Goal: Task Accomplishment & Management: Use online tool/utility

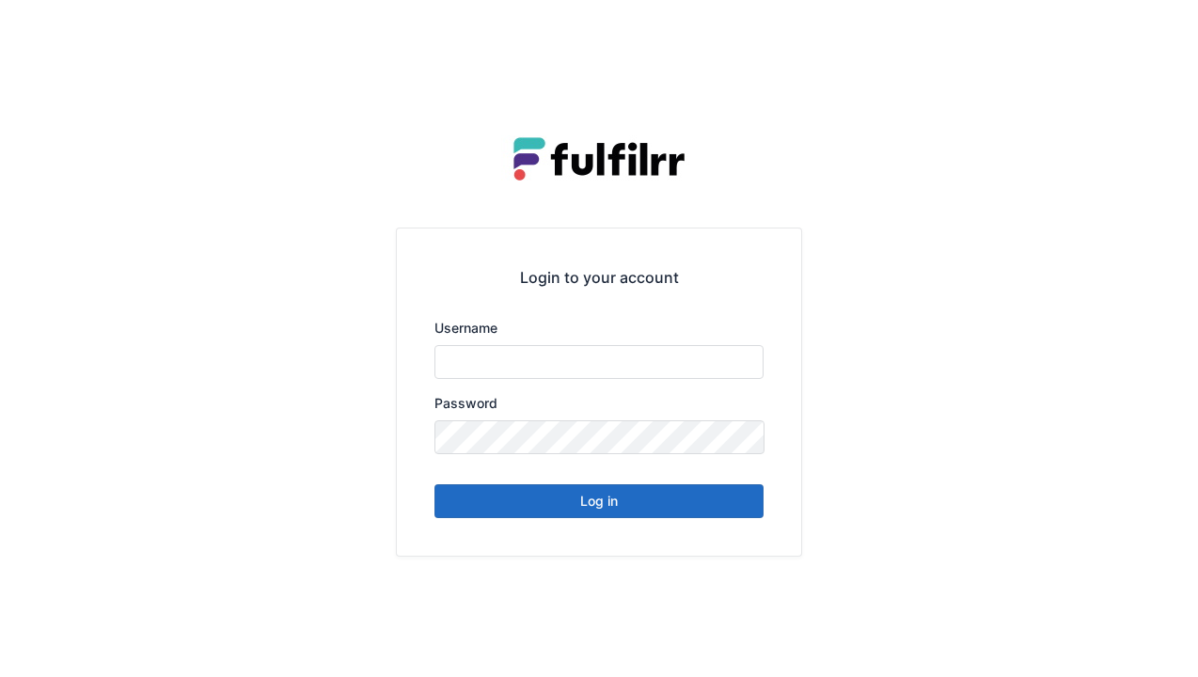
type input "******"
click at [697, 505] on button "Log in" at bounding box center [598, 501] width 329 height 34
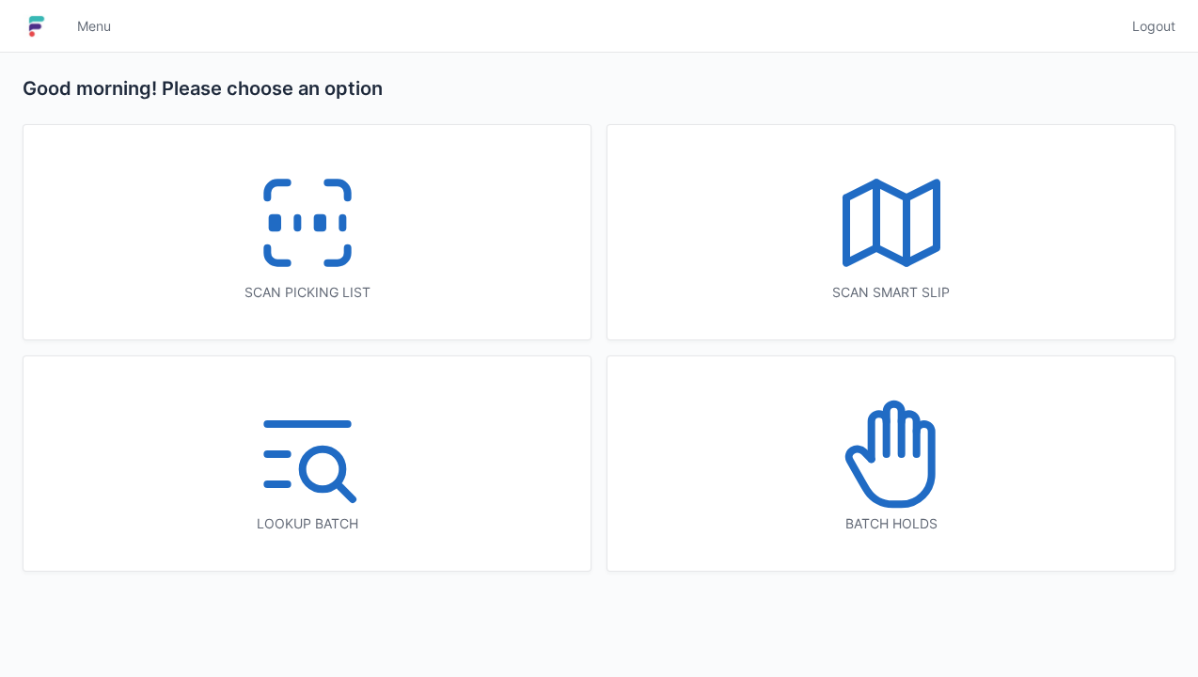
click at [325, 252] on icon at bounding box center [307, 223] width 120 height 120
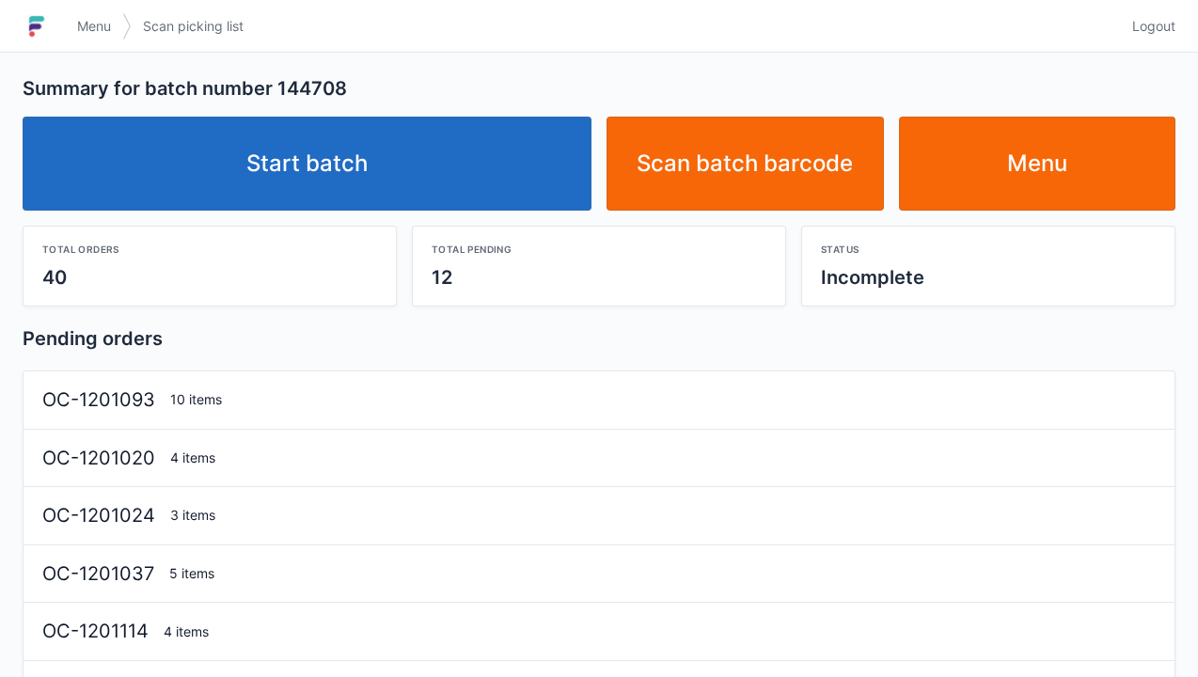
click at [481, 160] on link "Start batch" at bounding box center [307, 164] width 569 height 94
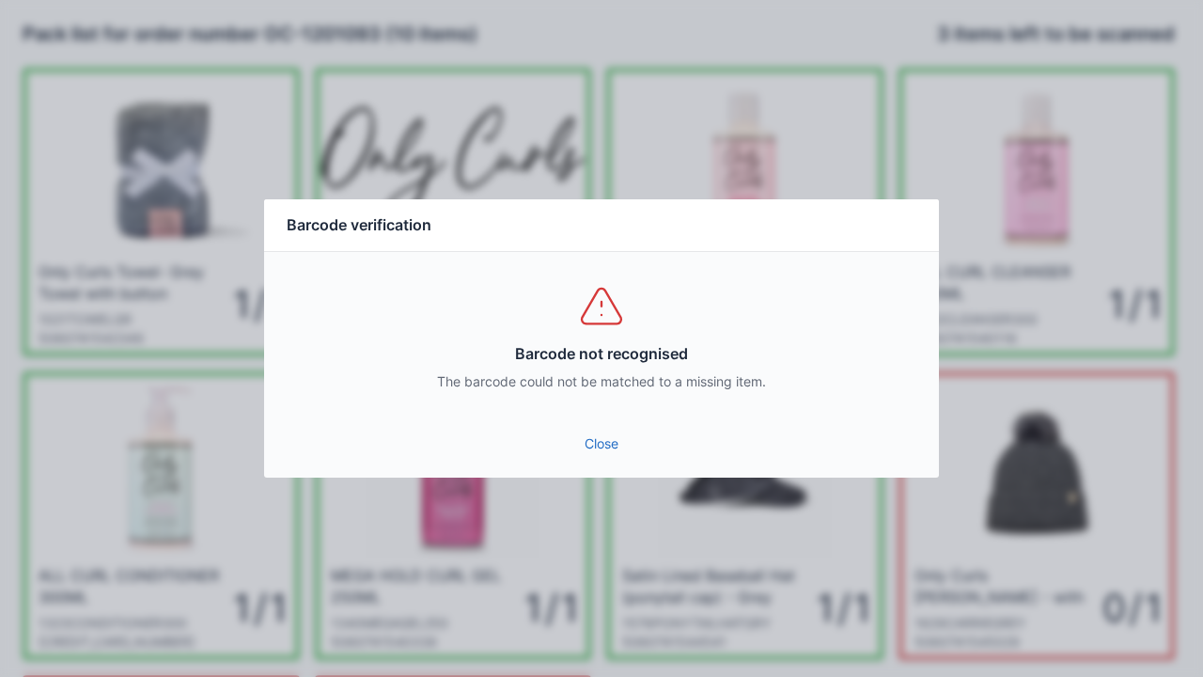
click at [614, 460] on link "Close" at bounding box center [601, 444] width 645 height 34
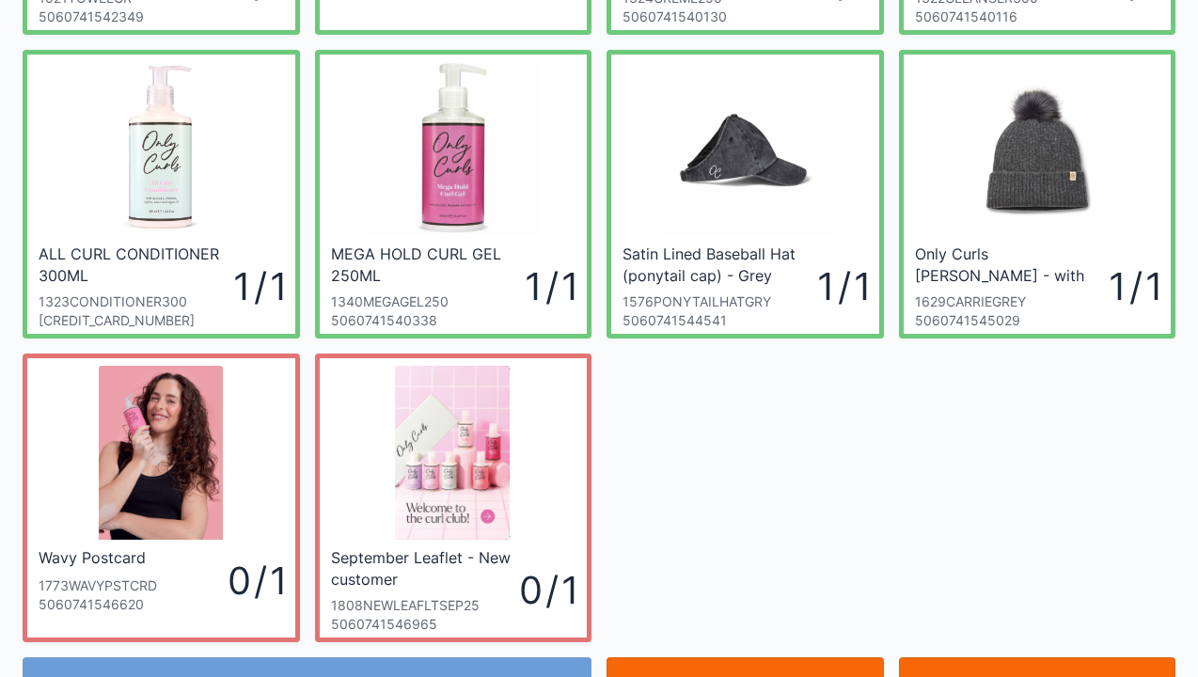
scroll to position [413, 0]
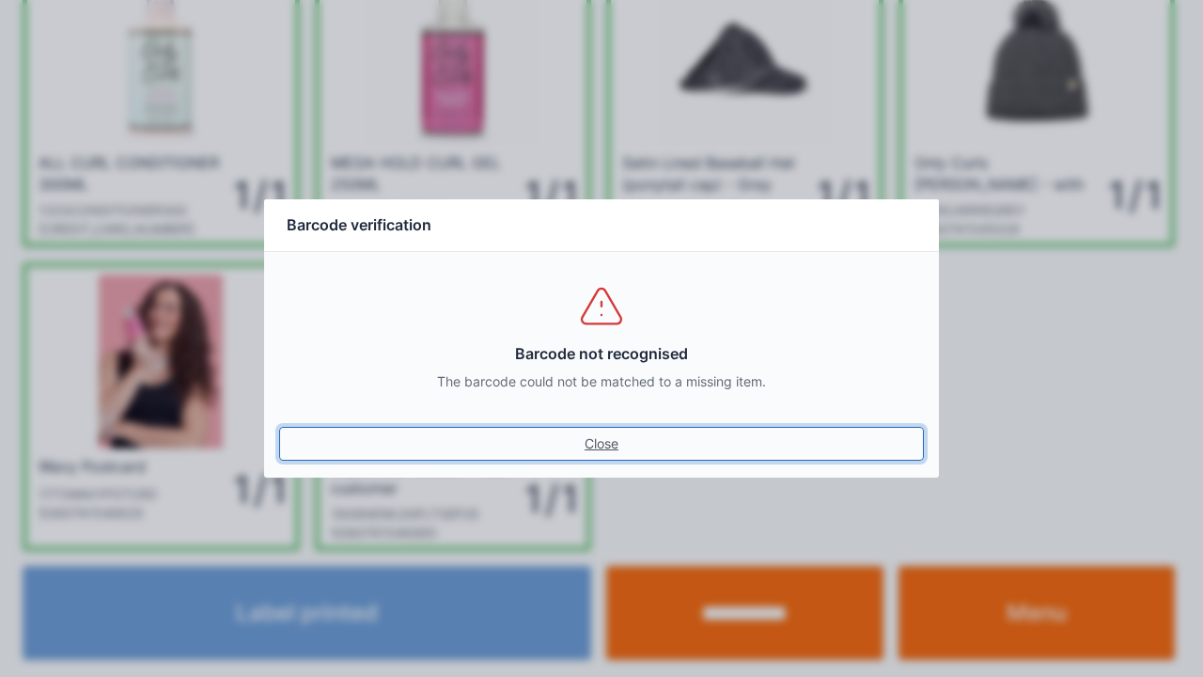
click at [606, 449] on link "Close" at bounding box center [601, 444] width 645 height 34
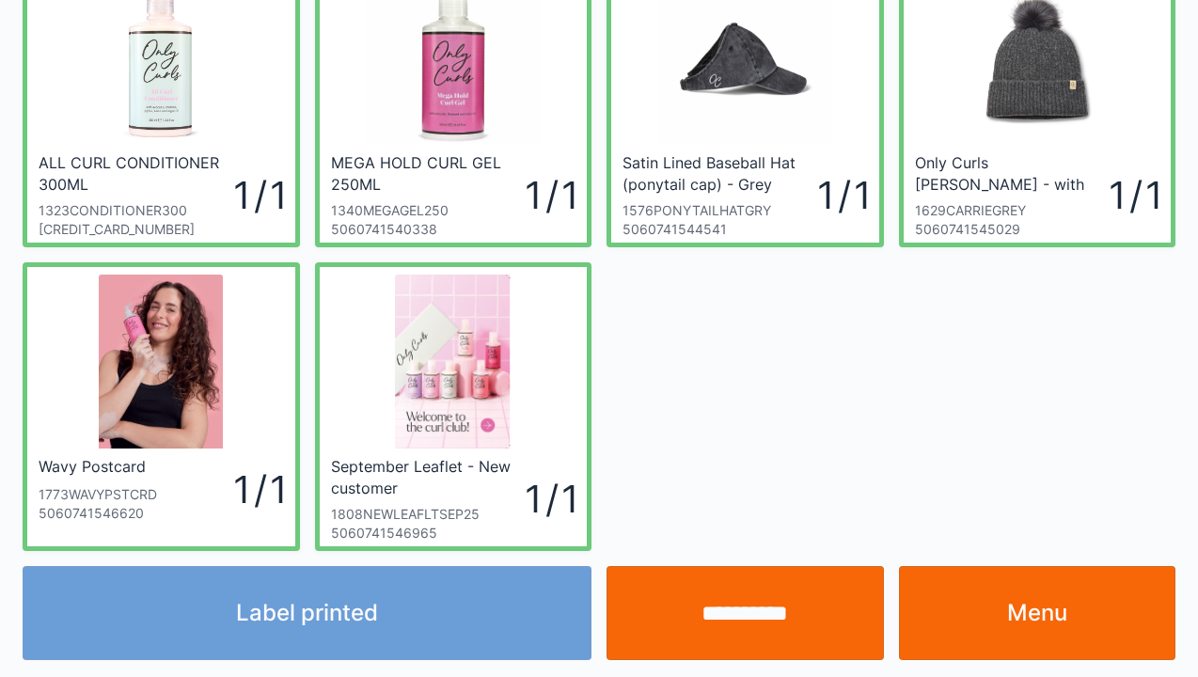
click at [751, 606] on input "**********" at bounding box center [744, 613] width 277 height 94
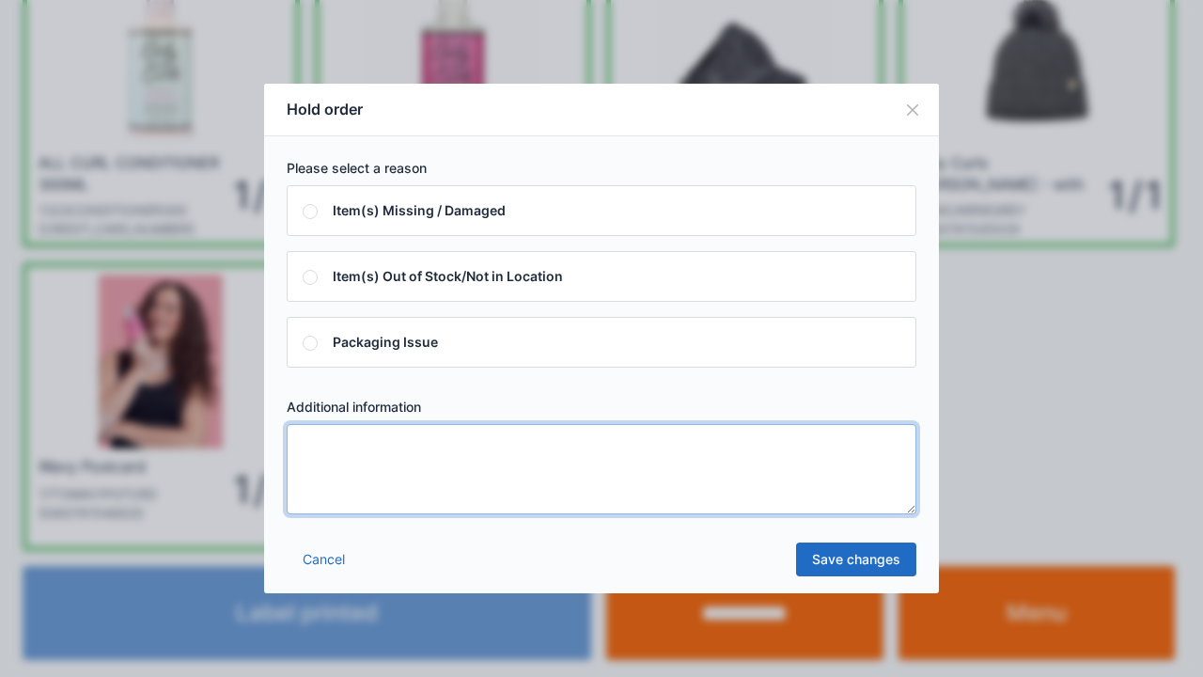
click at [437, 489] on textarea at bounding box center [602, 469] width 630 height 90
type textarea "**********"
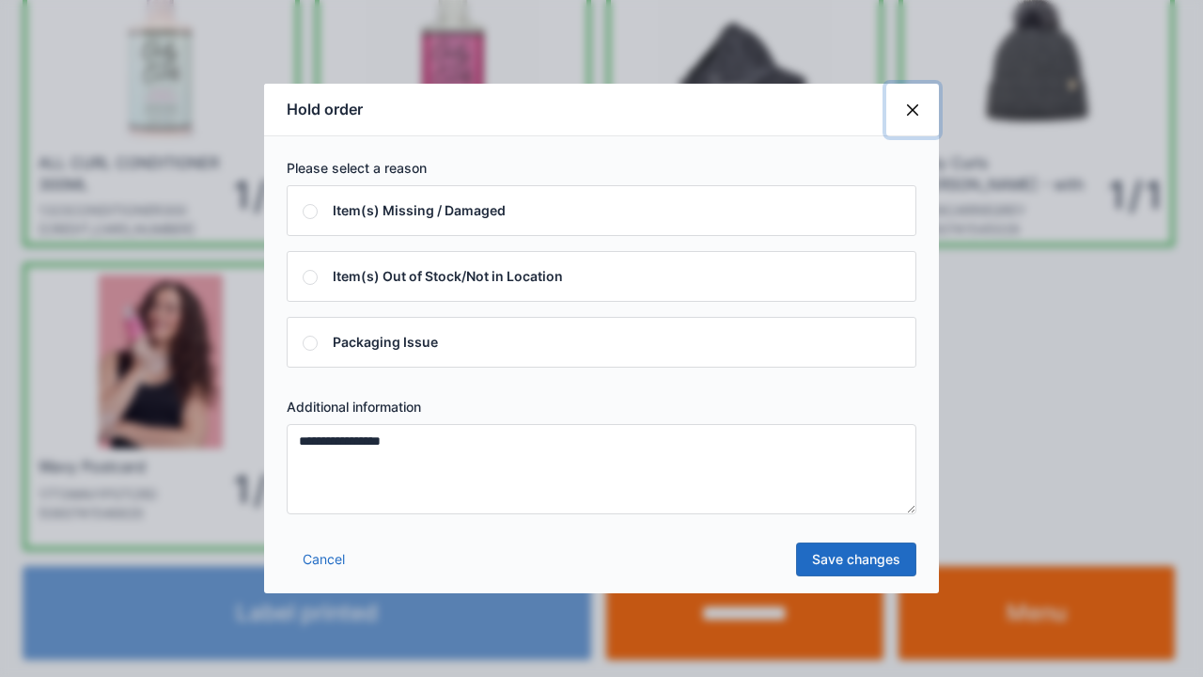
click at [913, 121] on button "Close" at bounding box center [913, 110] width 53 height 53
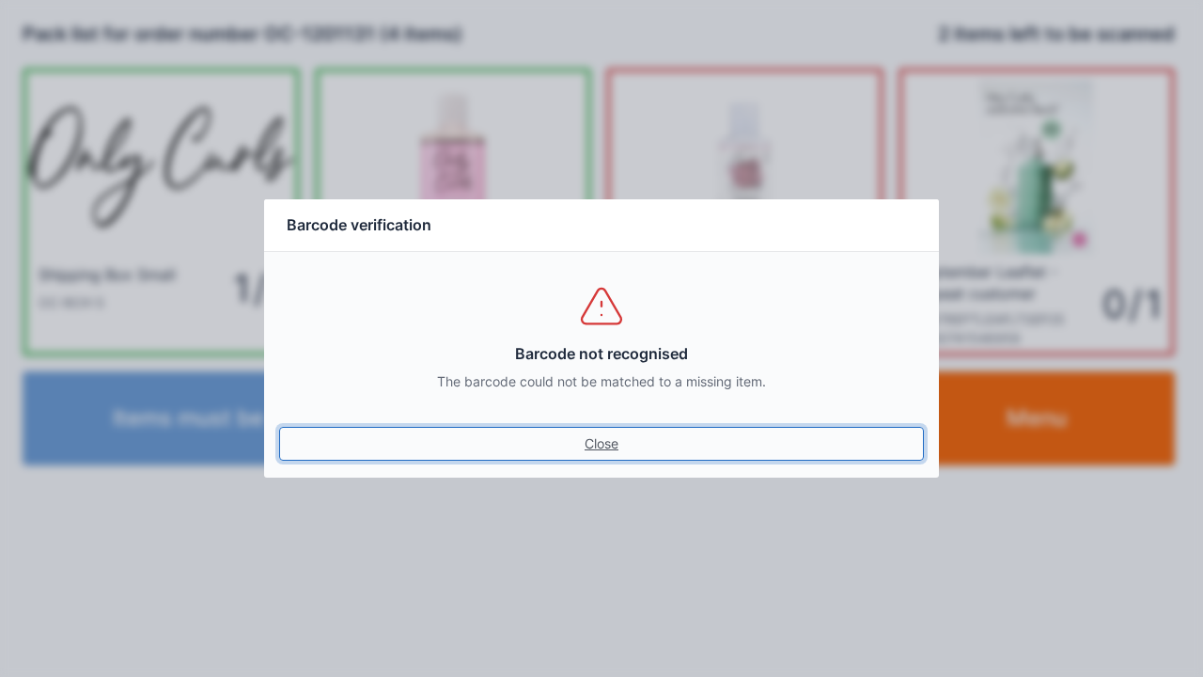
click at [607, 449] on link "Close" at bounding box center [601, 444] width 645 height 34
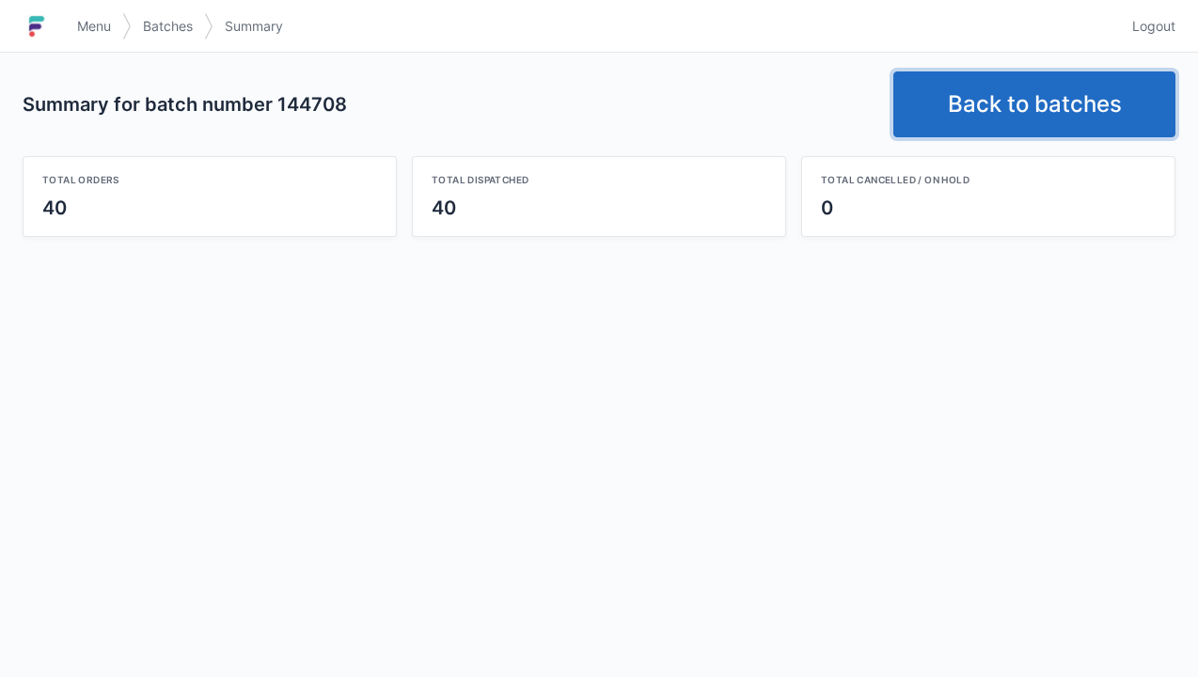
click at [1002, 99] on link "Back to batches" at bounding box center [1034, 104] width 282 height 66
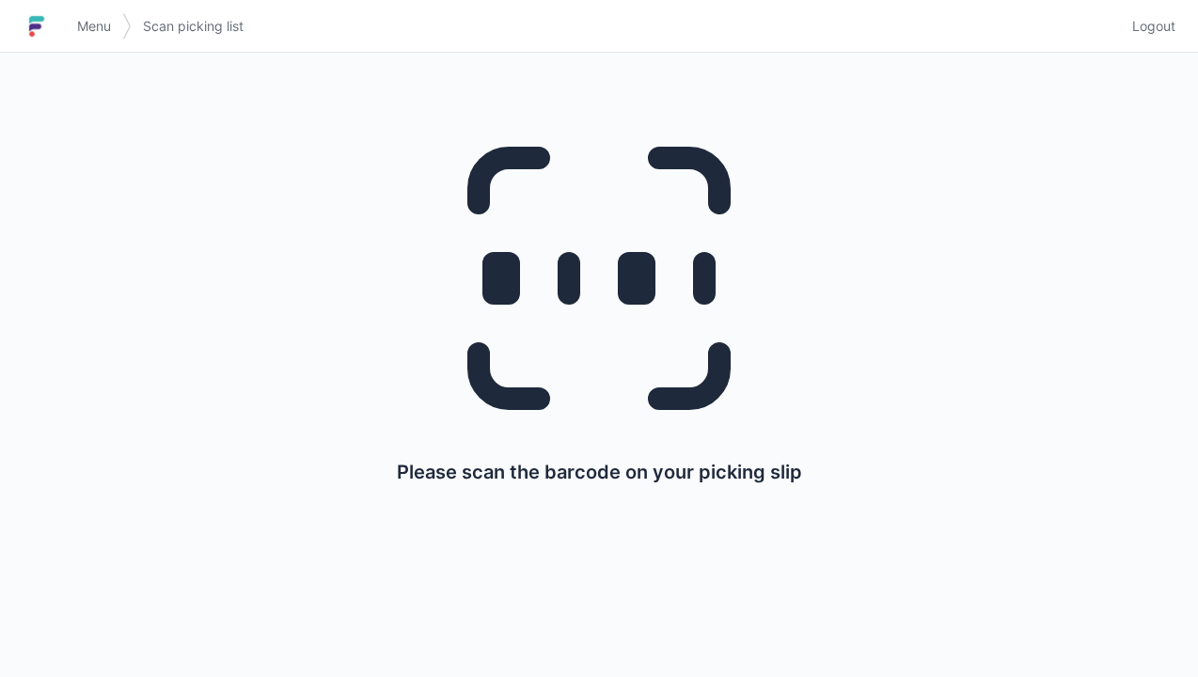
click at [1167, 38] on link "Logout" at bounding box center [1148, 26] width 55 height 34
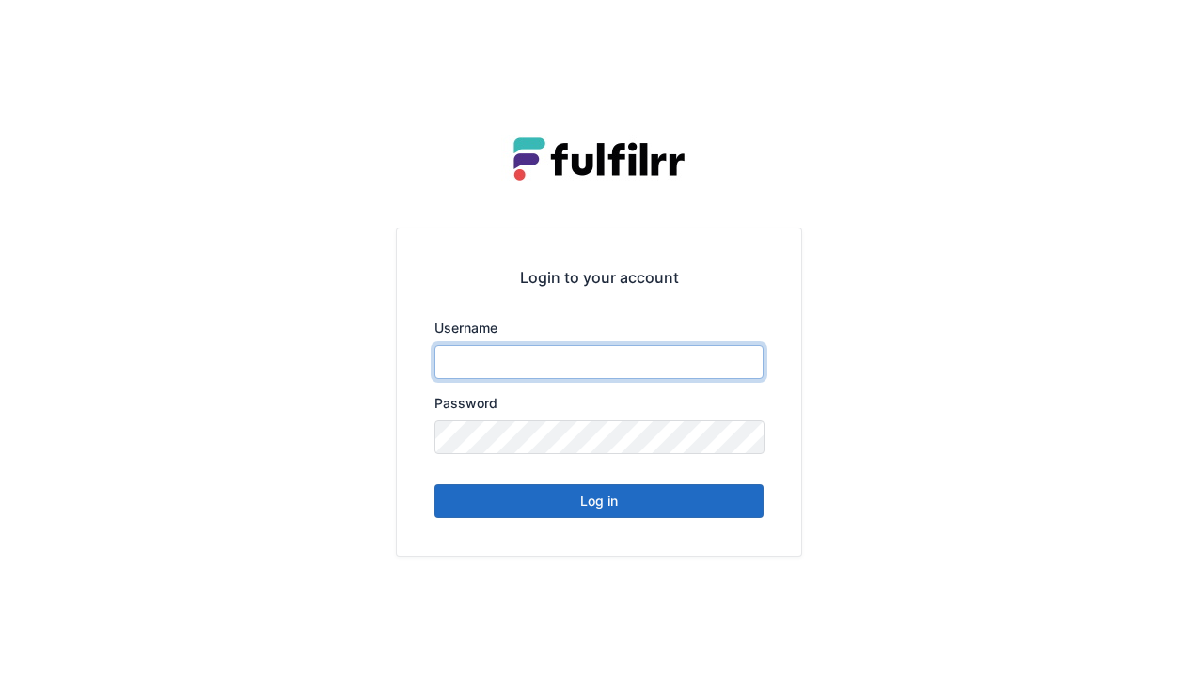
type input "******"
click at [671, 510] on button "Log in" at bounding box center [598, 501] width 329 height 34
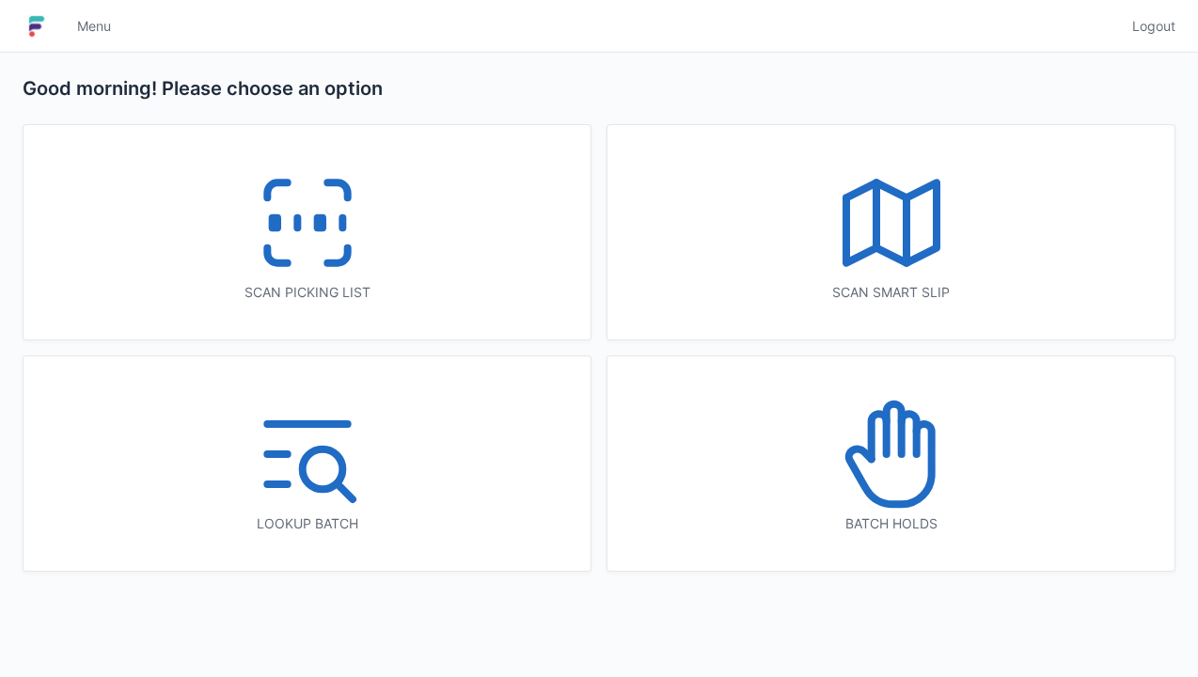
click at [329, 240] on icon at bounding box center [307, 223] width 120 height 120
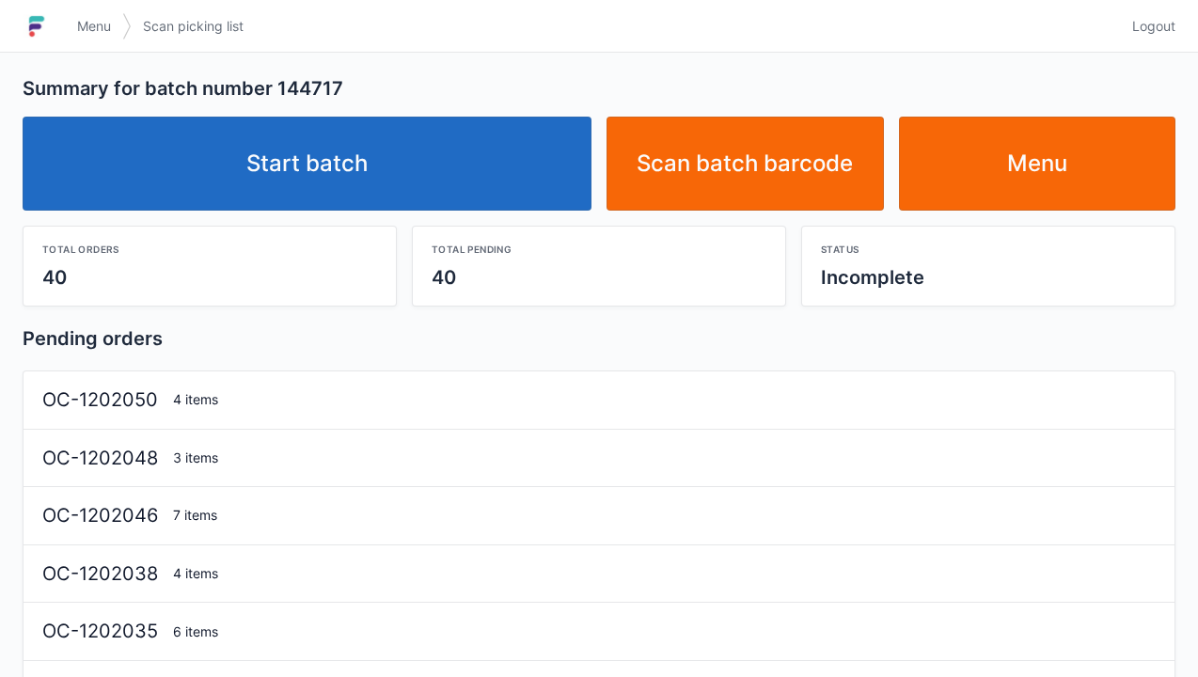
click at [466, 184] on link "Start batch" at bounding box center [307, 164] width 569 height 94
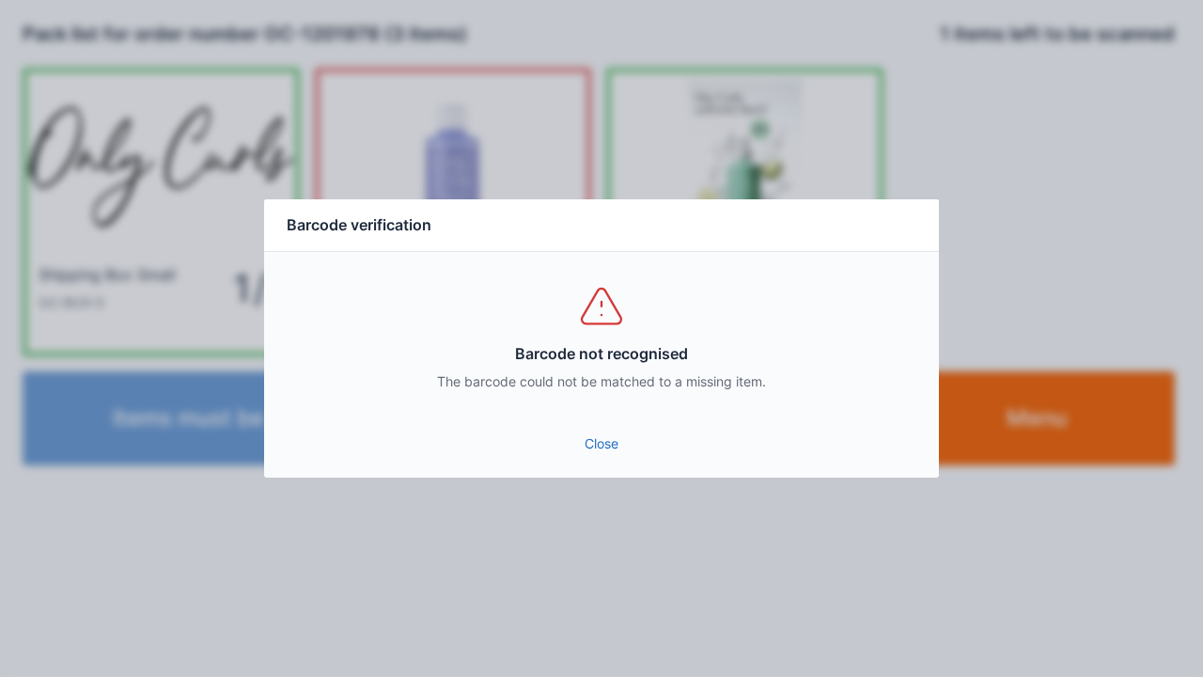
click at [630, 455] on link "Close" at bounding box center [601, 444] width 645 height 34
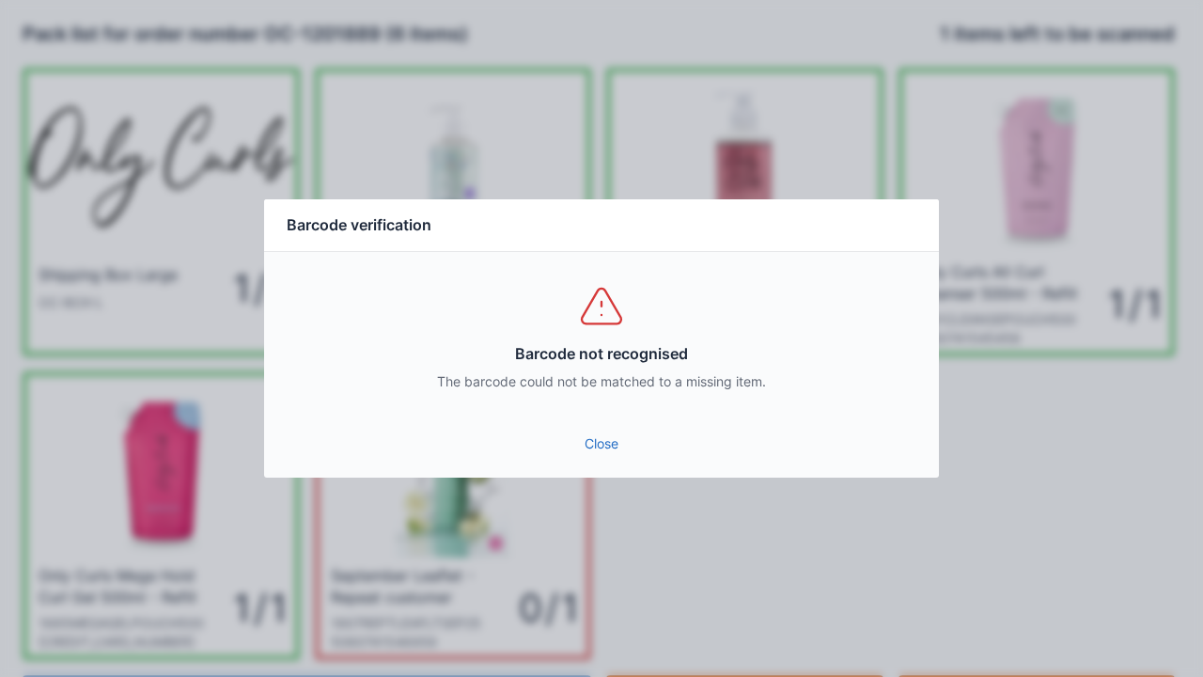
click at [611, 456] on link "Close" at bounding box center [601, 444] width 645 height 34
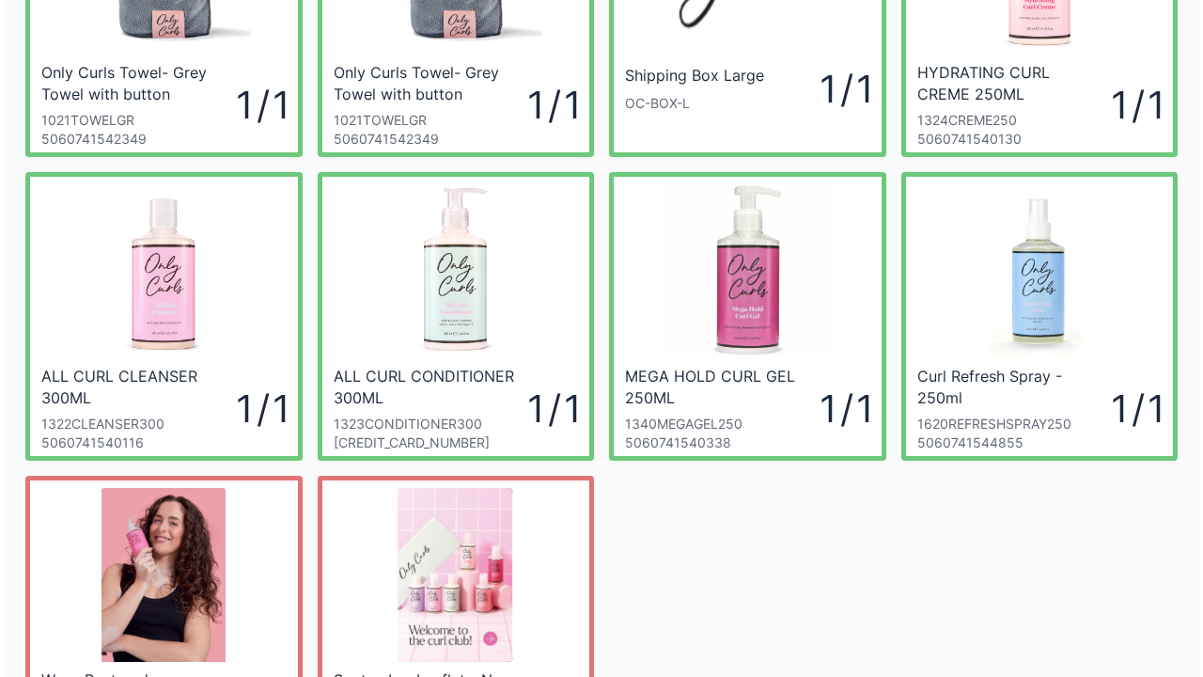
scroll to position [413, 0]
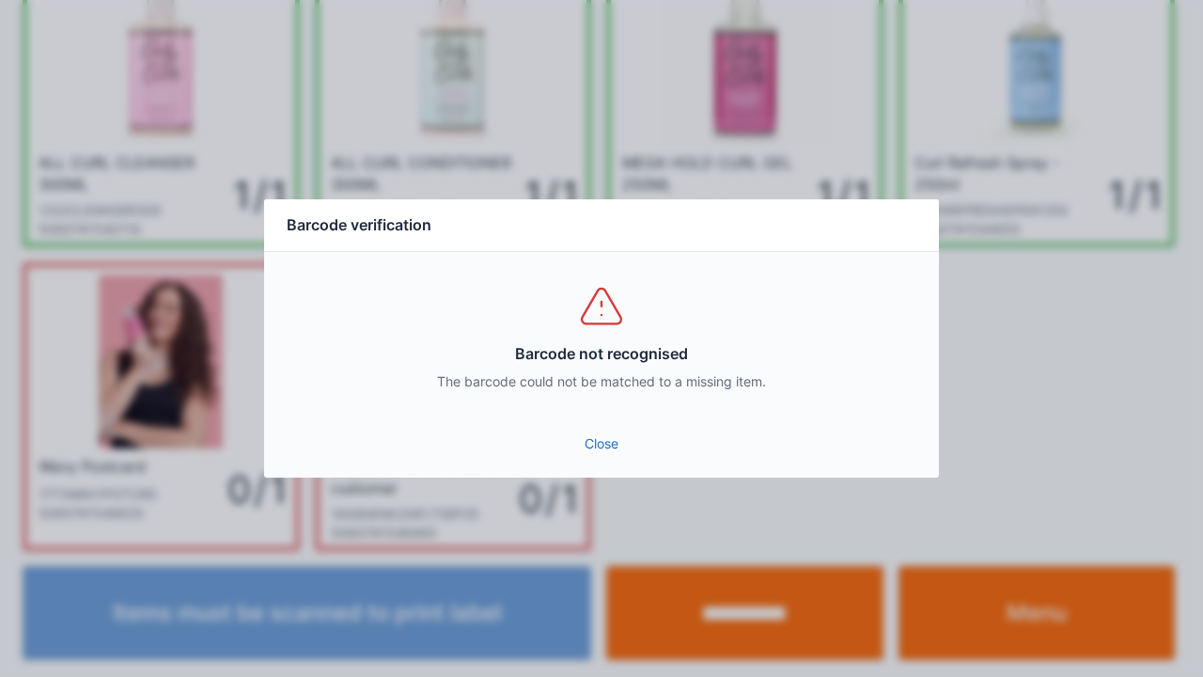
click at [598, 455] on link "Close" at bounding box center [601, 444] width 645 height 34
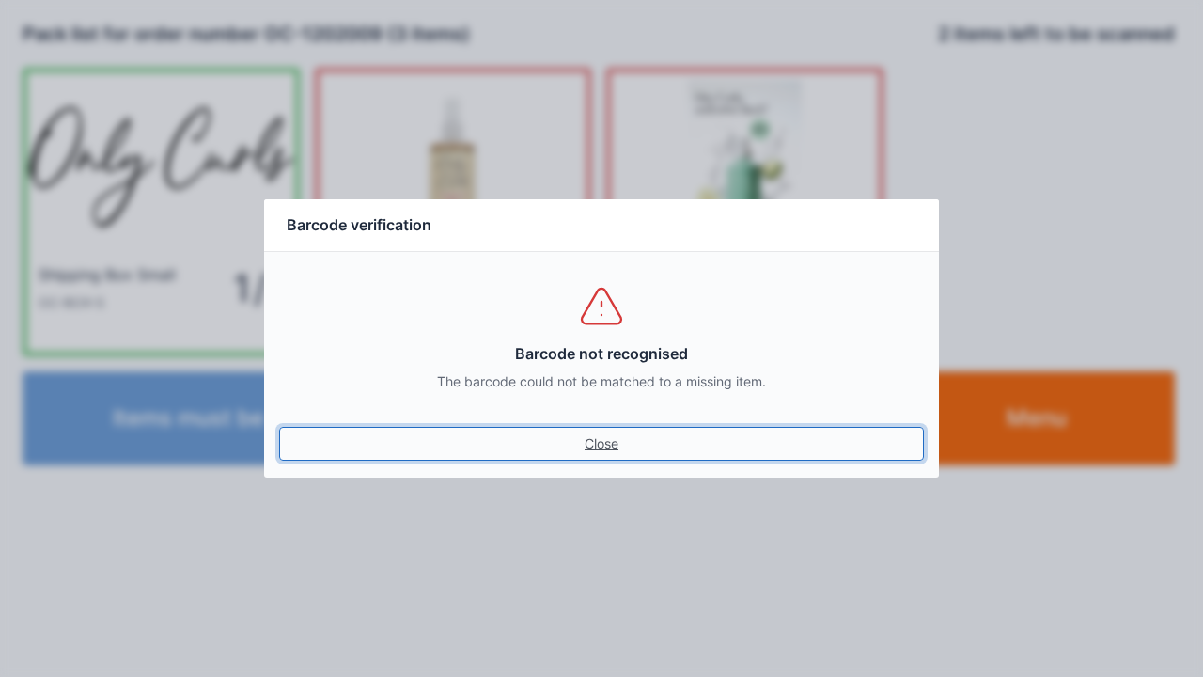
click at [586, 456] on link "Close" at bounding box center [601, 444] width 645 height 34
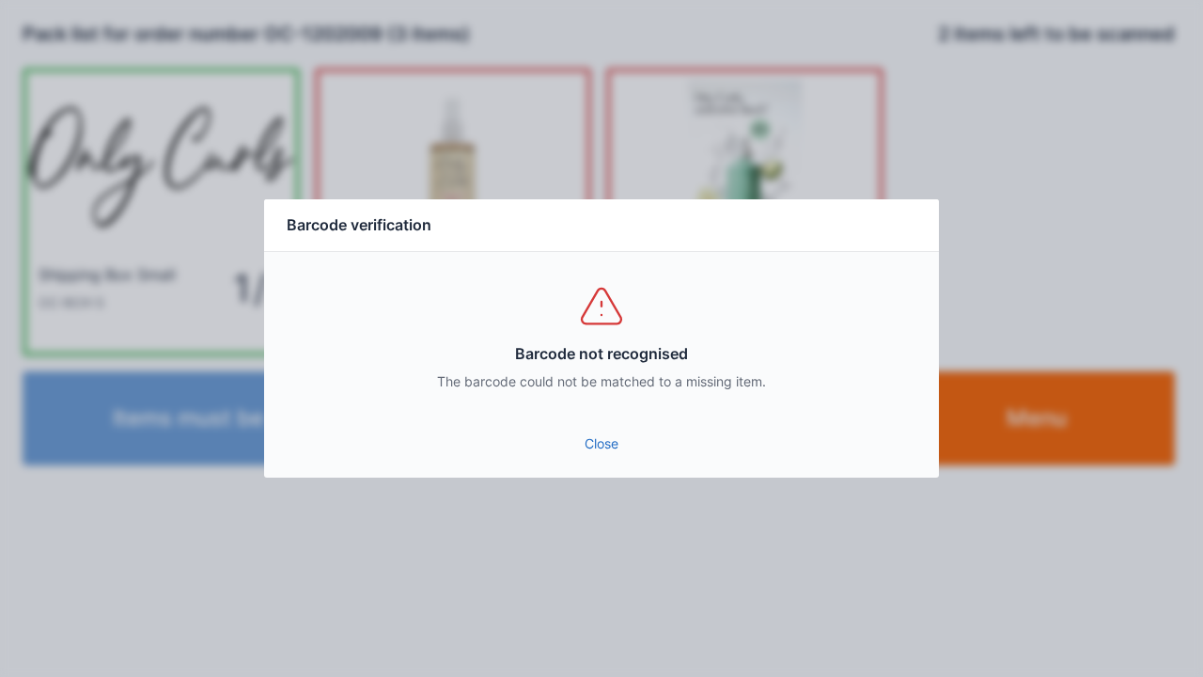
click at [613, 441] on link "Close" at bounding box center [601, 444] width 645 height 34
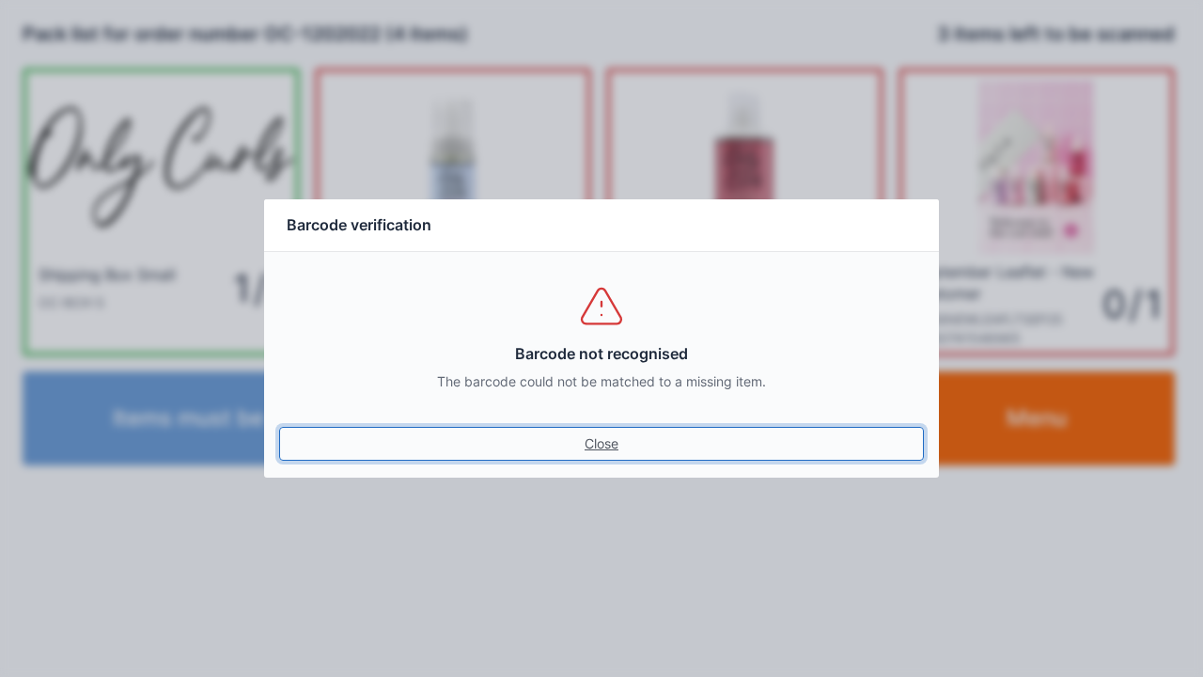
click at [621, 427] on link "Close" at bounding box center [601, 444] width 645 height 34
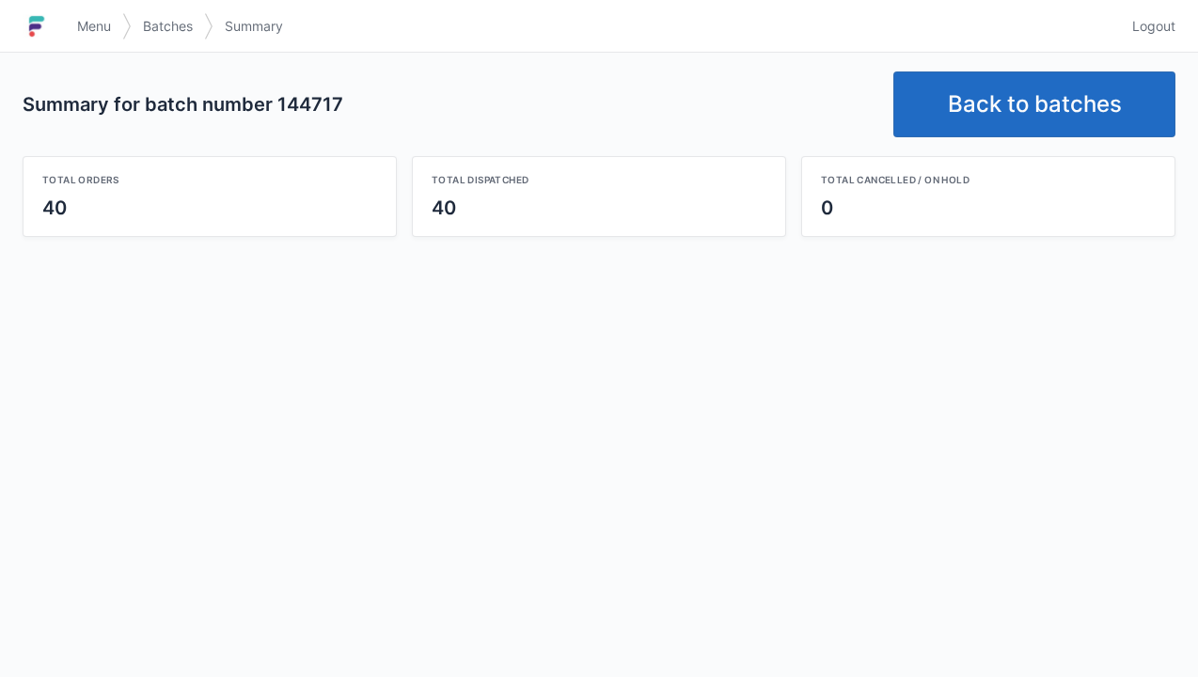
click at [1058, 117] on link "Back to batches" at bounding box center [1034, 104] width 282 height 66
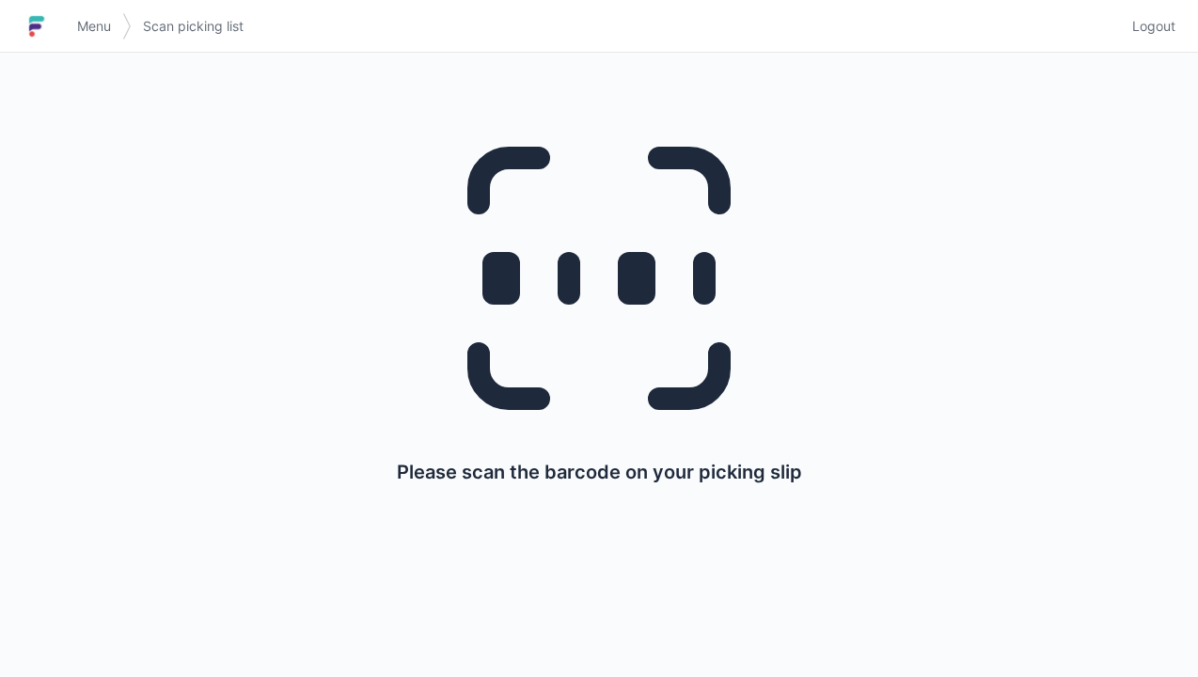
click at [1149, 39] on link "Logout" at bounding box center [1148, 26] width 55 height 34
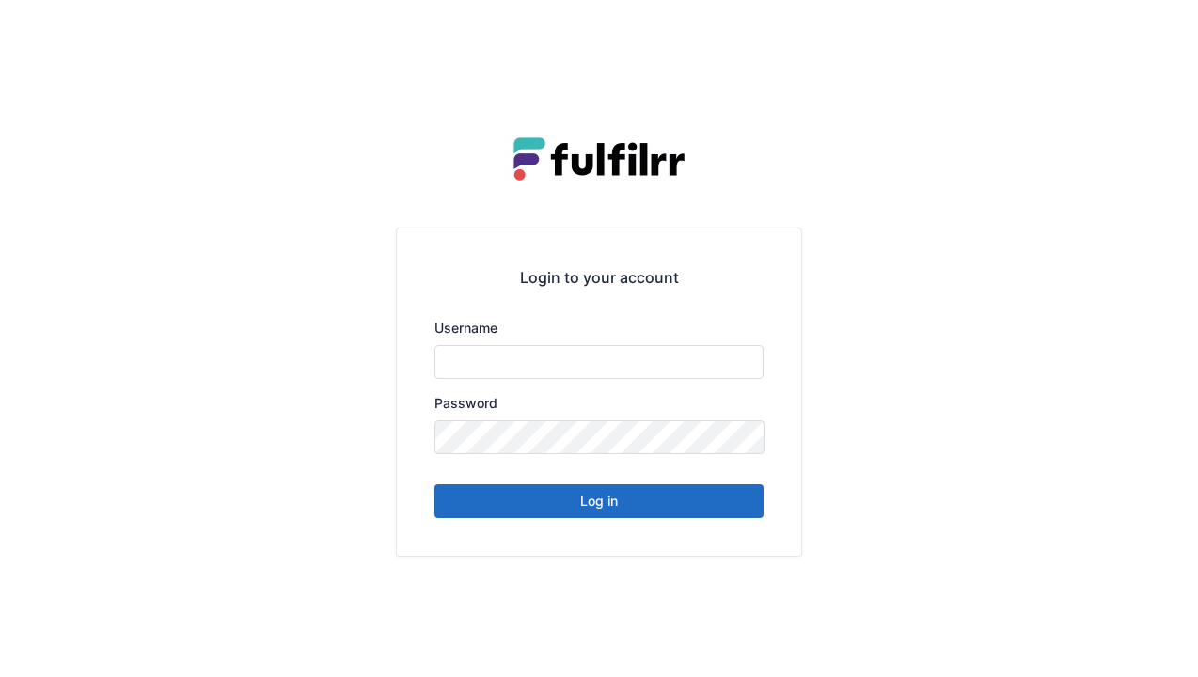
type input "******"
click at [715, 516] on button "Log in" at bounding box center [598, 501] width 329 height 34
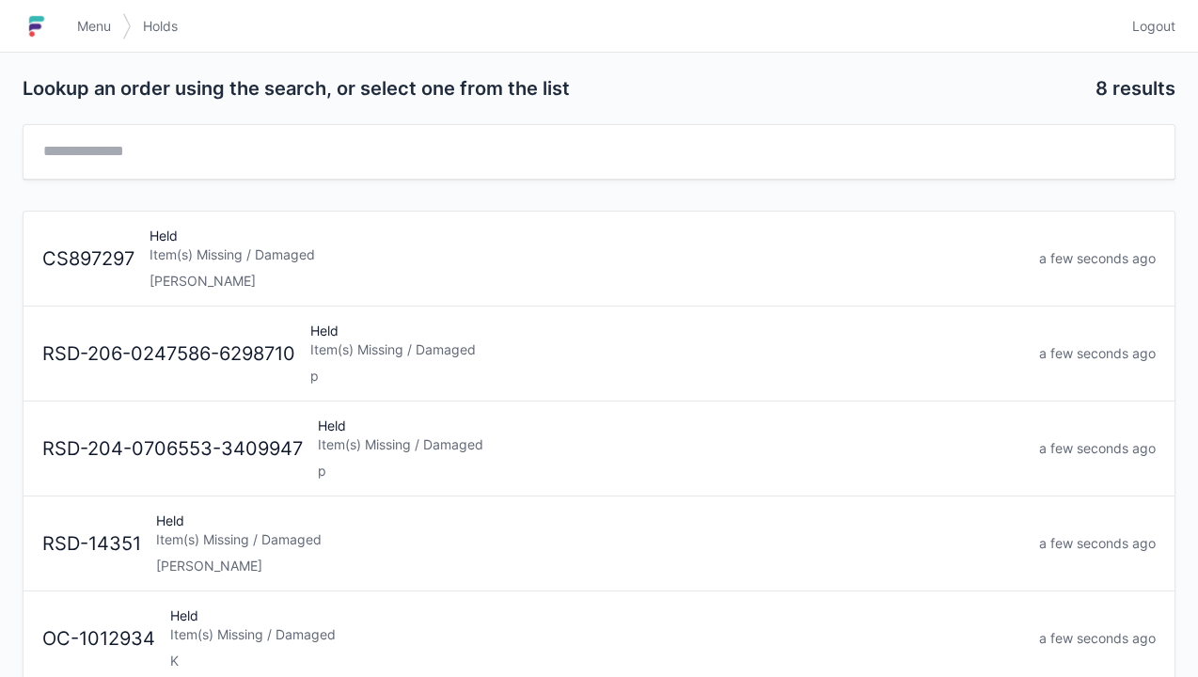
click at [1164, 28] on span "Logout" at bounding box center [1153, 26] width 43 height 19
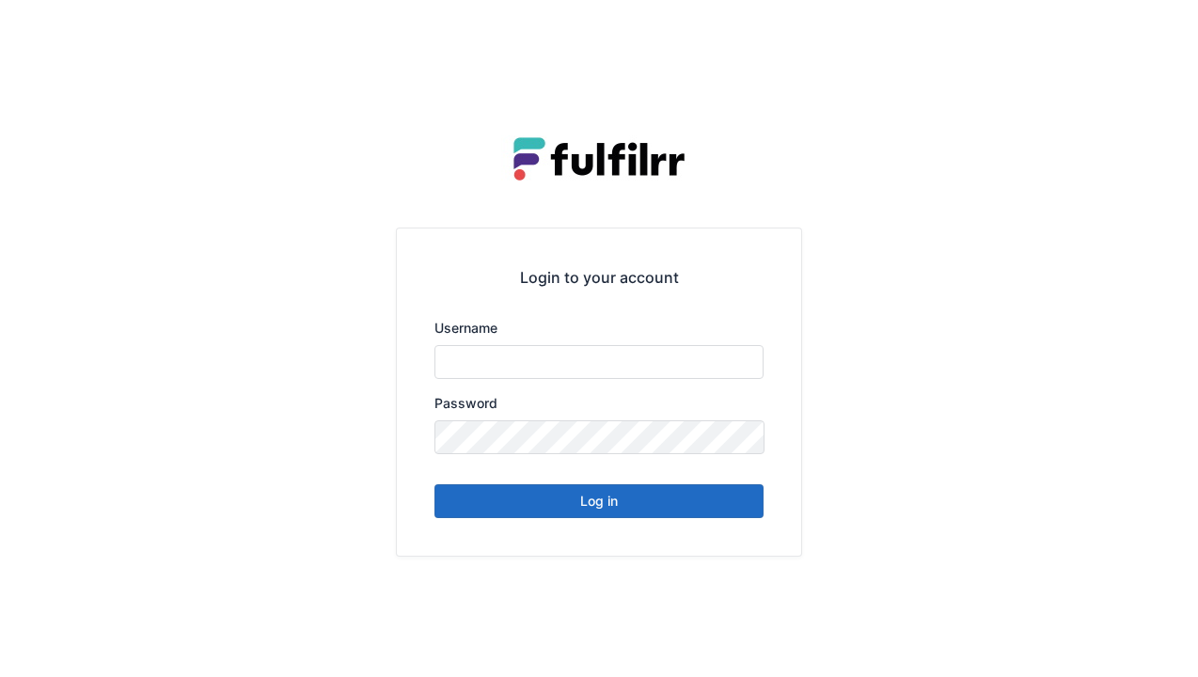
type input "******"
click at [686, 504] on button "Log in" at bounding box center [598, 501] width 329 height 34
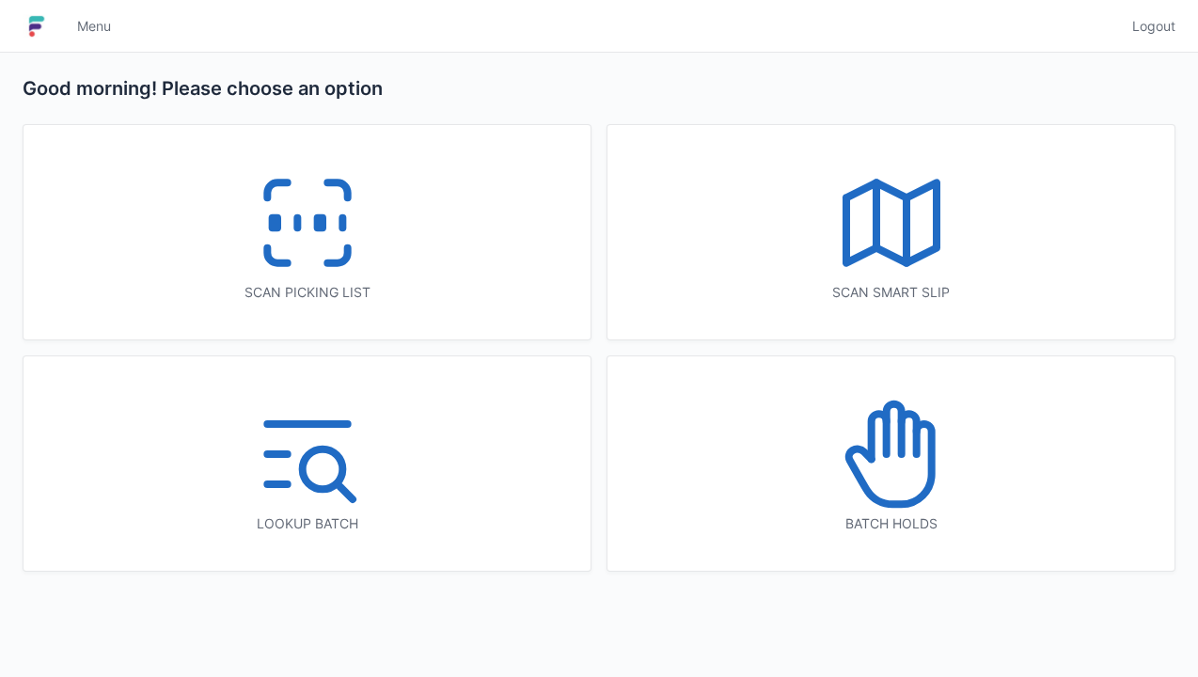
click at [352, 256] on icon at bounding box center [307, 223] width 120 height 120
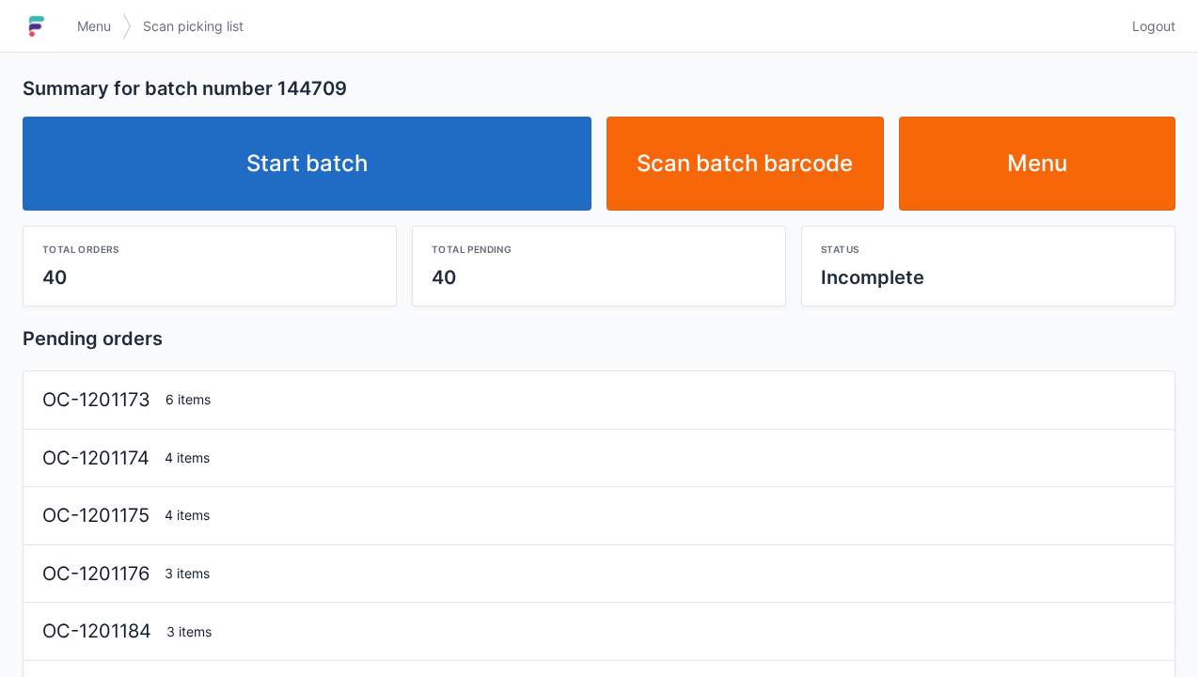
click at [502, 197] on link "Start batch" at bounding box center [307, 164] width 569 height 94
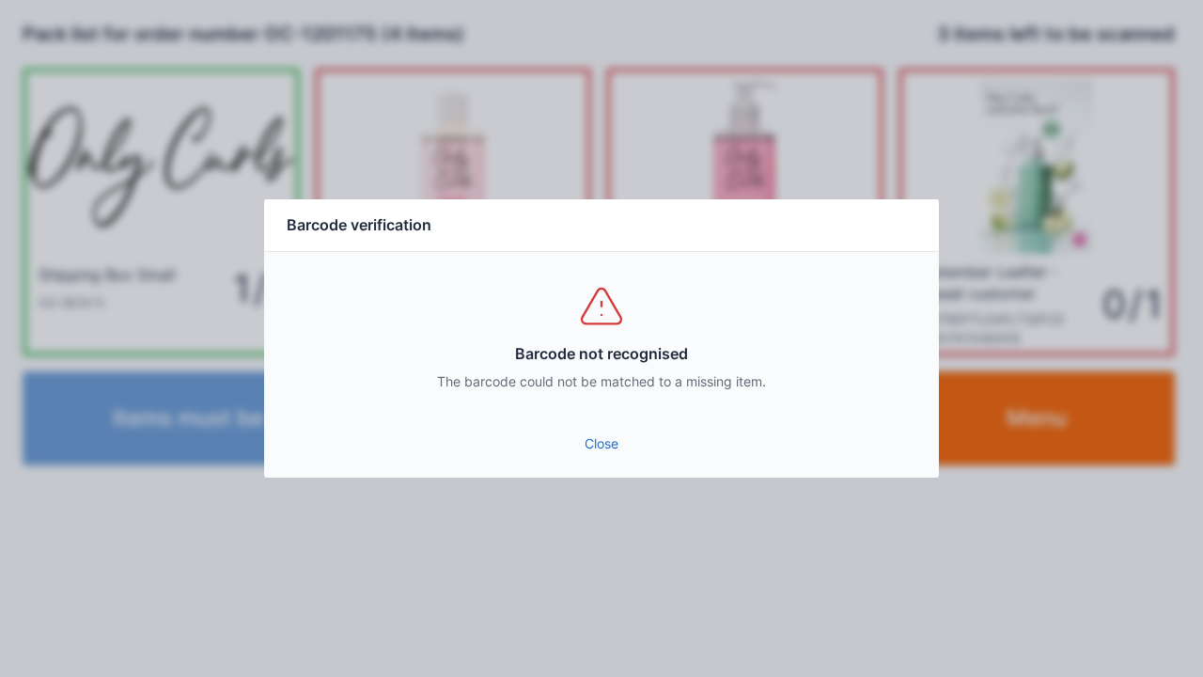
click at [587, 447] on link "Close" at bounding box center [601, 444] width 645 height 34
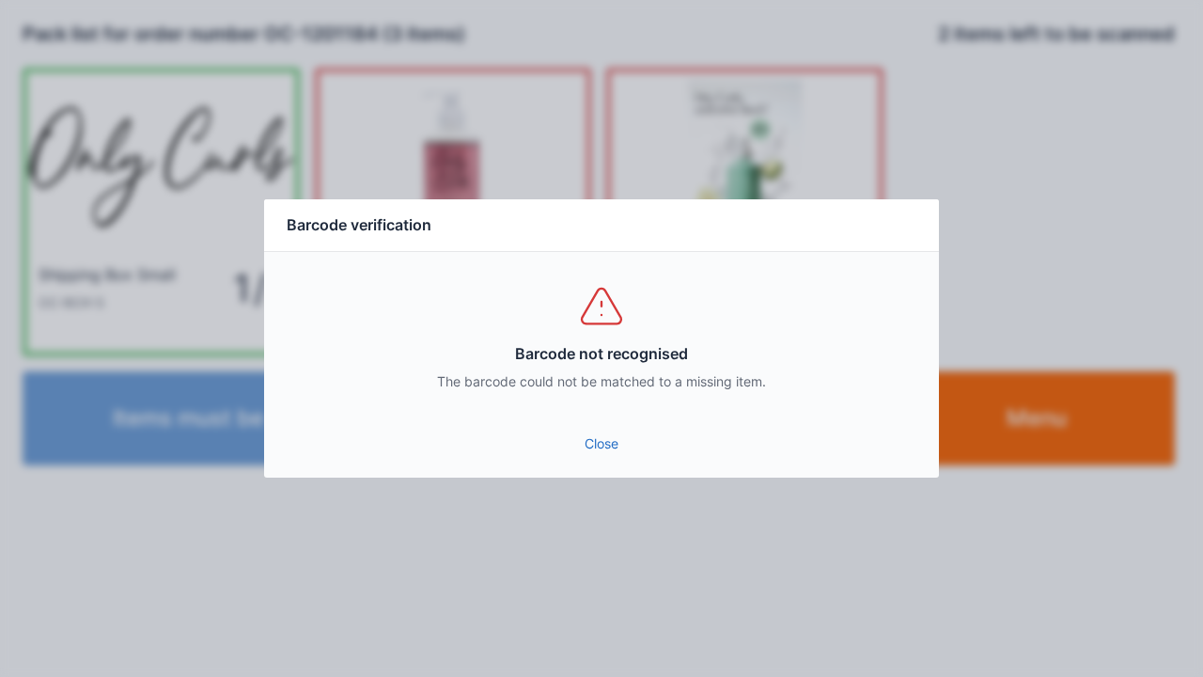
click at [588, 442] on link "Close" at bounding box center [601, 444] width 645 height 34
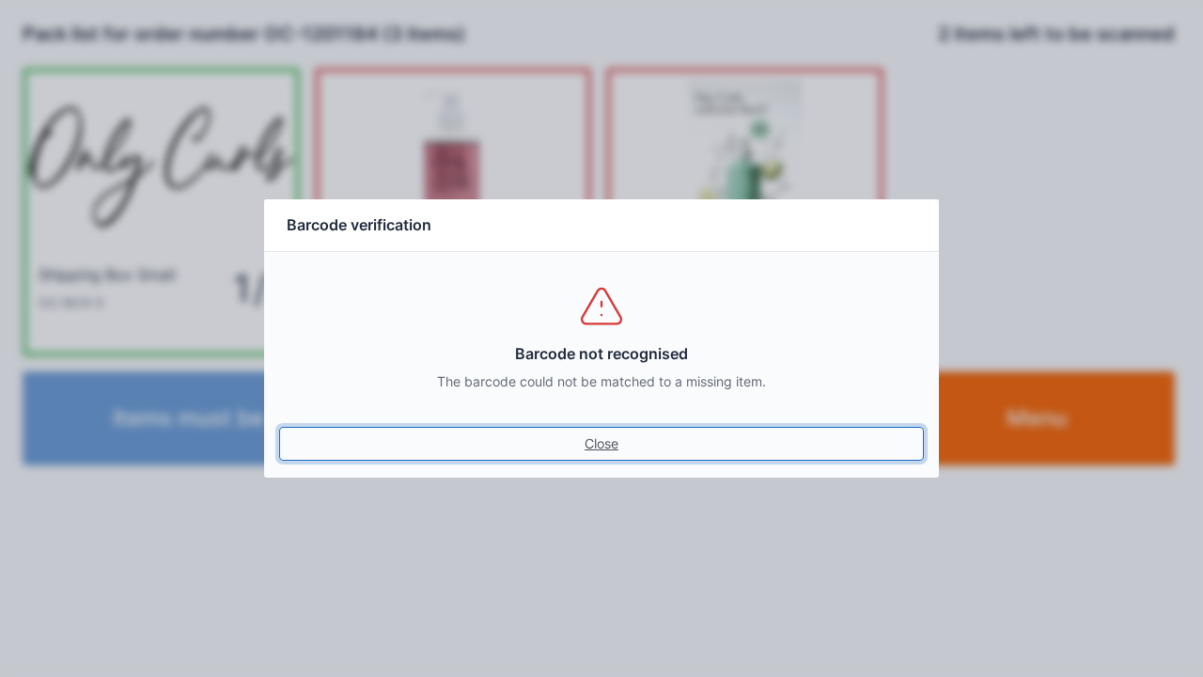
click at [607, 455] on link "Close" at bounding box center [601, 444] width 645 height 34
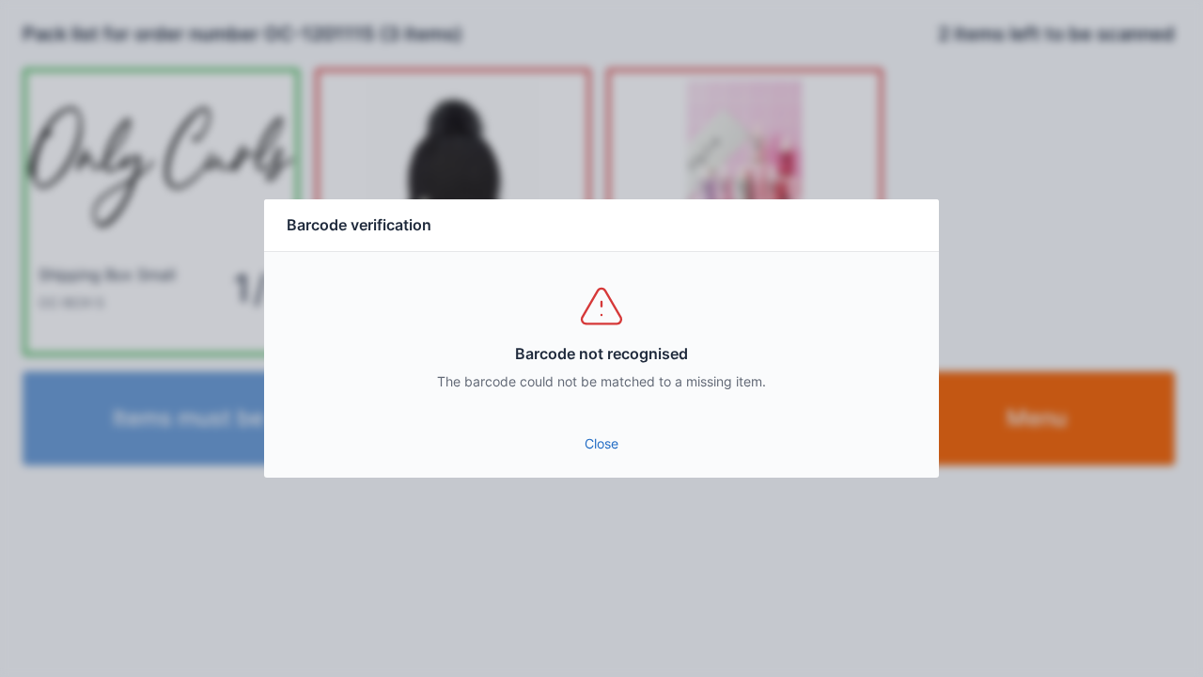
click at [628, 442] on link "Close" at bounding box center [601, 444] width 645 height 34
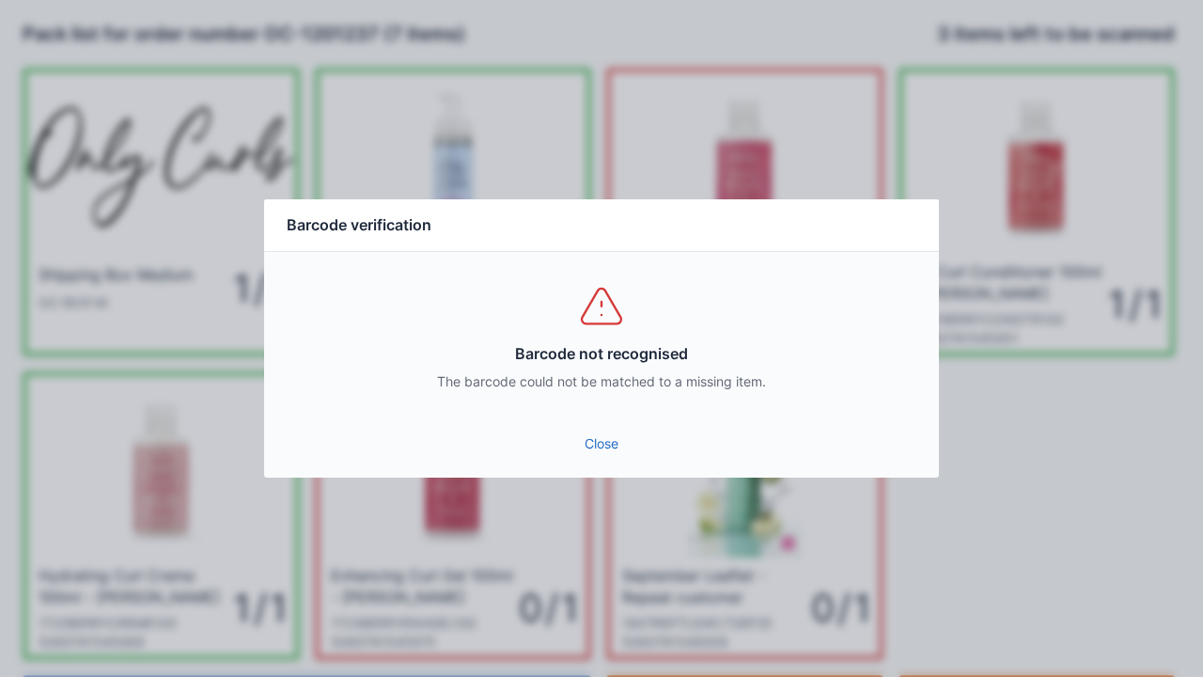
click at [613, 474] on div "Close" at bounding box center [601, 449] width 675 height 56
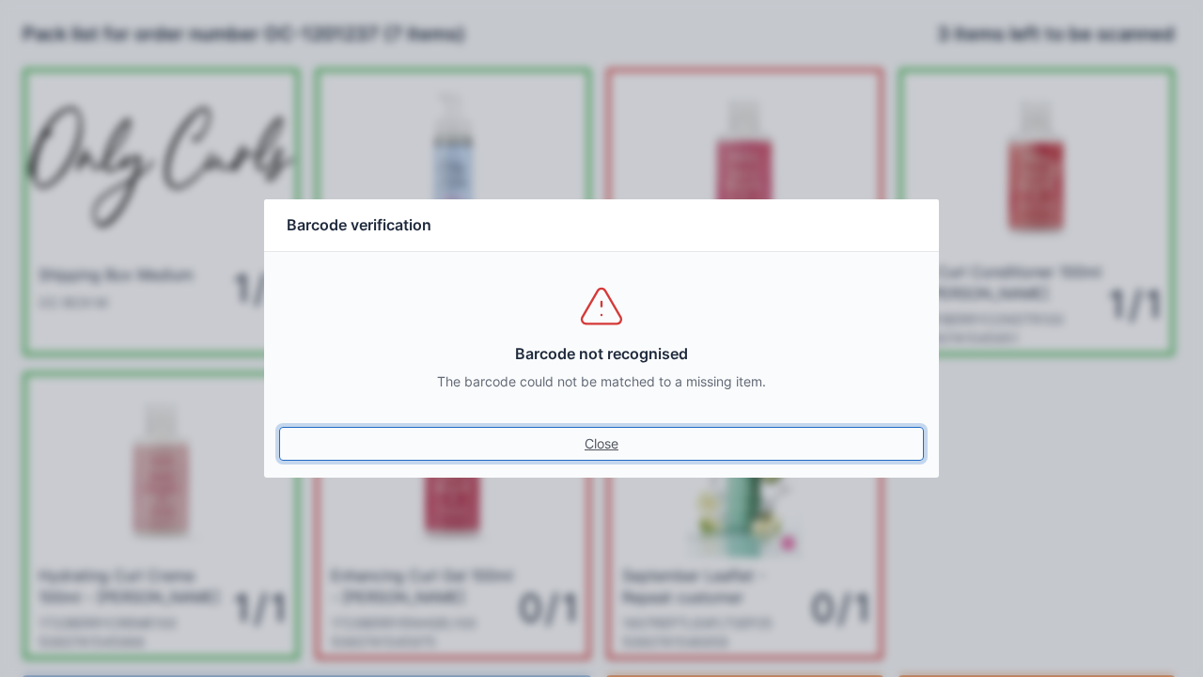
click at [626, 456] on link "Close" at bounding box center [601, 444] width 645 height 34
click at [607, 457] on link "Close" at bounding box center [601, 444] width 645 height 34
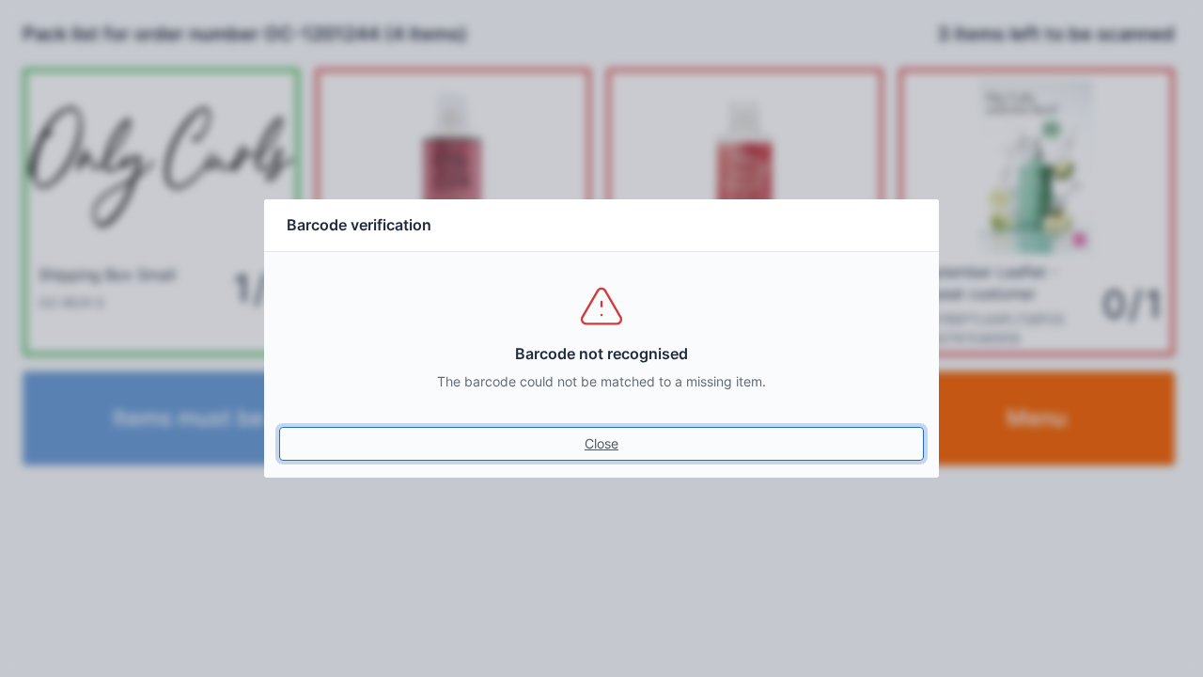
click at [610, 444] on link "Close" at bounding box center [601, 444] width 645 height 34
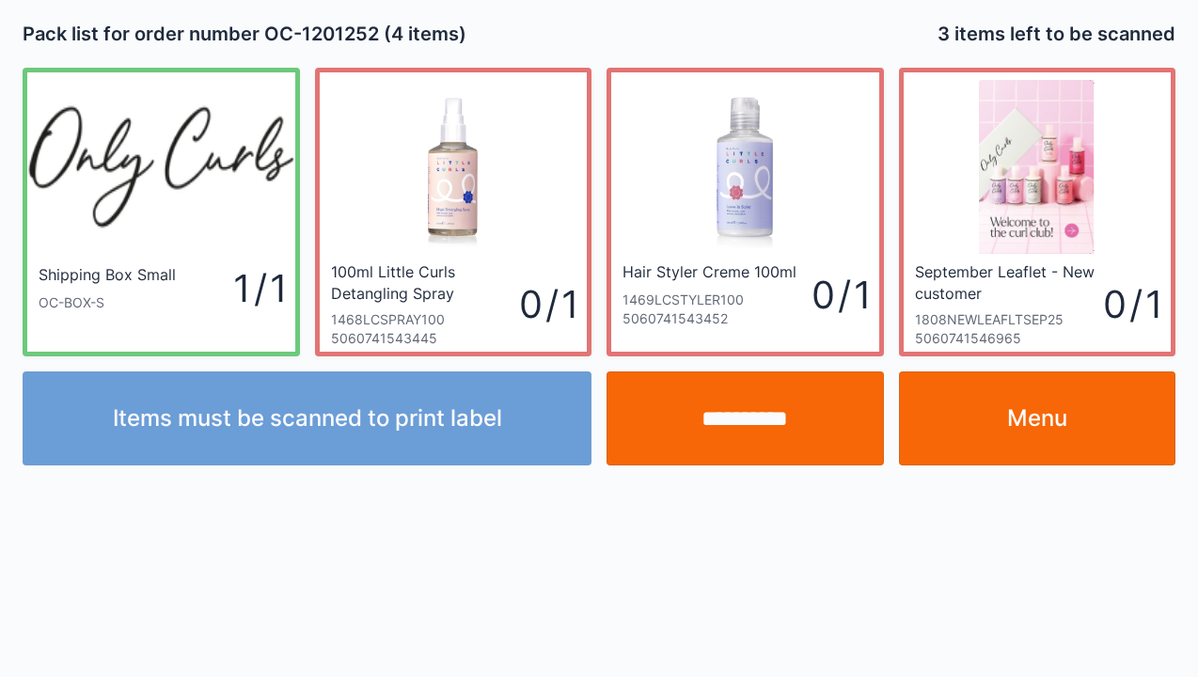
click at [769, 447] on input "**********" at bounding box center [744, 418] width 277 height 94
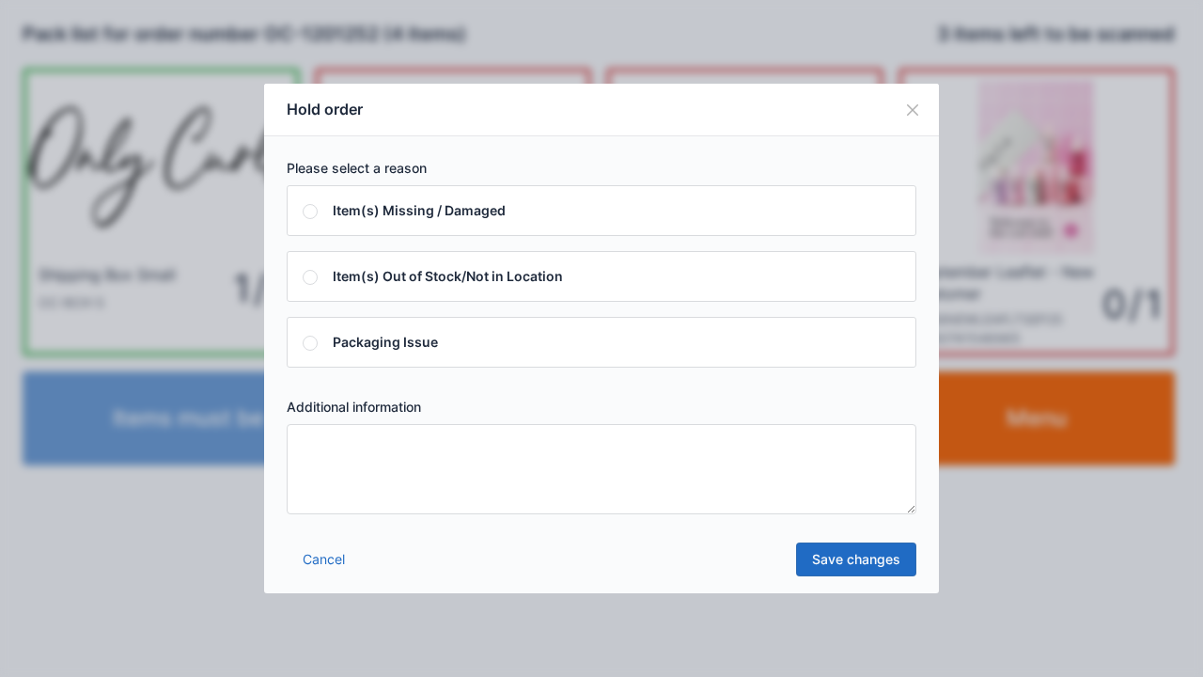
click at [483, 496] on textarea at bounding box center [602, 469] width 630 height 90
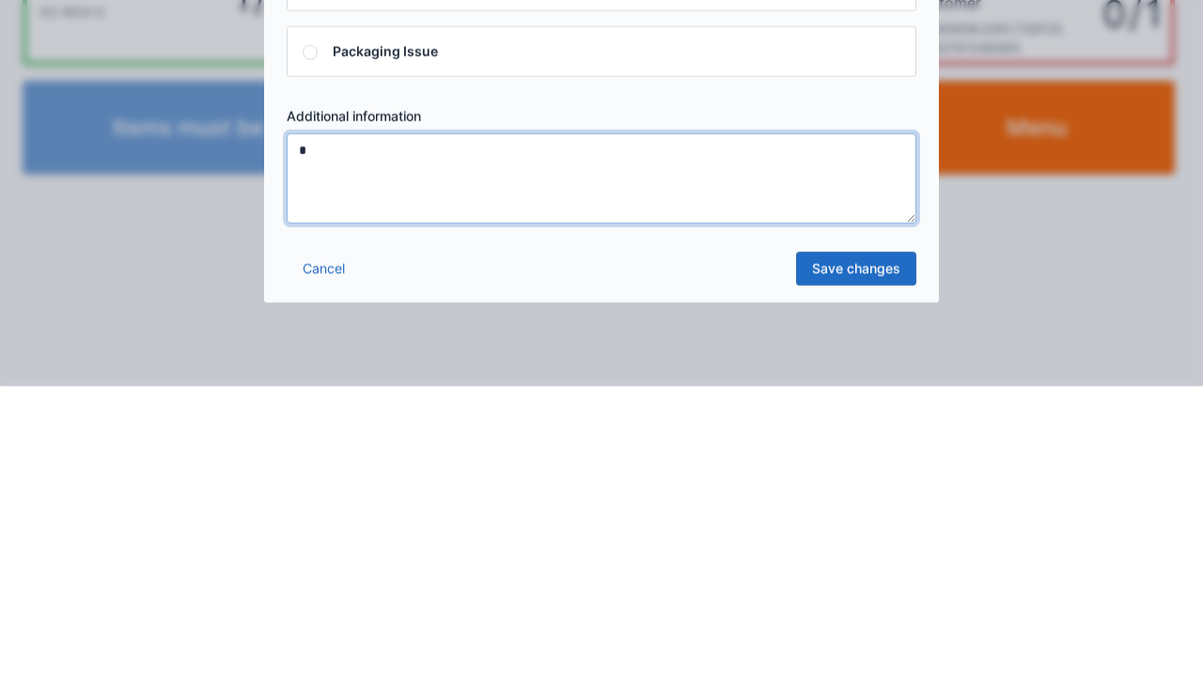
type textarea "*"
click at [859, 567] on link "Save changes" at bounding box center [856, 560] width 120 height 34
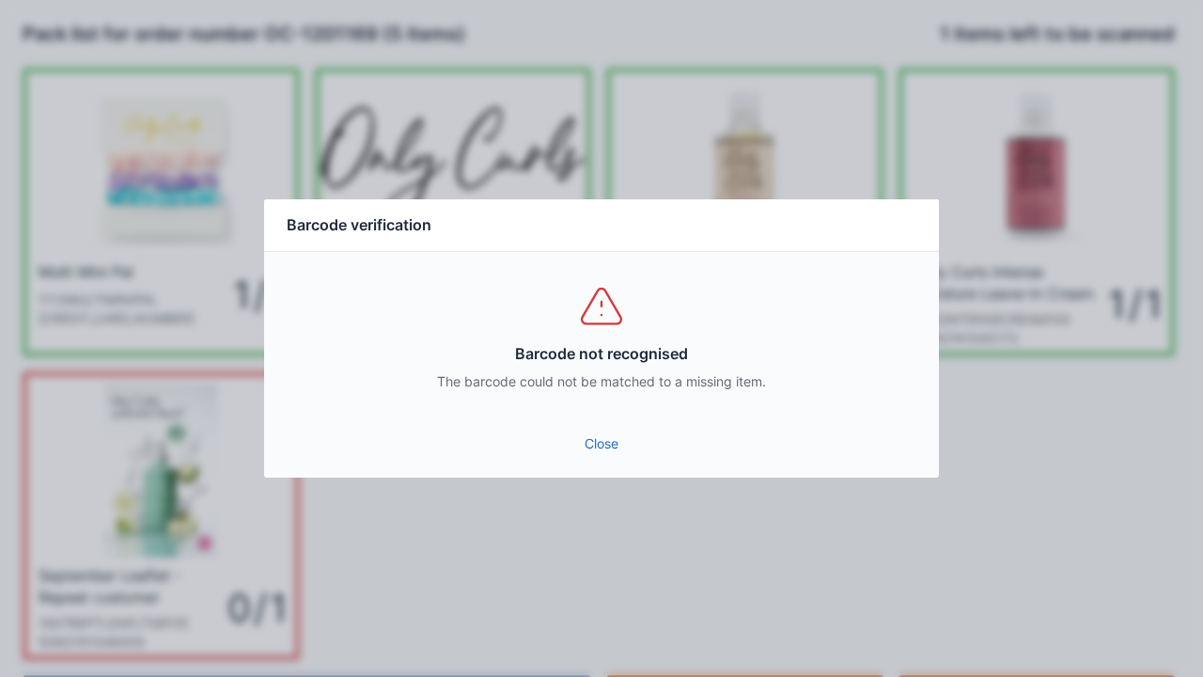
click at [609, 442] on link "Close" at bounding box center [601, 444] width 645 height 34
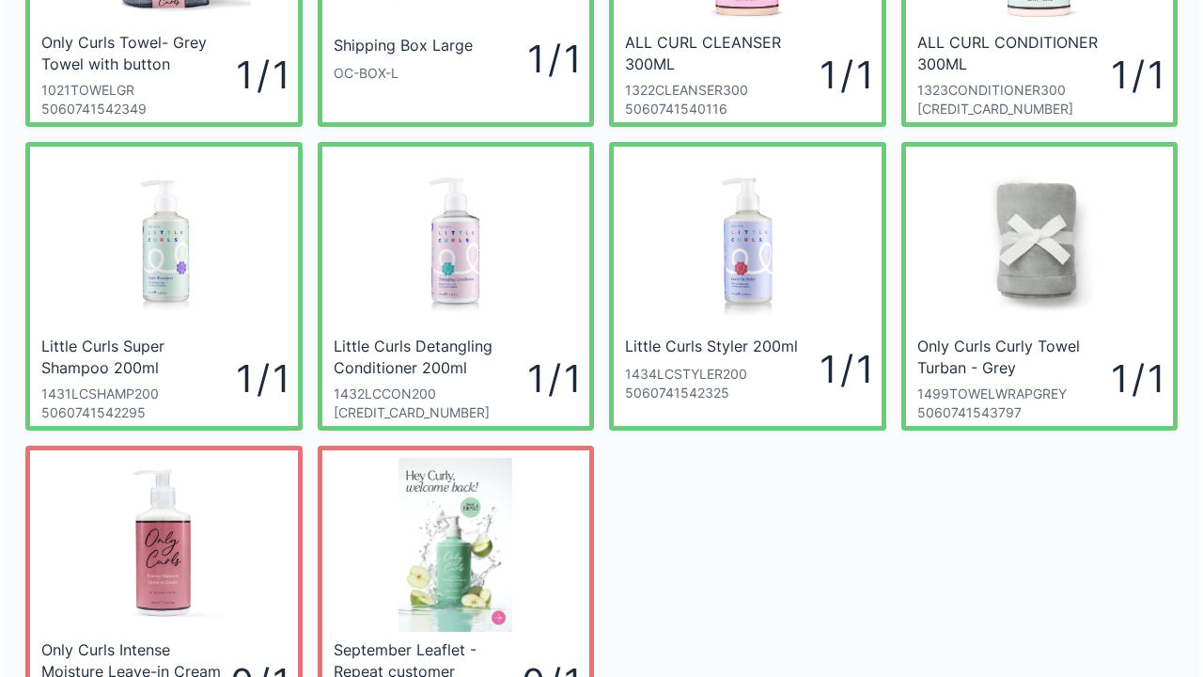
scroll to position [413, 0]
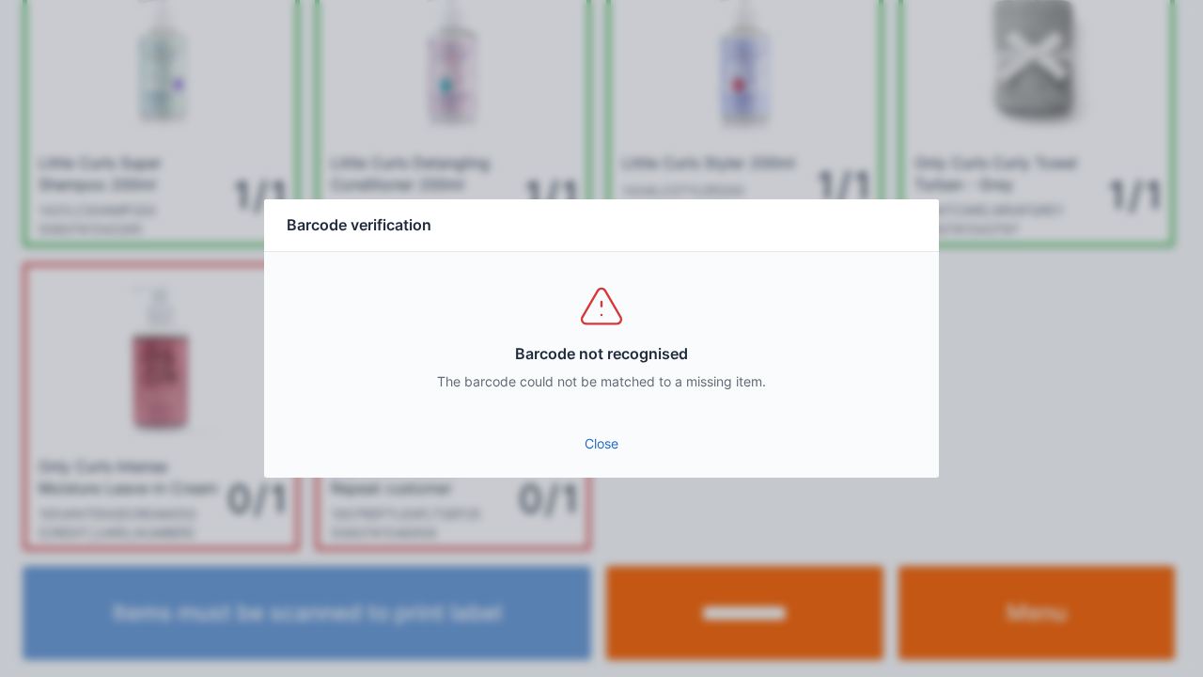
click at [595, 436] on link "Close" at bounding box center [601, 444] width 645 height 34
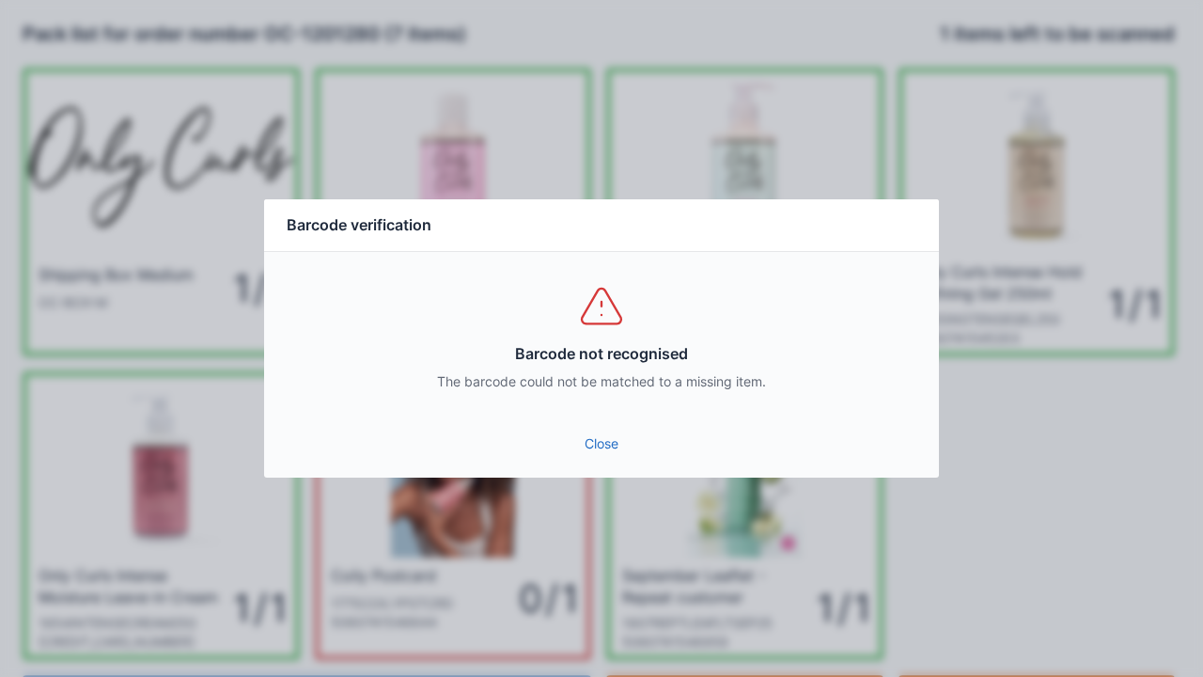
click at [600, 442] on link "Close" at bounding box center [601, 444] width 645 height 34
click at [608, 444] on link "Close" at bounding box center [601, 444] width 645 height 34
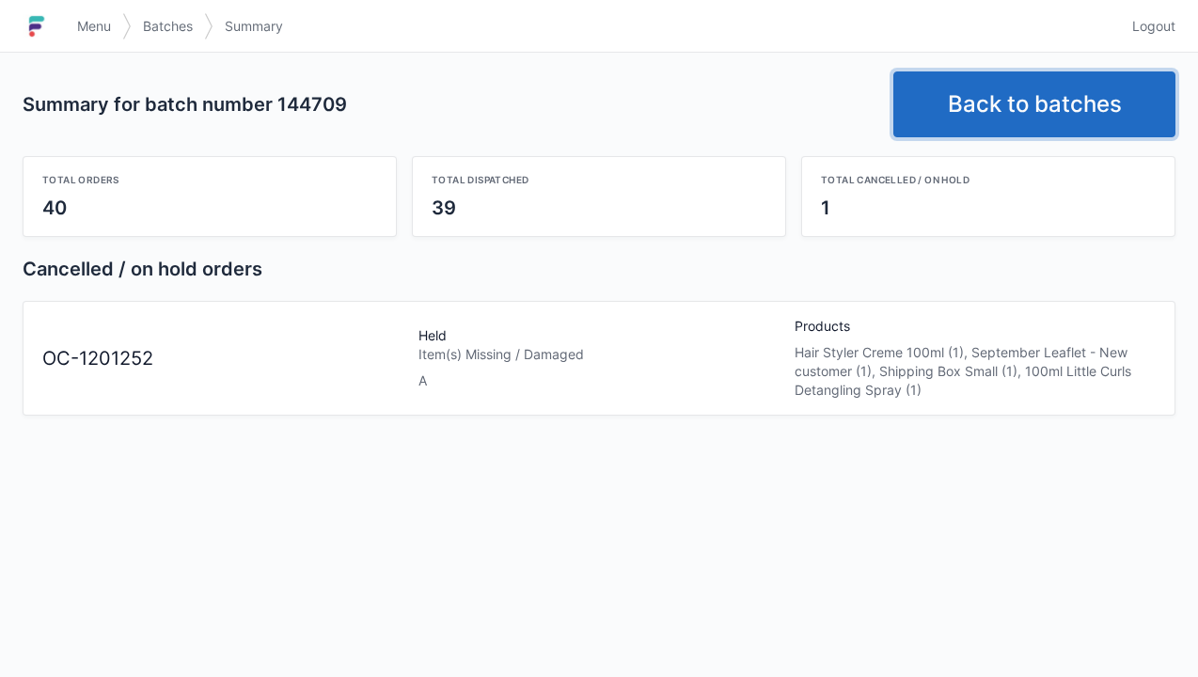
click at [1083, 121] on link "Back to batches" at bounding box center [1034, 104] width 282 height 66
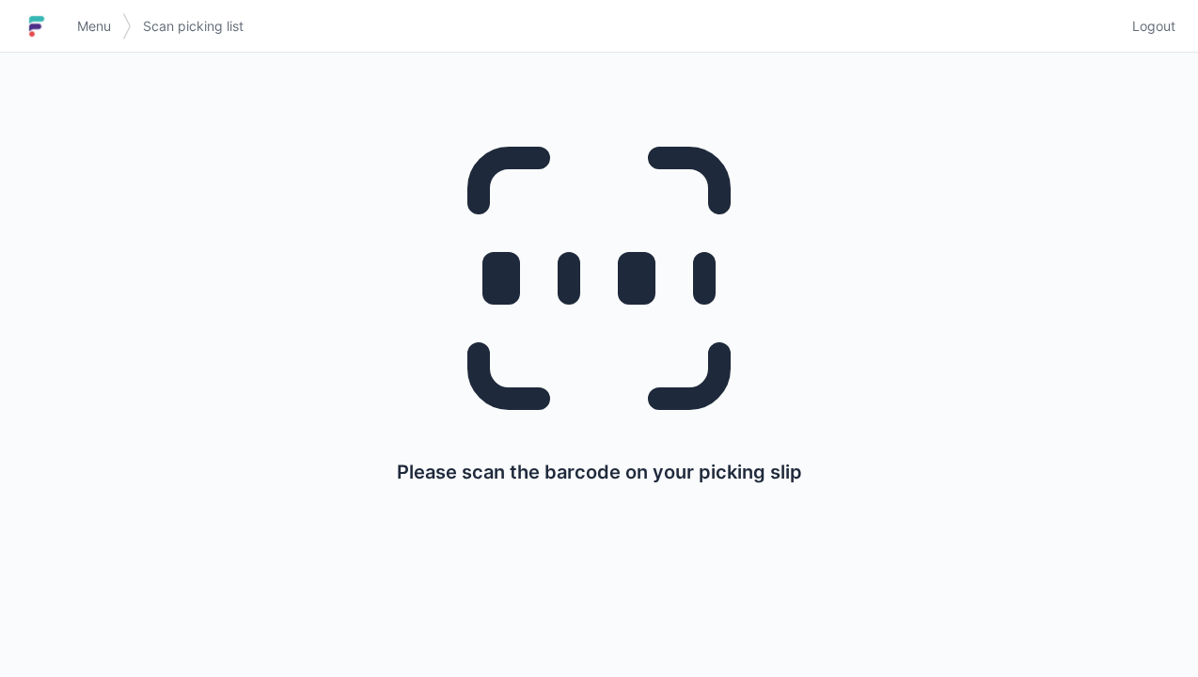
click at [1150, 55] on div "Please scan the barcode on your picking slip" at bounding box center [599, 295] width 1108 height 485
click at [1158, 39] on link "Logout" at bounding box center [1148, 26] width 55 height 34
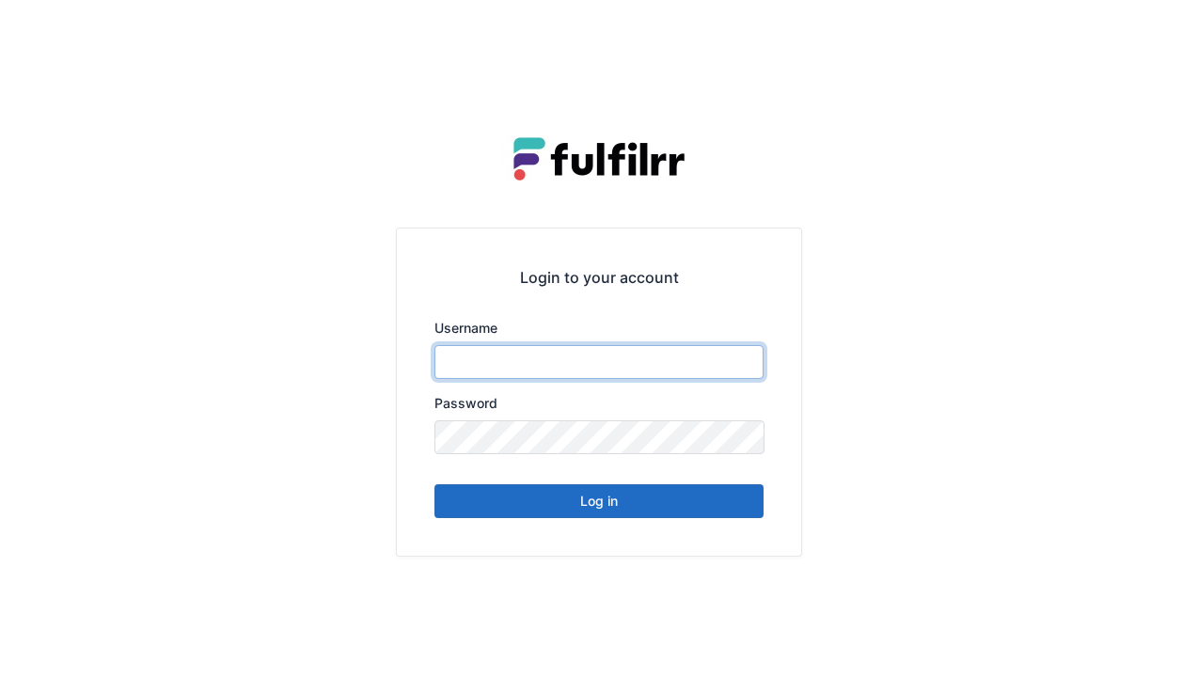
type input "******"
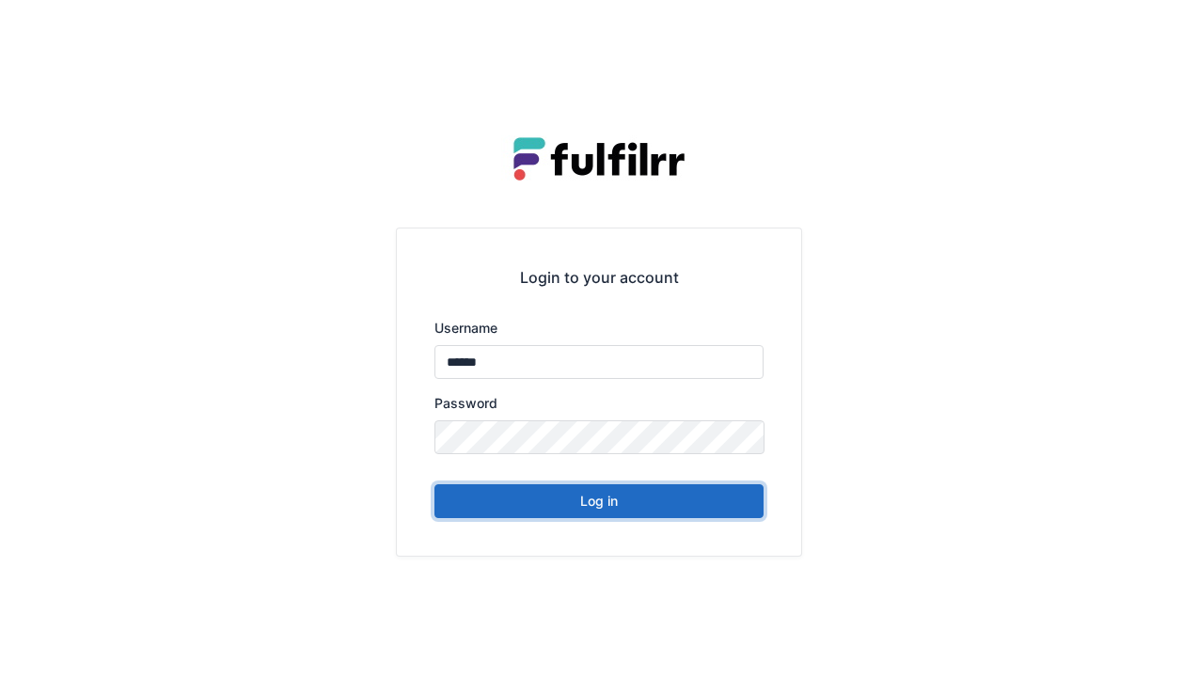
click at [722, 515] on button "Log in" at bounding box center [598, 501] width 329 height 34
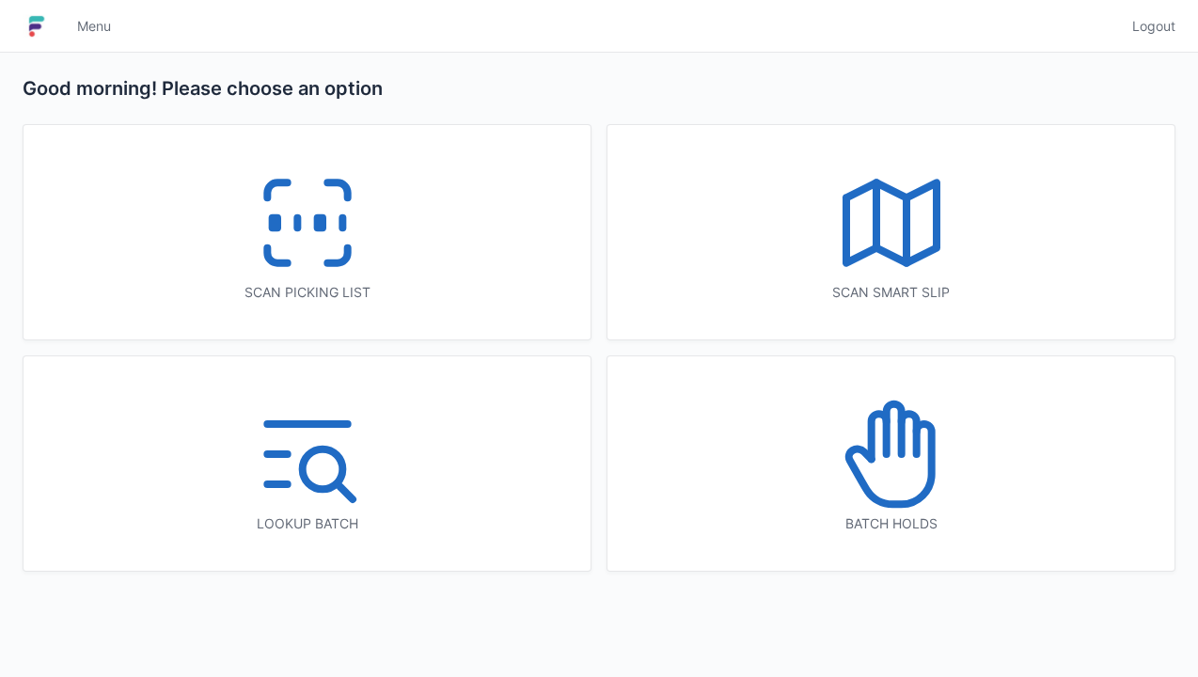
click at [899, 466] on icon at bounding box center [891, 454] width 120 height 120
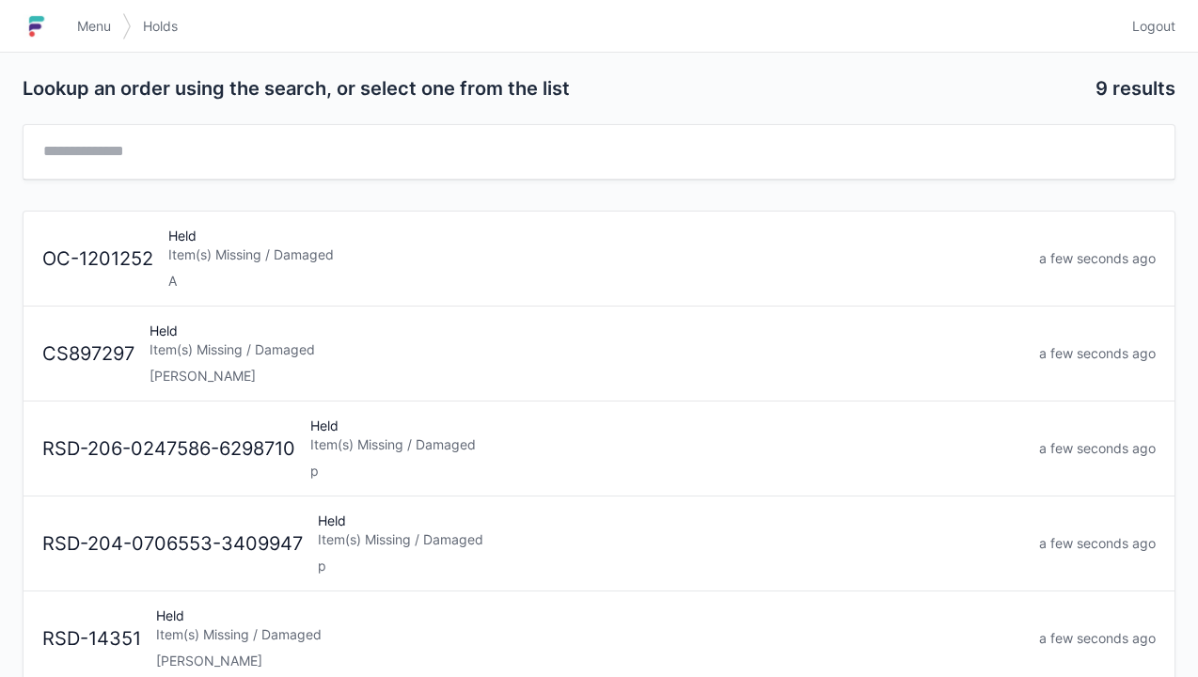
click at [623, 272] on div "A" at bounding box center [596, 281] width 856 height 19
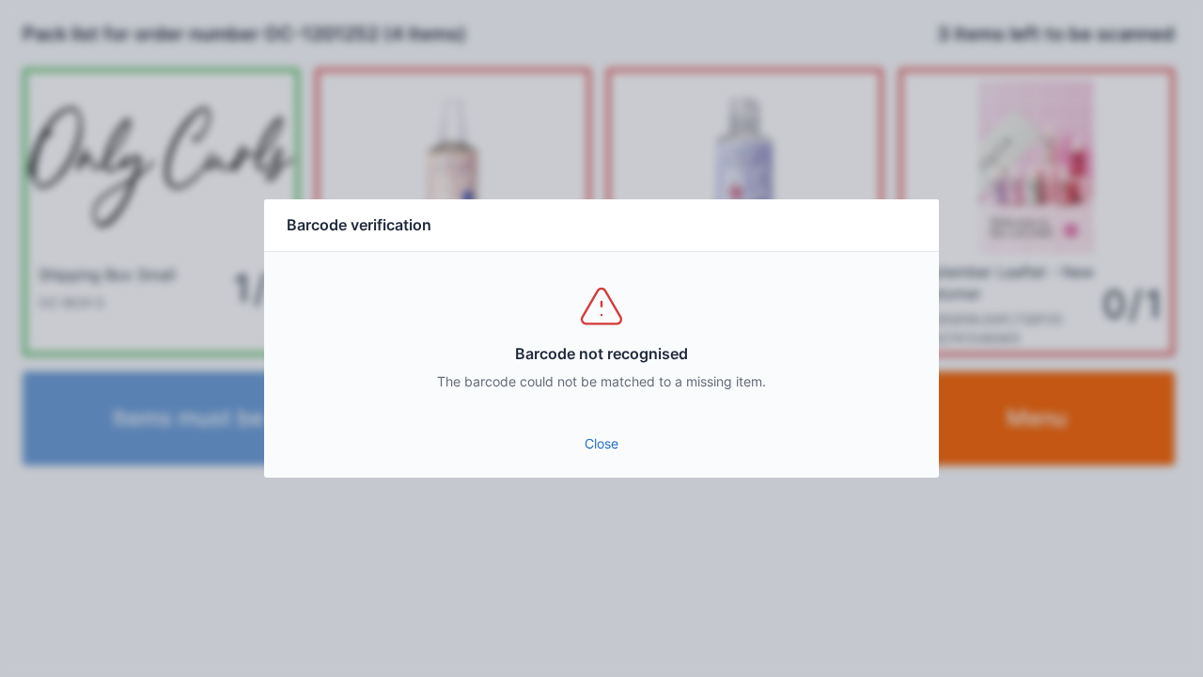
click at [591, 453] on link "Close" at bounding box center [601, 444] width 645 height 34
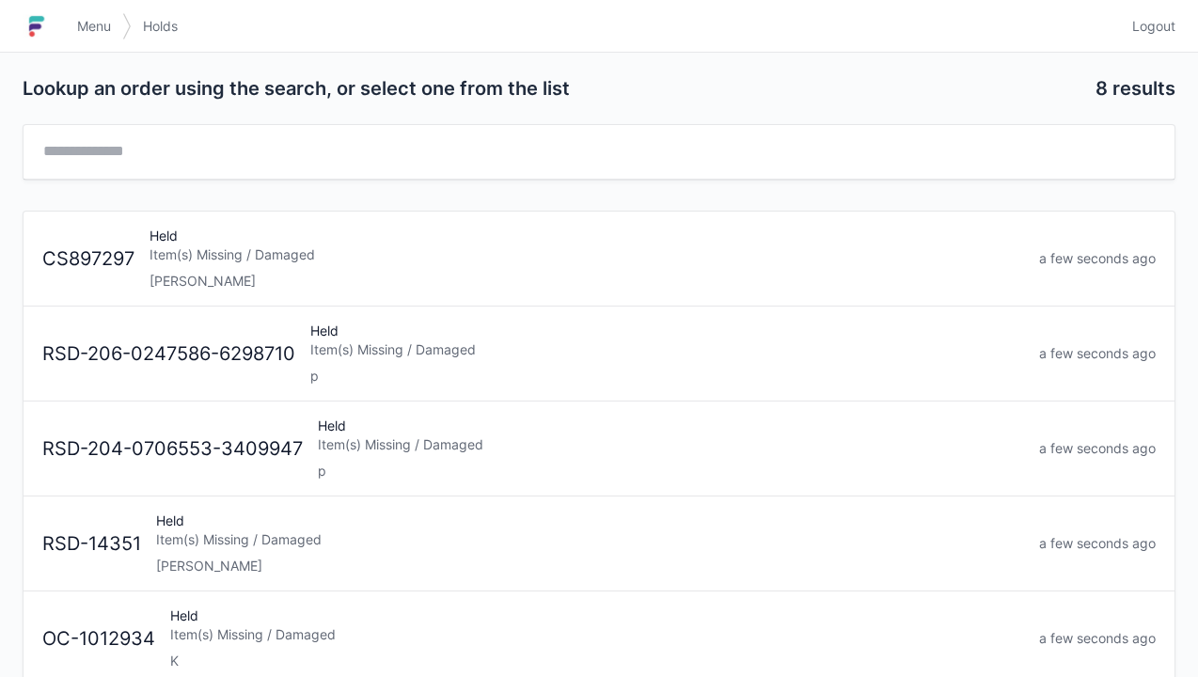
click at [1146, 55] on div "Lookup an order using the search, or select one from the list 8 results CS89729…" at bounding box center [599, 521] width 1198 height 937
click at [1155, 28] on span "Logout" at bounding box center [1153, 26] width 43 height 19
click at [1156, 38] on link "Logout" at bounding box center [1148, 26] width 55 height 34
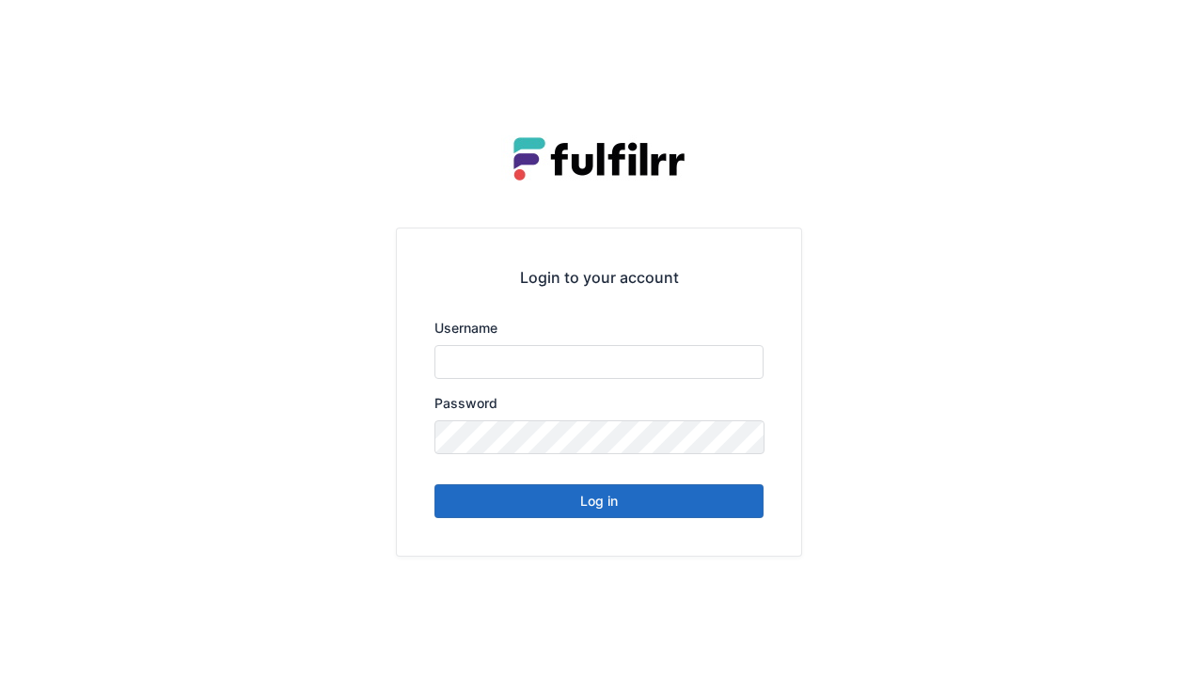
type input "******"
click at [658, 515] on button "Log in" at bounding box center [598, 501] width 329 height 34
type input "******"
click at [657, 511] on button "Log in" at bounding box center [598, 501] width 329 height 34
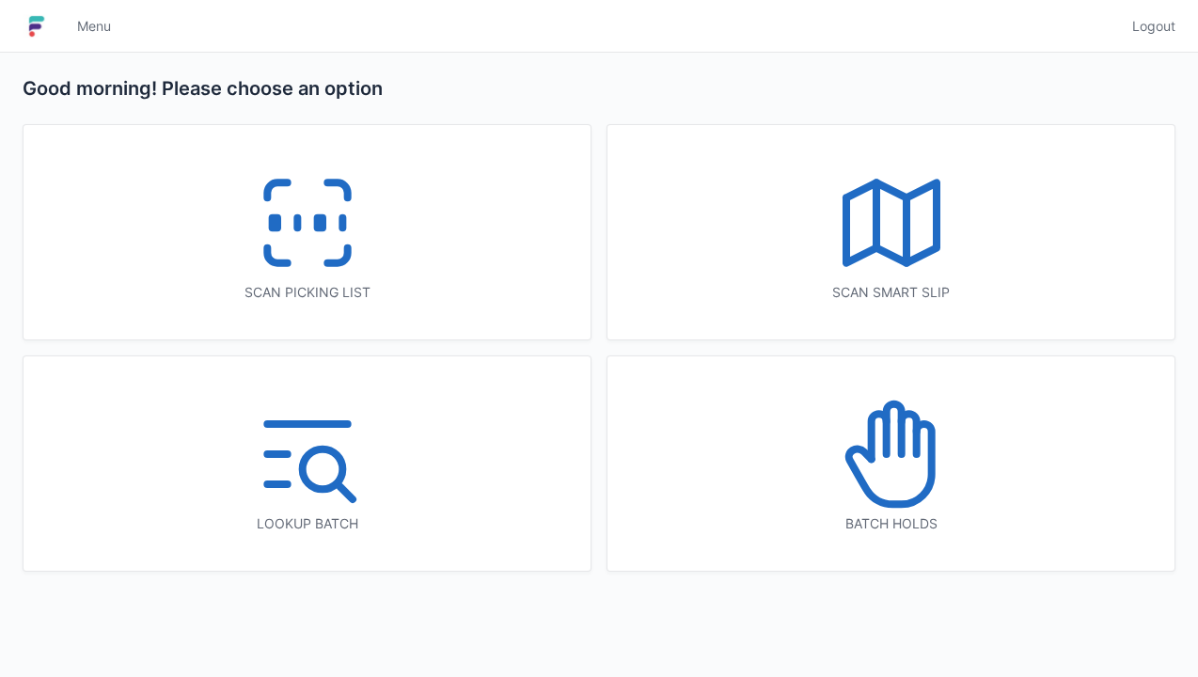
click at [356, 265] on icon at bounding box center [307, 223] width 120 height 120
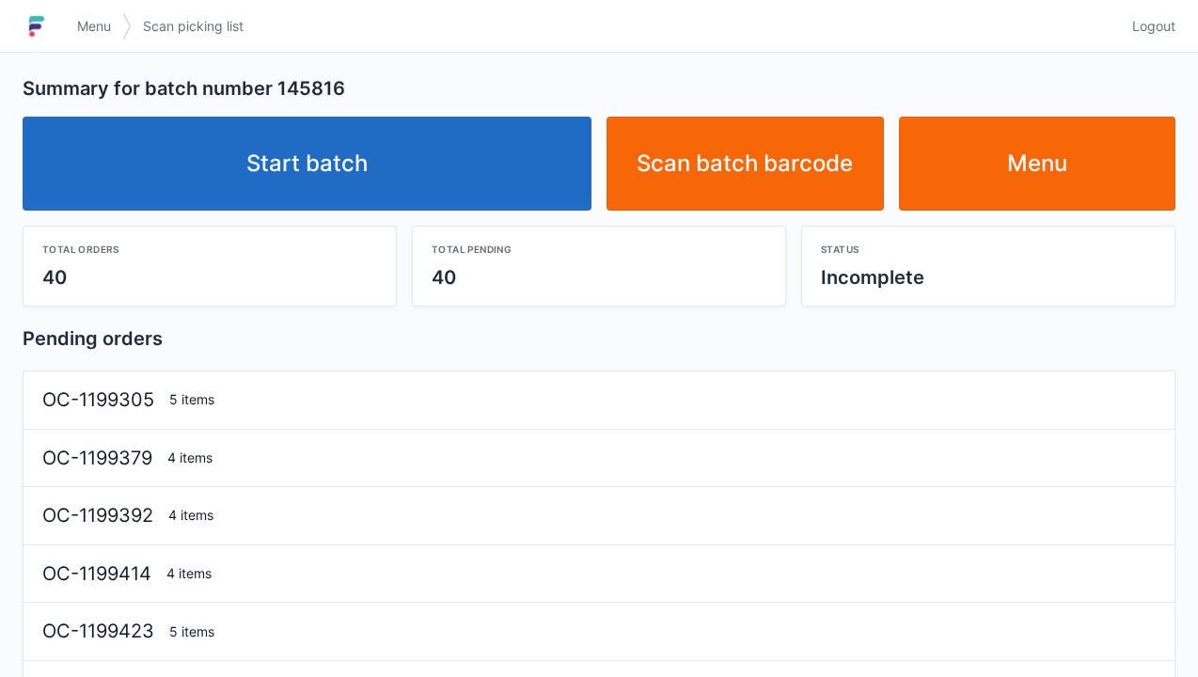
click at [515, 193] on link "Start batch" at bounding box center [307, 164] width 569 height 94
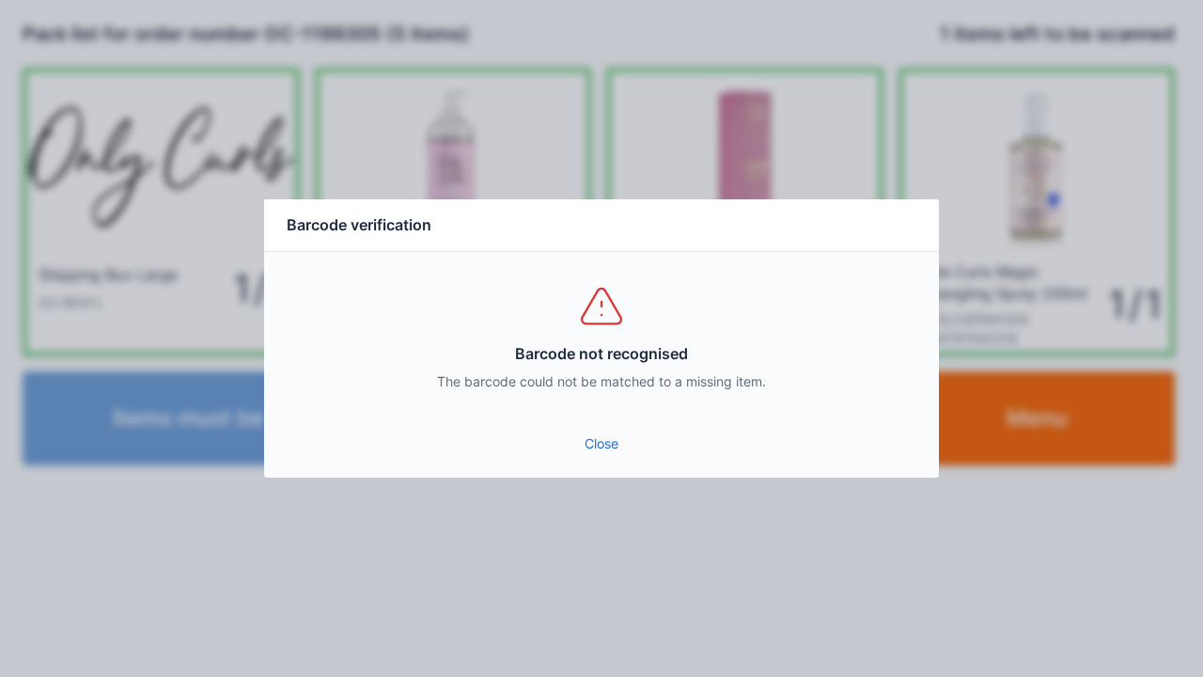
click at [609, 457] on link "Close" at bounding box center [601, 444] width 645 height 34
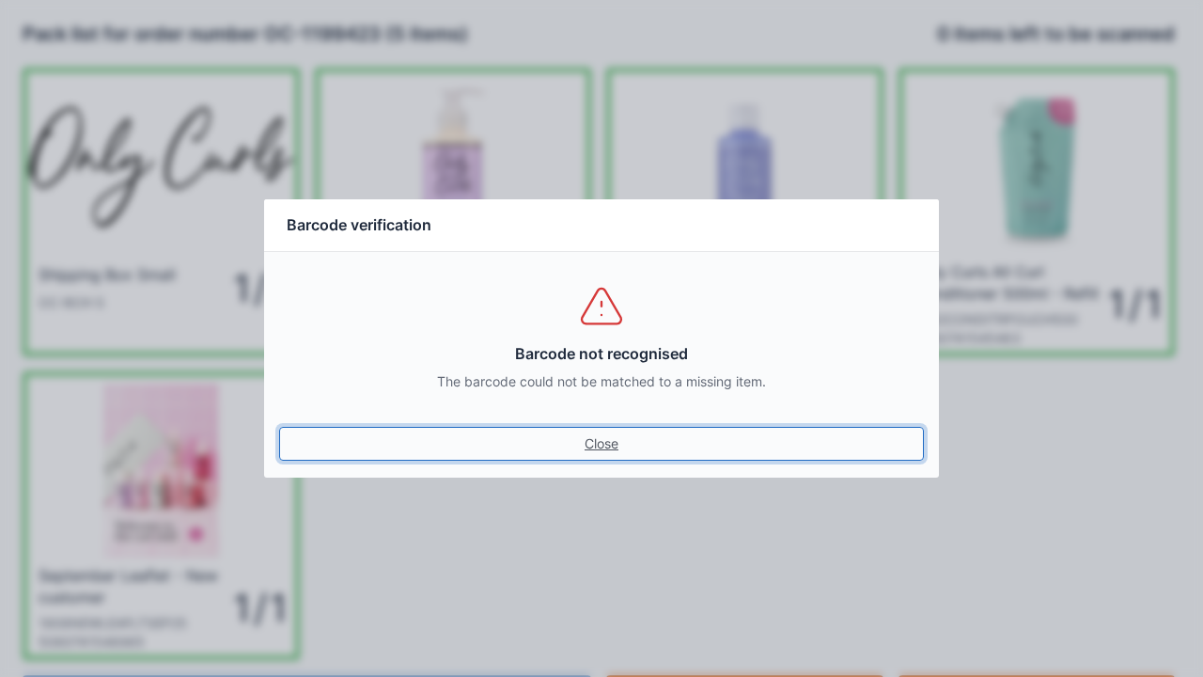
click at [279, 427] on link "Close" at bounding box center [601, 444] width 645 height 34
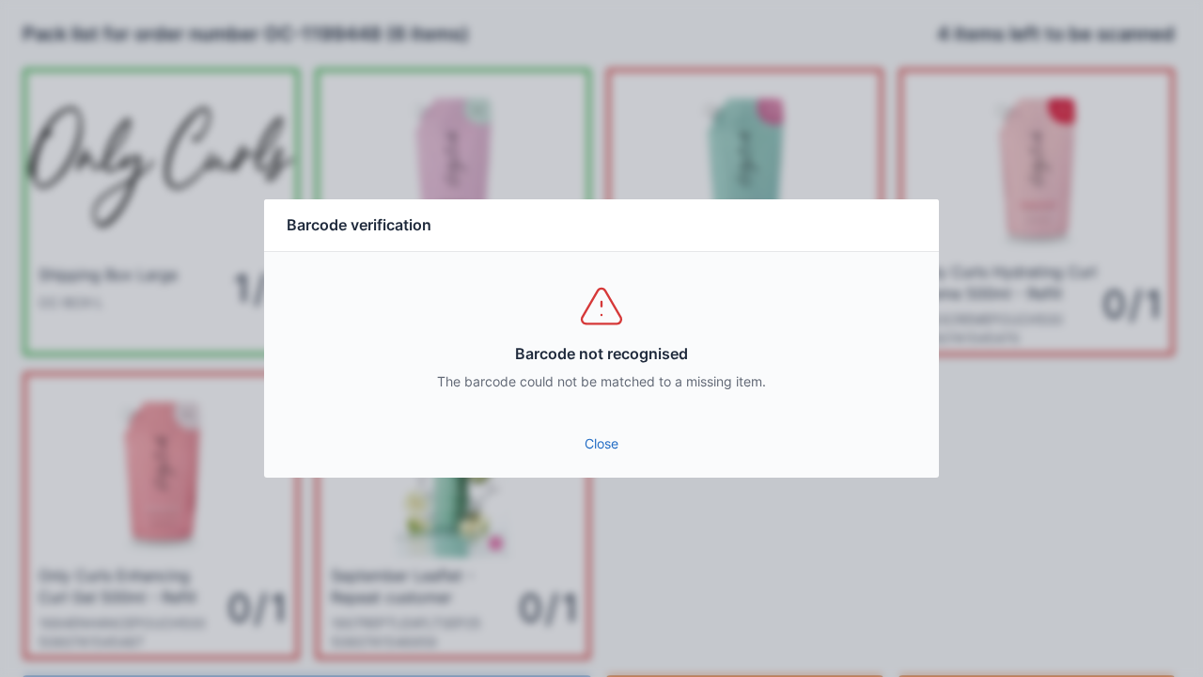
click at [594, 455] on link "Close" at bounding box center [601, 444] width 645 height 34
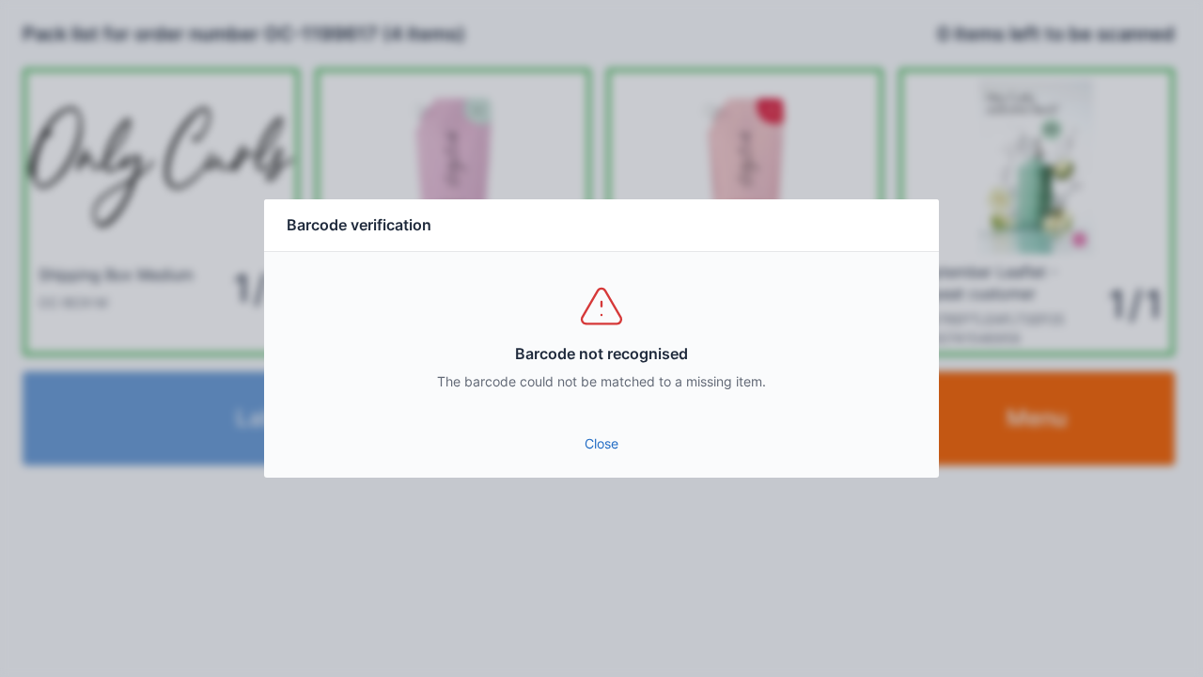
click at [606, 457] on link "Close" at bounding box center [601, 444] width 645 height 34
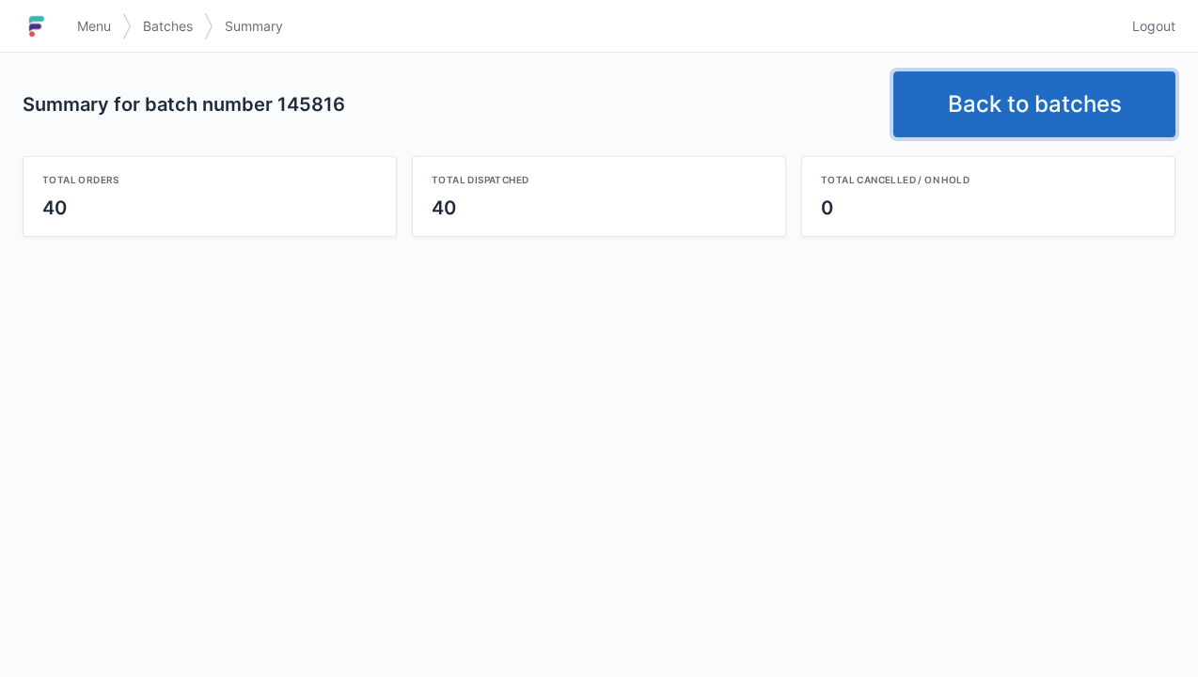
click at [1036, 112] on link "Back to batches" at bounding box center [1034, 104] width 282 height 66
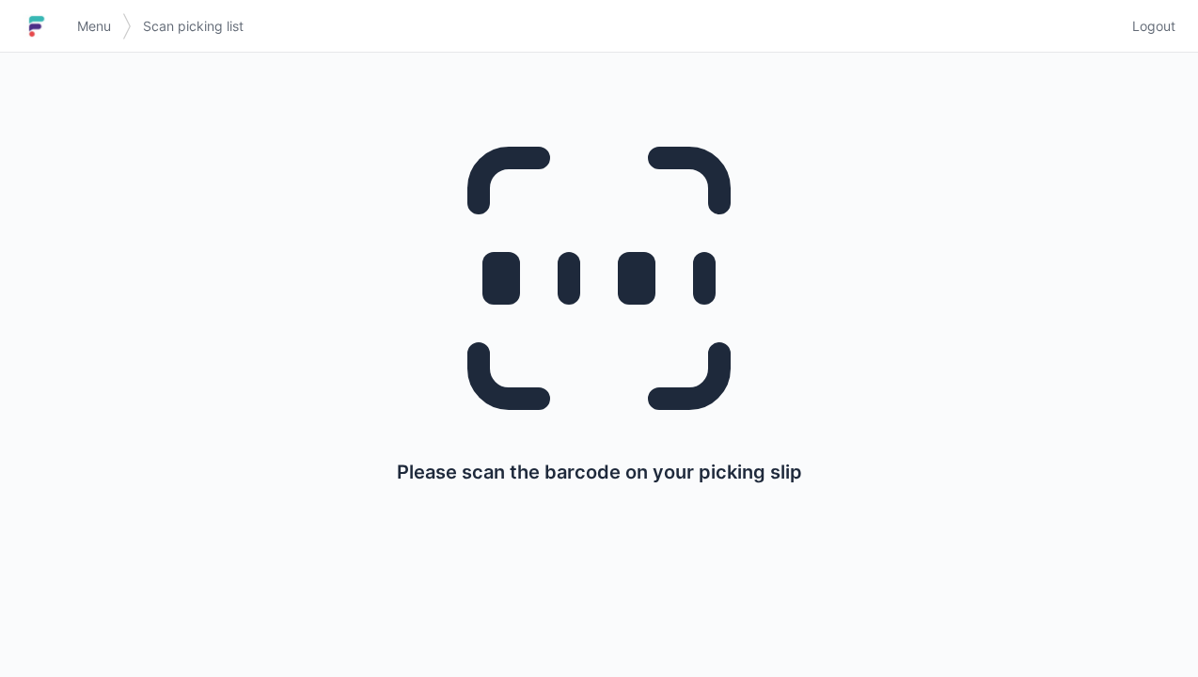
click at [1164, 39] on link "Logout" at bounding box center [1148, 26] width 55 height 34
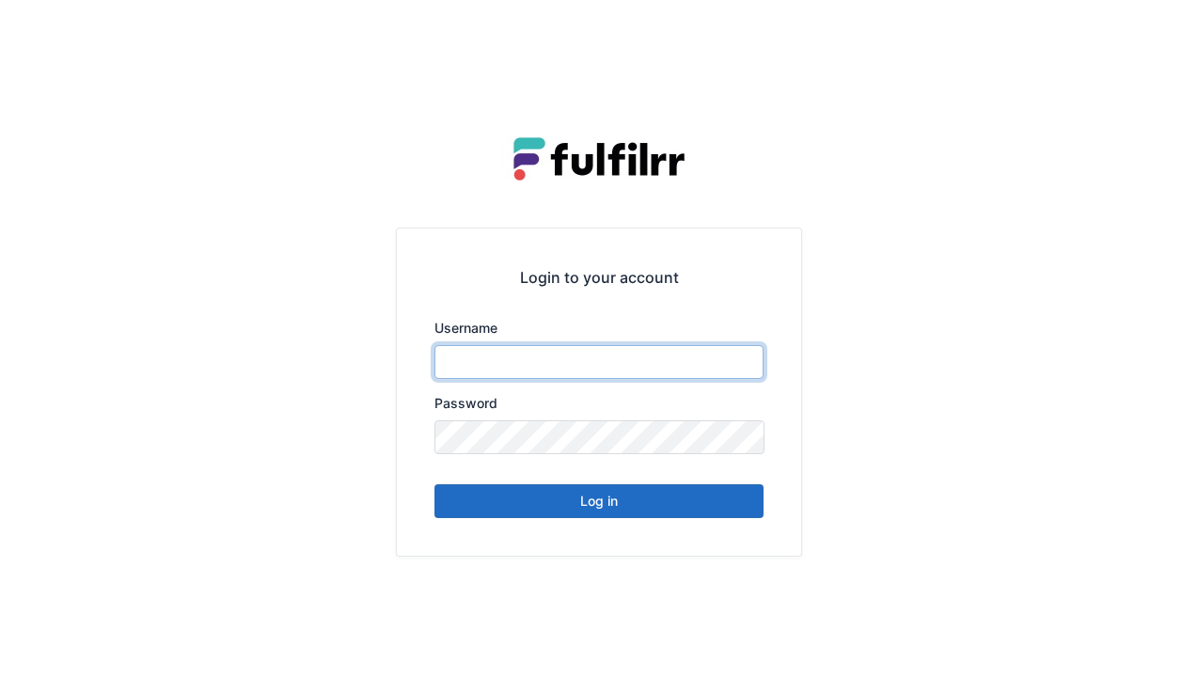
type input "******"
click at [667, 496] on button "Log in" at bounding box center [598, 501] width 329 height 34
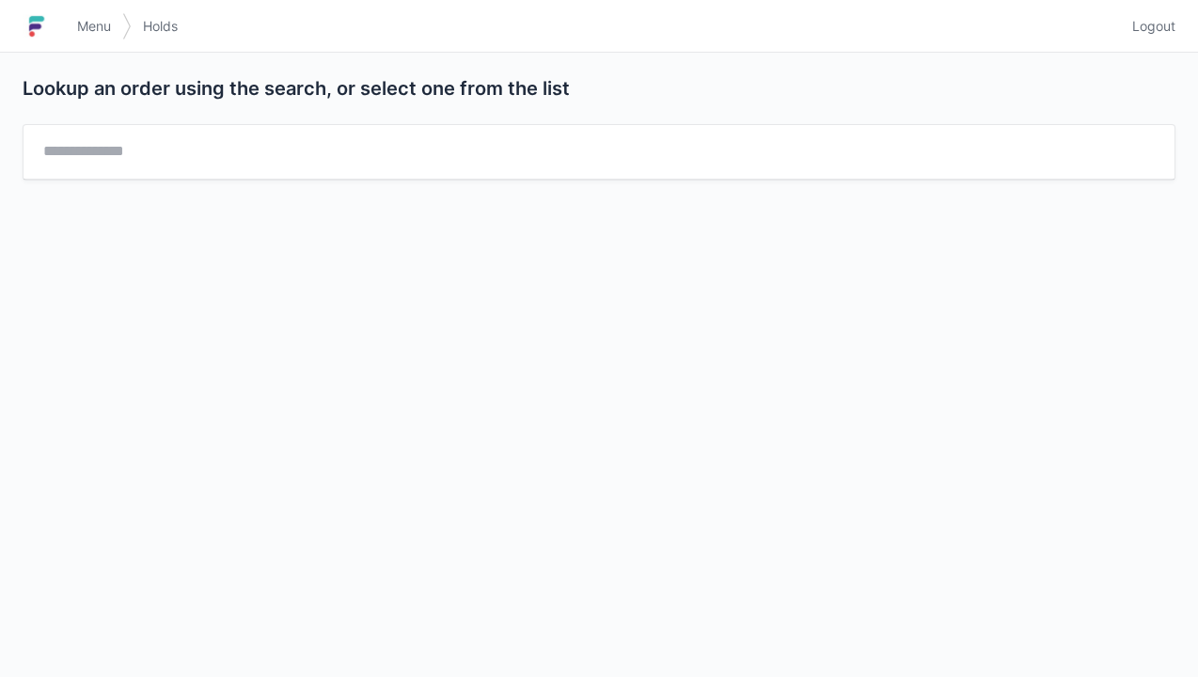
click at [1167, 42] on link "Logout" at bounding box center [1148, 26] width 55 height 34
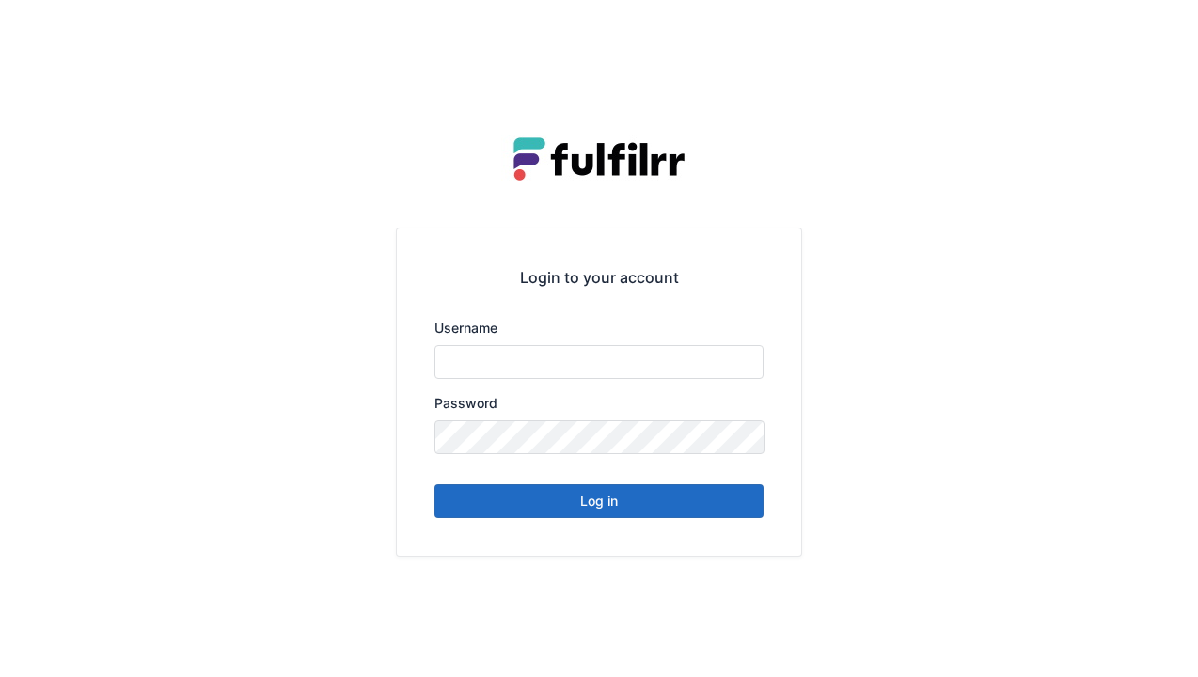
type input "******"
click at [738, 512] on button "Log in" at bounding box center [598, 501] width 329 height 34
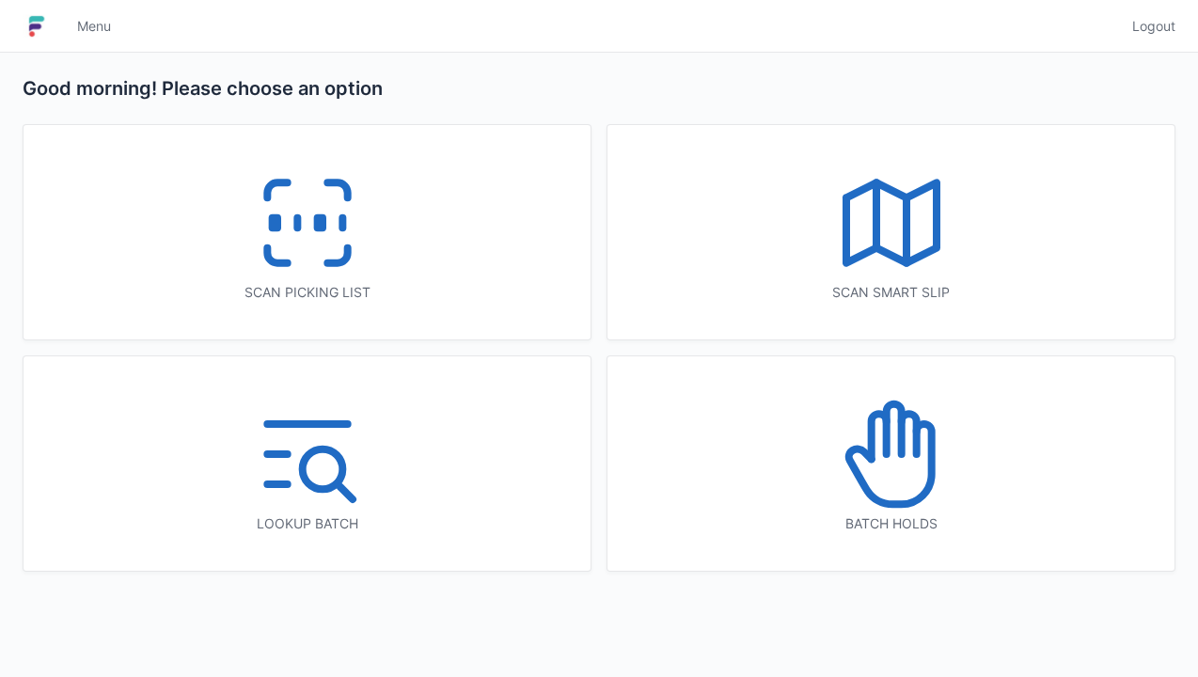
click at [317, 241] on icon at bounding box center [307, 223] width 120 height 120
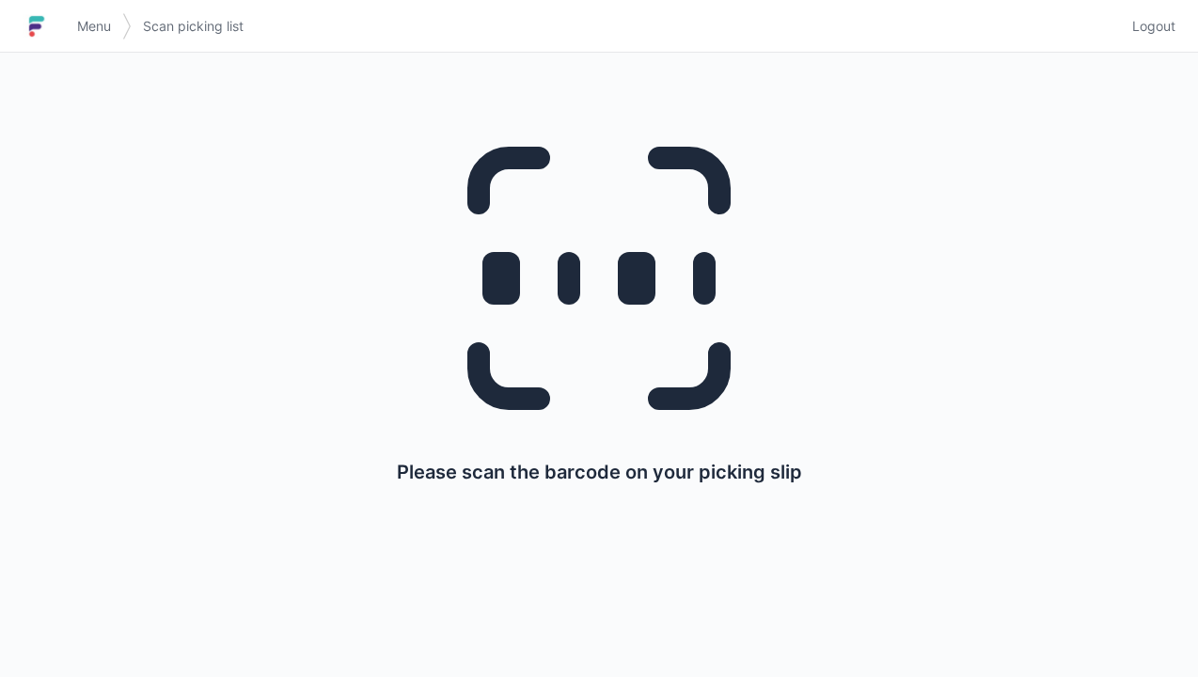
click at [1160, 24] on span "Logout" at bounding box center [1153, 26] width 43 height 19
click at [1158, 38] on link "Logout" at bounding box center [1148, 26] width 55 height 34
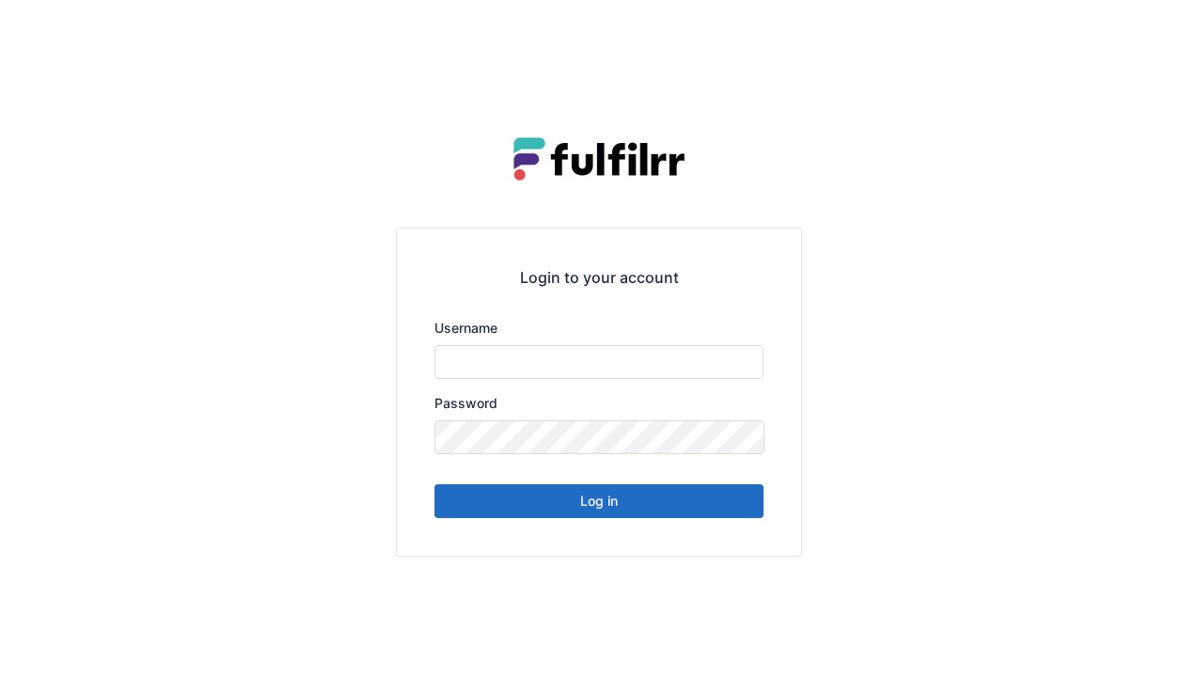
type input "******"
click at [679, 505] on button "Log in" at bounding box center [598, 501] width 329 height 34
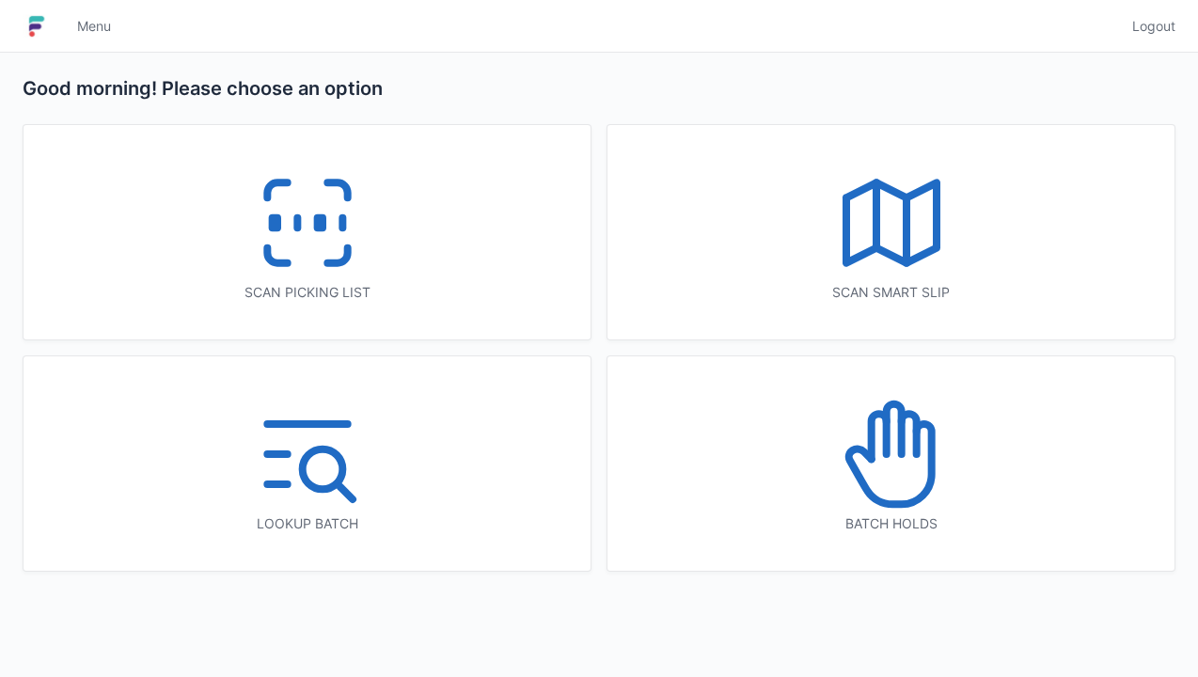
click at [357, 250] on icon at bounding box center [307, 223] width 120 height 120
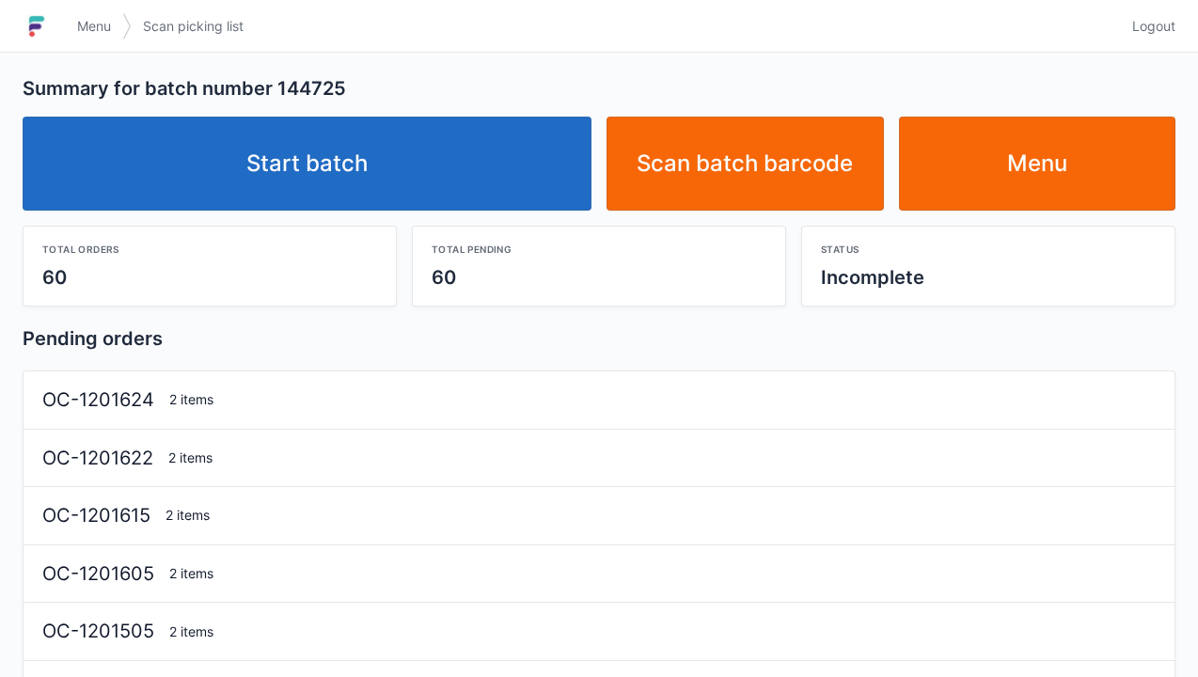
click at [506, 180] on link "Start batch" at bounding box center [307, 164] width 569 height 94
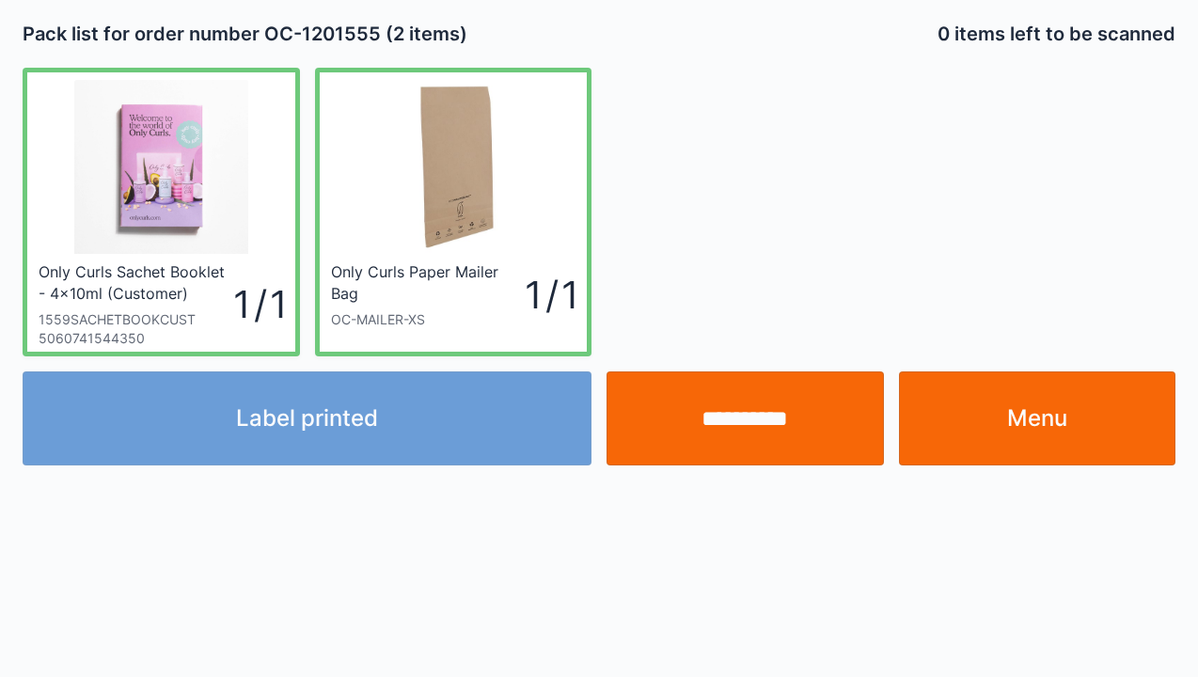
click at [1029, 423] on link "Menu" at bounding box center [1037, 418] width 277 height 94
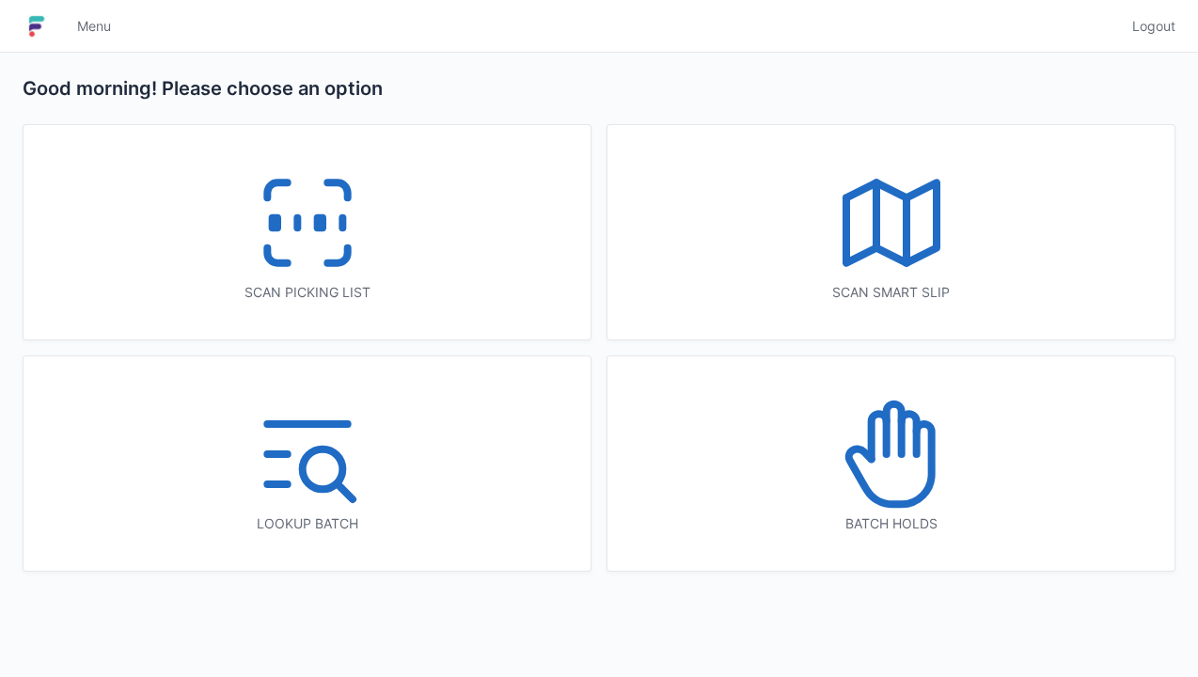
click at [329, 263] on icon at bounding box center [337, 255] width 20 height 15
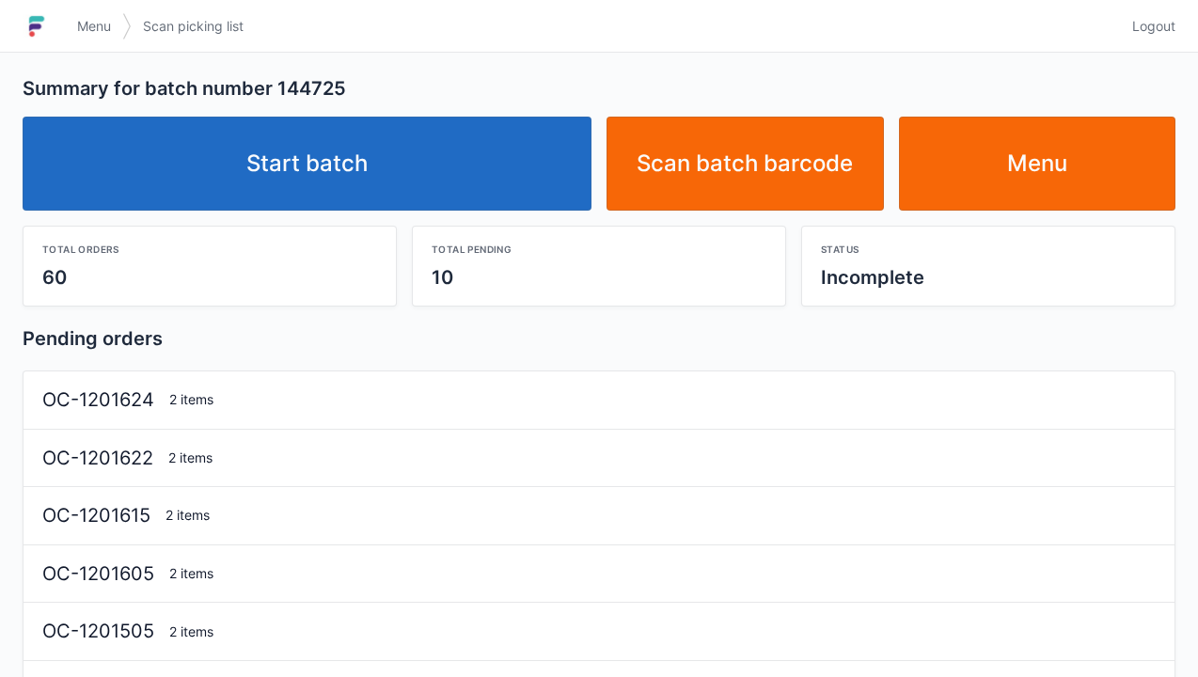
click at [467, 151] on link "Start batch" at bounding box center [307, 164] width 569 height 94
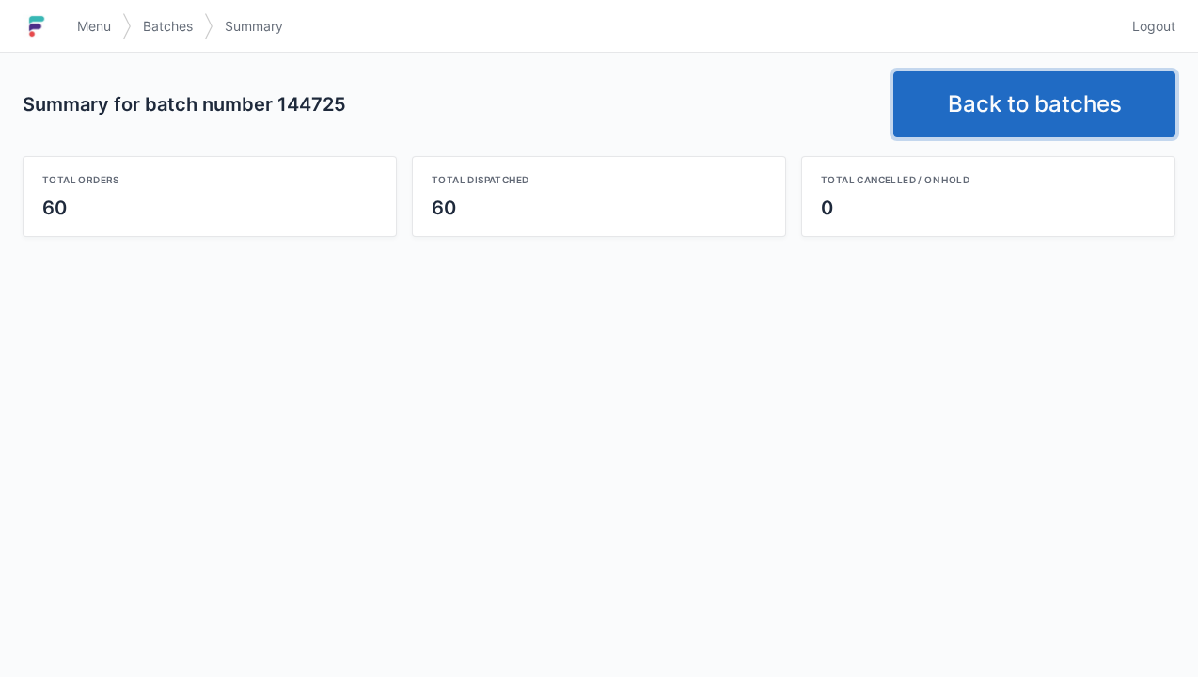
click at [1032, 104] on link "Back to batches" at bounding box center [1034, 104] width 282 height 66
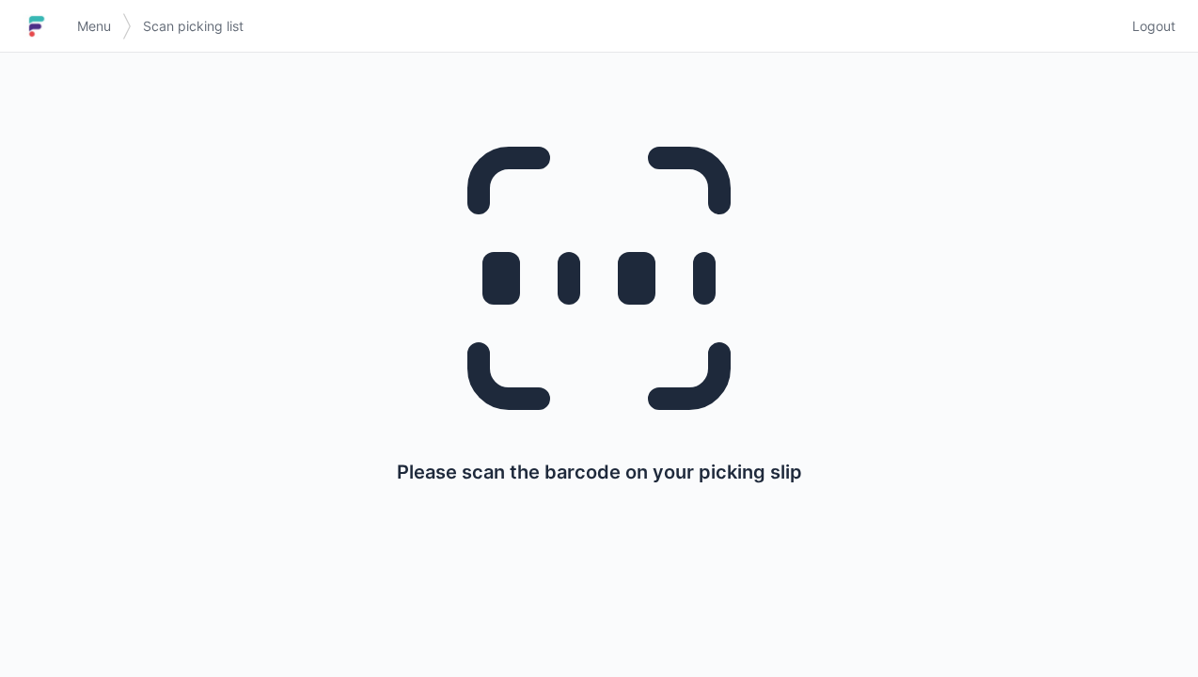
click at [1166, 40] on link "Logout" at bounding box center [1148, 26] width 55 height 34
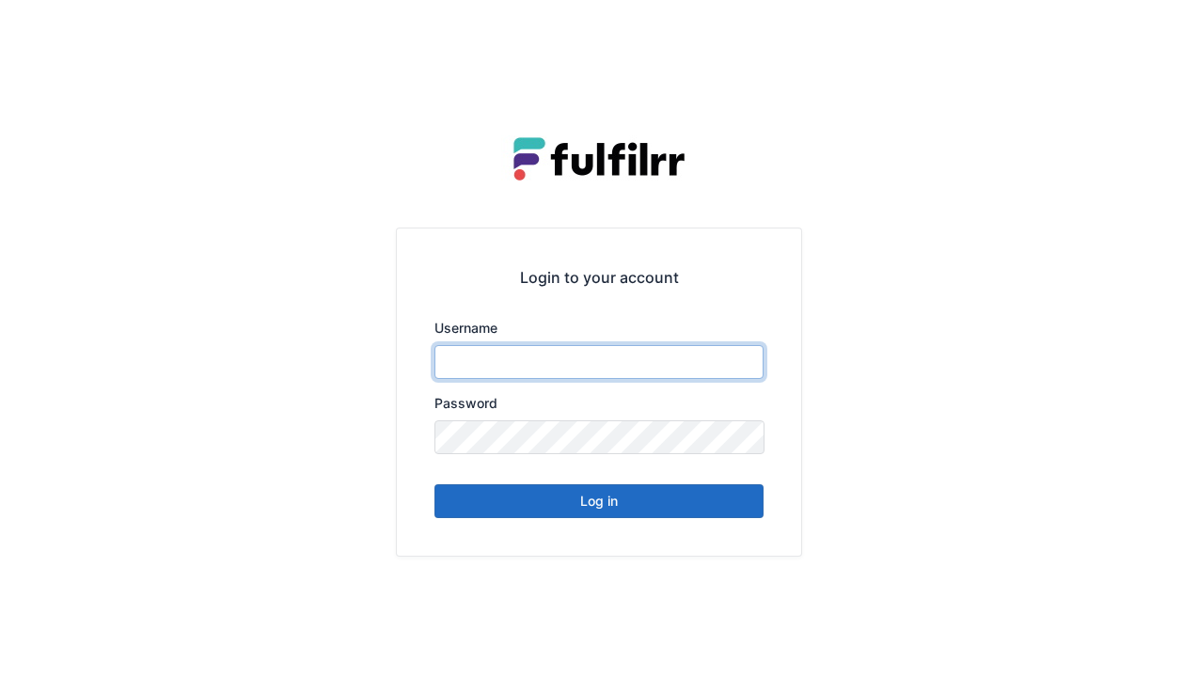
type input "******"
click at [684, 510] on button "Log in" at bounding box center [598, 501] width 329 height 34
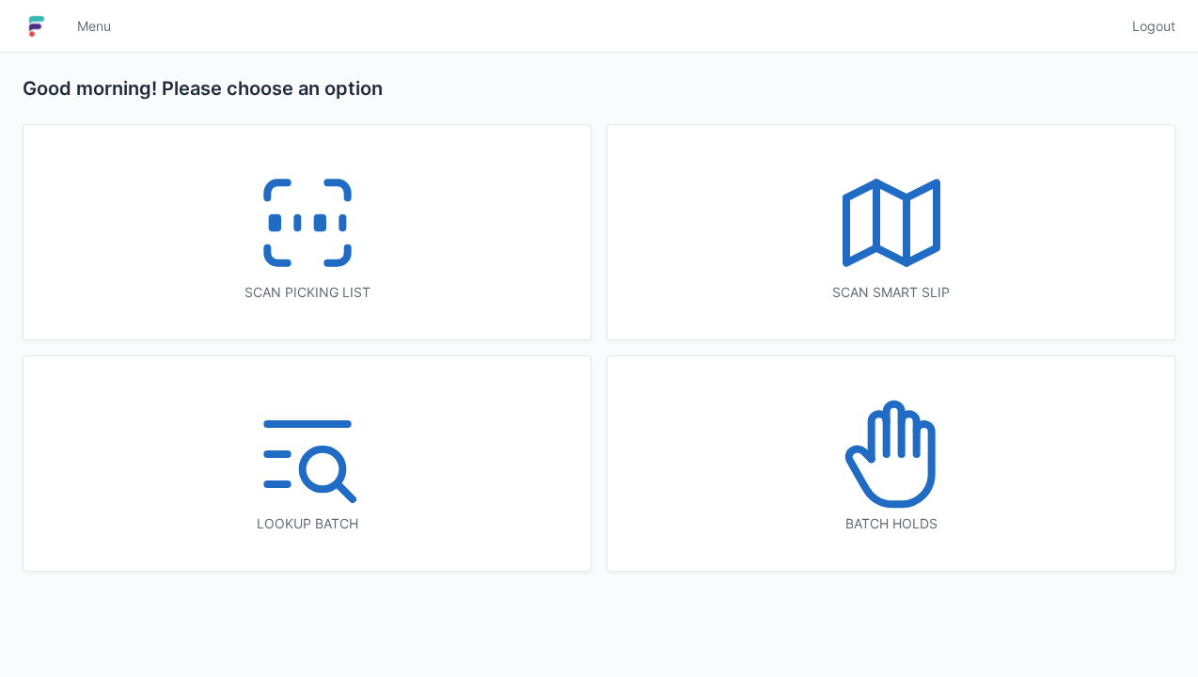
click at [312, 237] on icon at bounding box center [307, 223] width 120 height 120
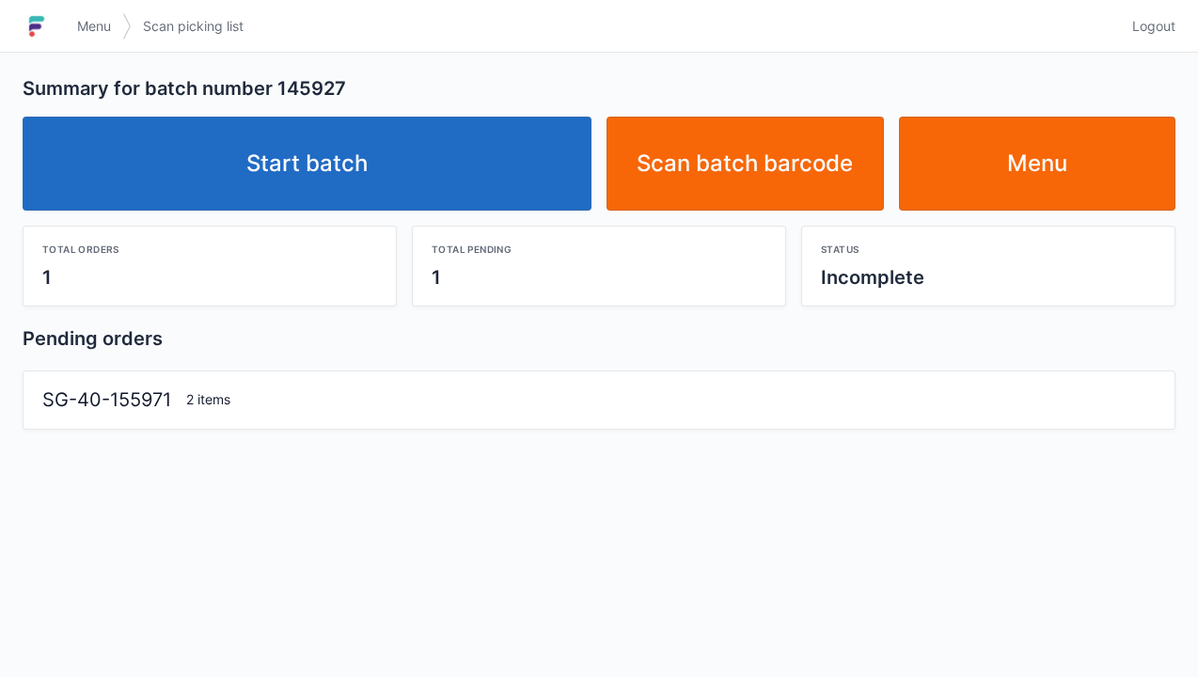
click at [530, 188] on link "Start batch" at bounding box center [307, 164] width 569 height 94
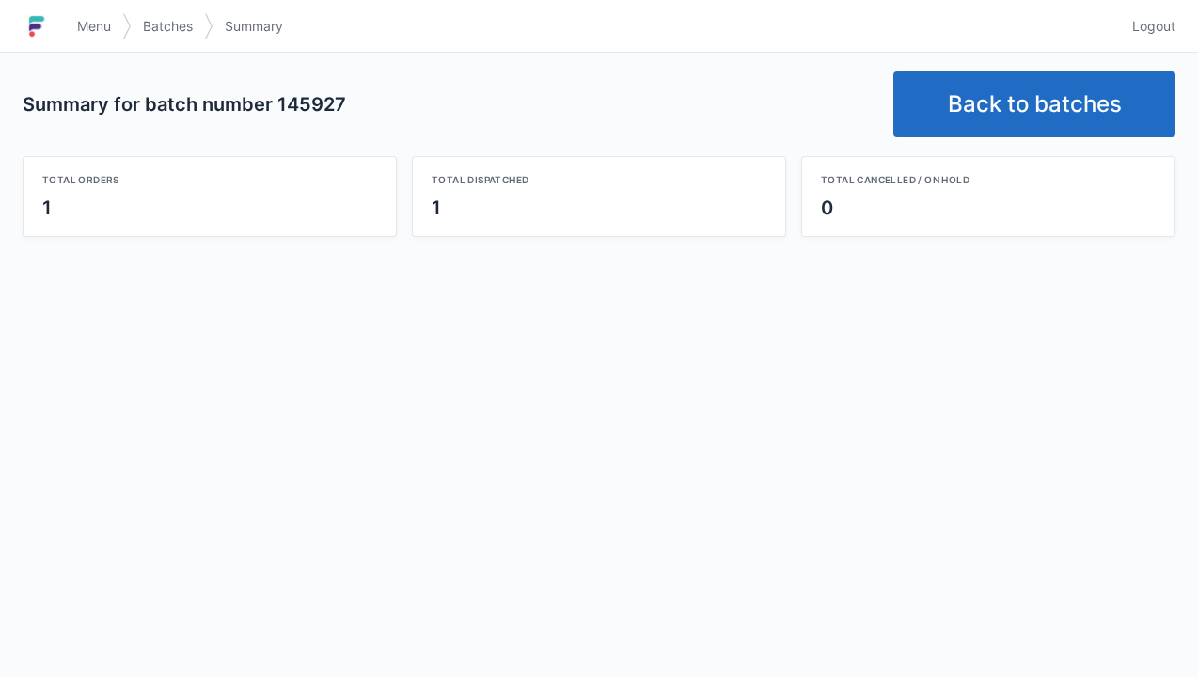
click at [1065, 90] on link "Back to batches" at bounding box center [1034, 104] width 282 height 66
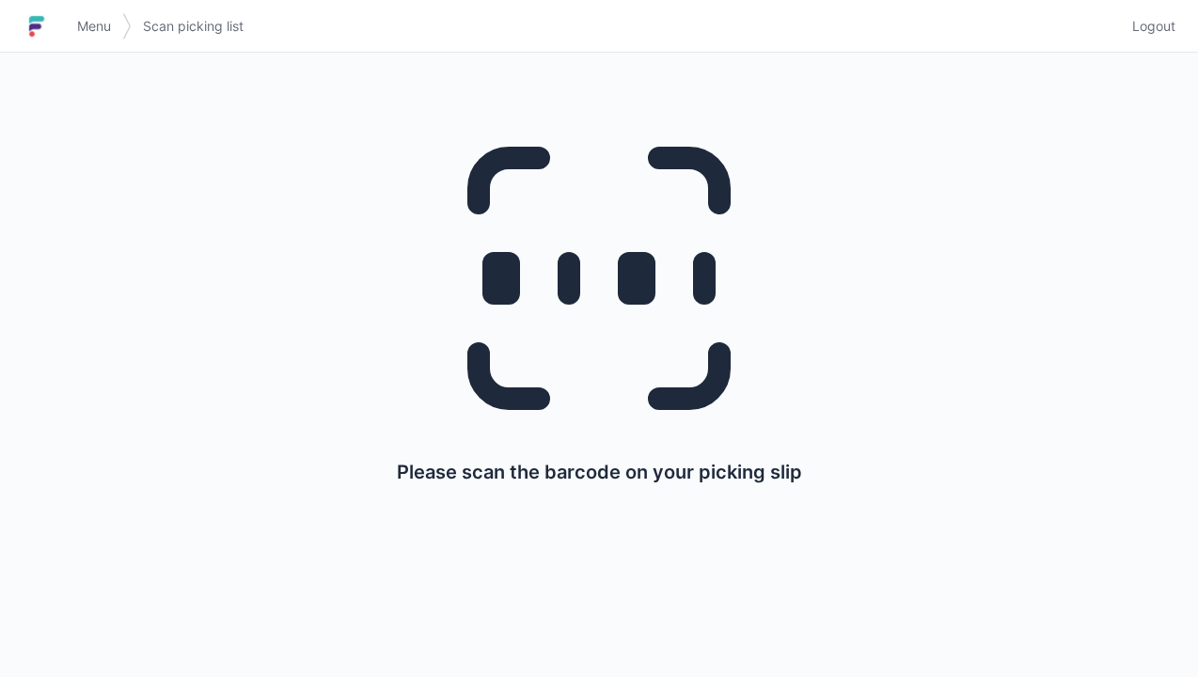
click at [1168, 26] on span "Logout" at bounding box center [1153, 26] width 43 height 19
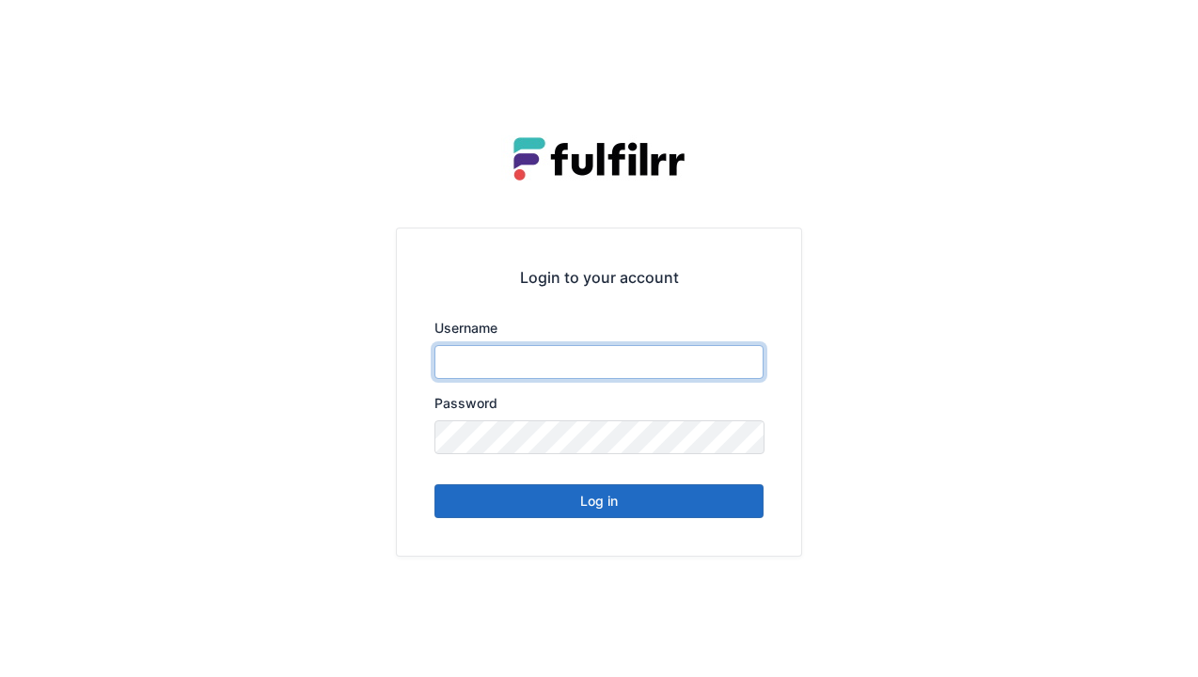
type input "******"
click at [694, 511] on button "Log in" at bounding box center [598, 501] width 329 height 34
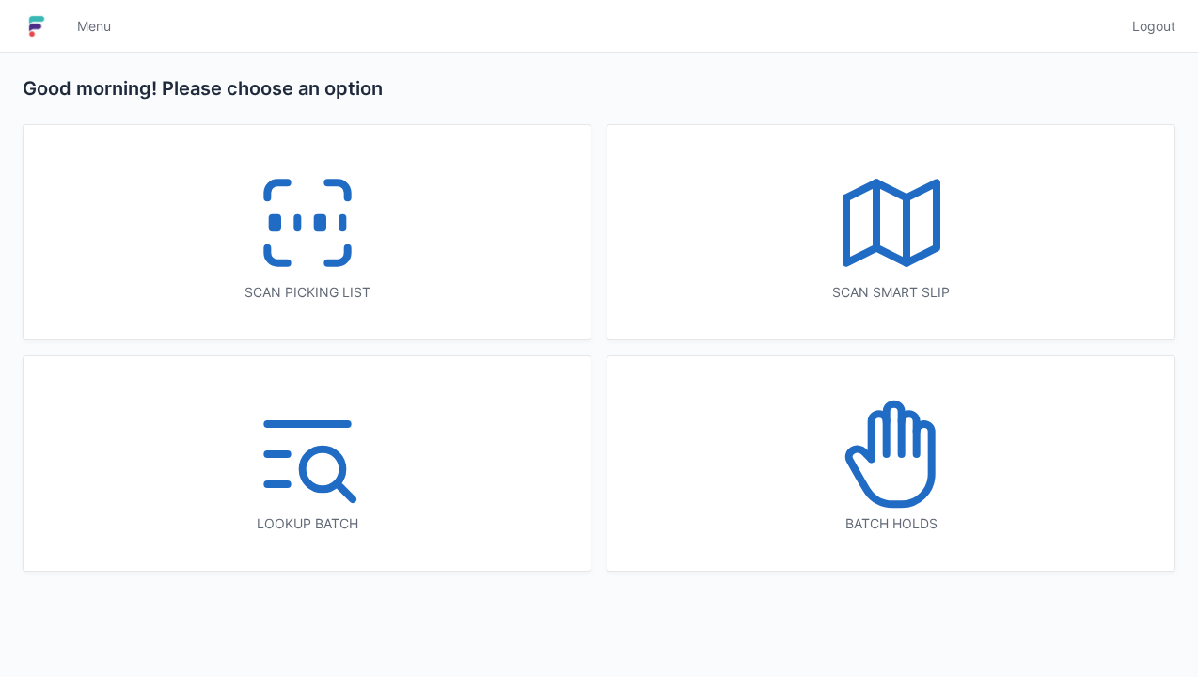
click at [362, 256] on icon at bounding box center [307, 223] width 120 height 120
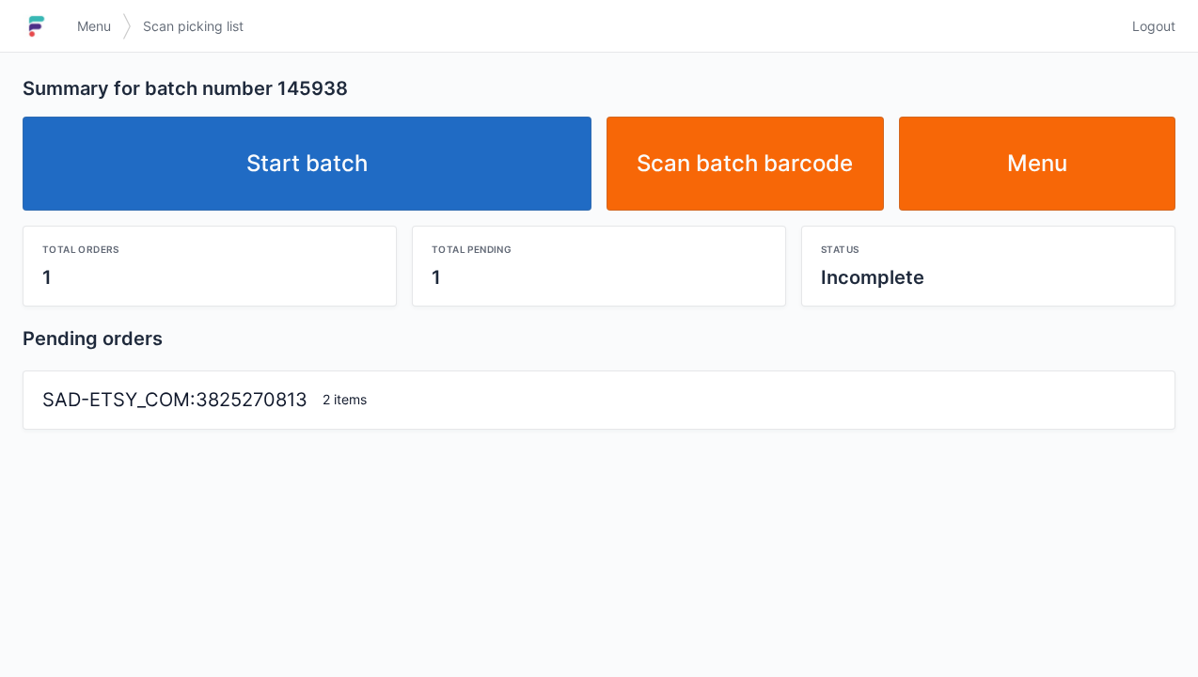
click at [466, 185] on link "Start batch" at bounding box center [307, 164] width 569 height 94
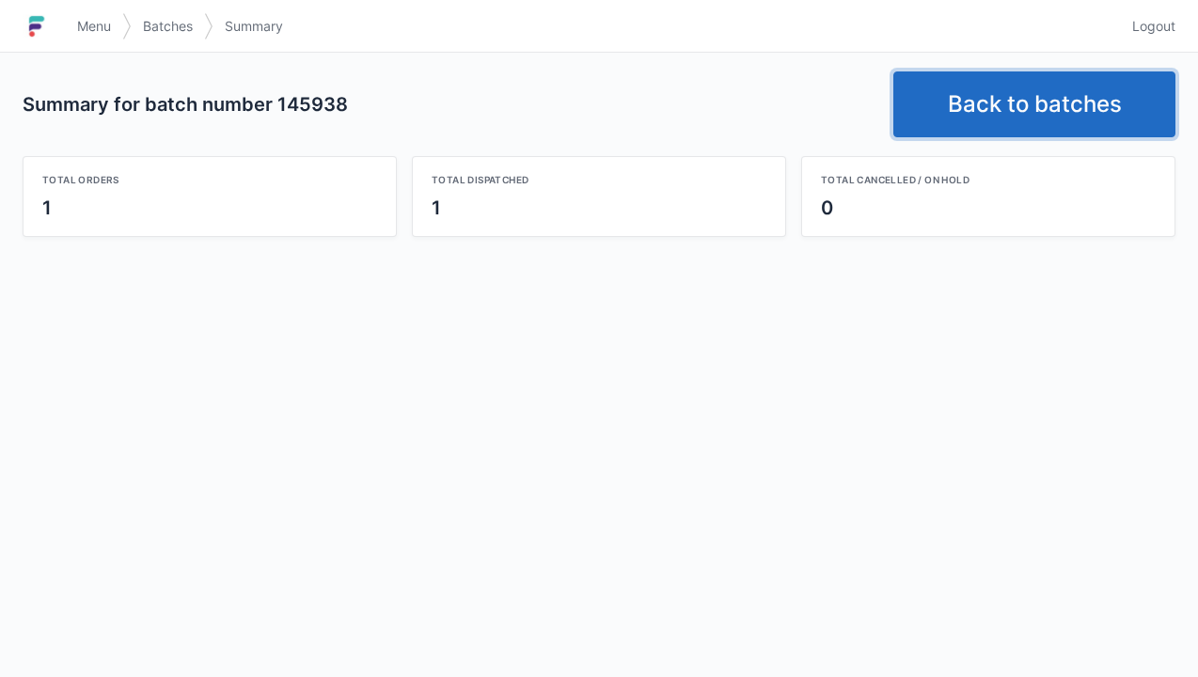
click at [1046, 122] on link "Back to batches" at bounding box center [1034, 104] width 282 height 66
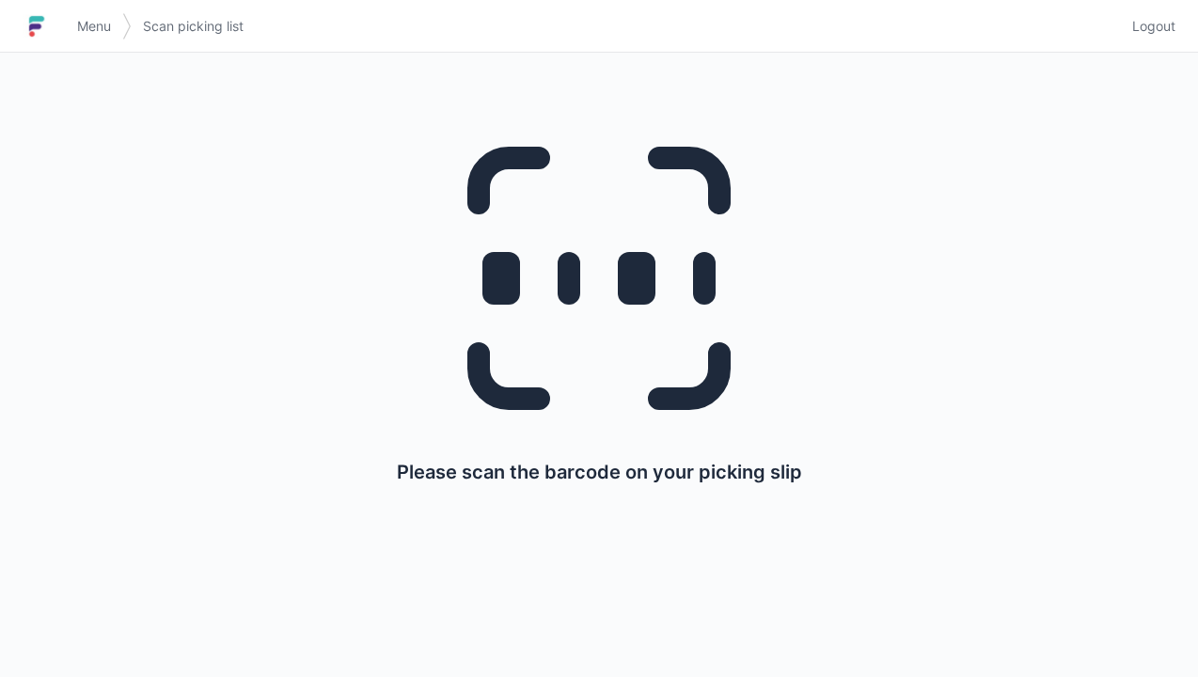
click at [1168, 36] on link "Logout" at bounding box center [1148, 26] width 55 height 34
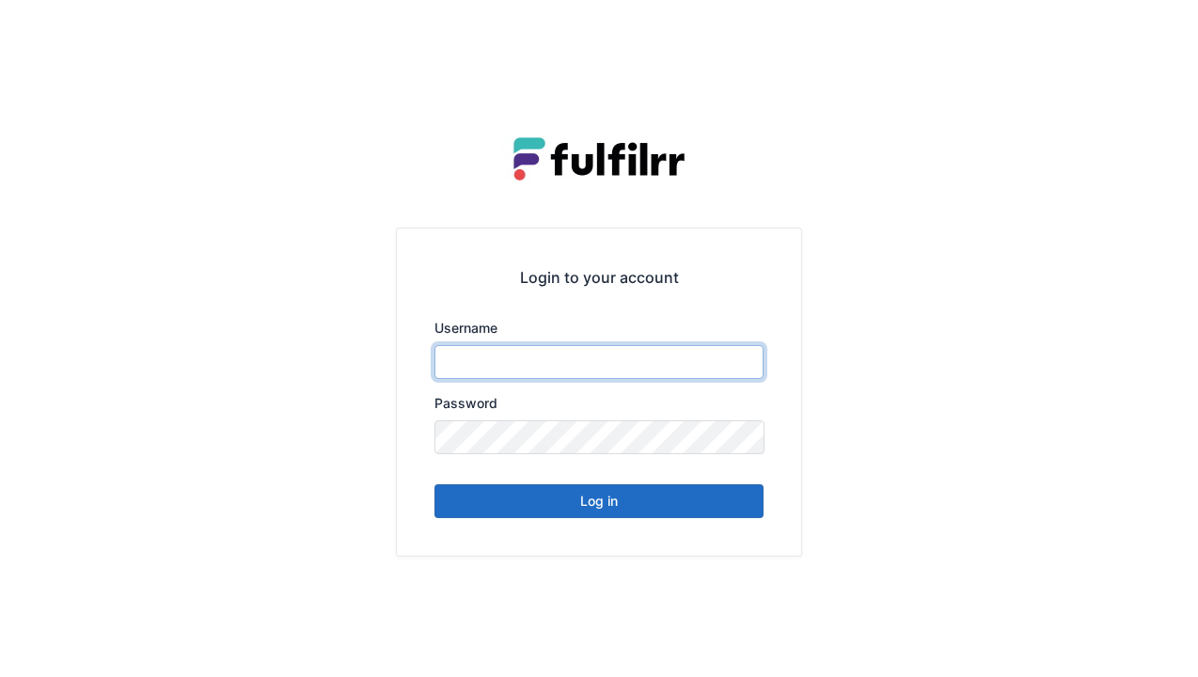
type input "******"
click at [608, 513] on button "Log in" at bounding box center [598, 501] width 329 height 34
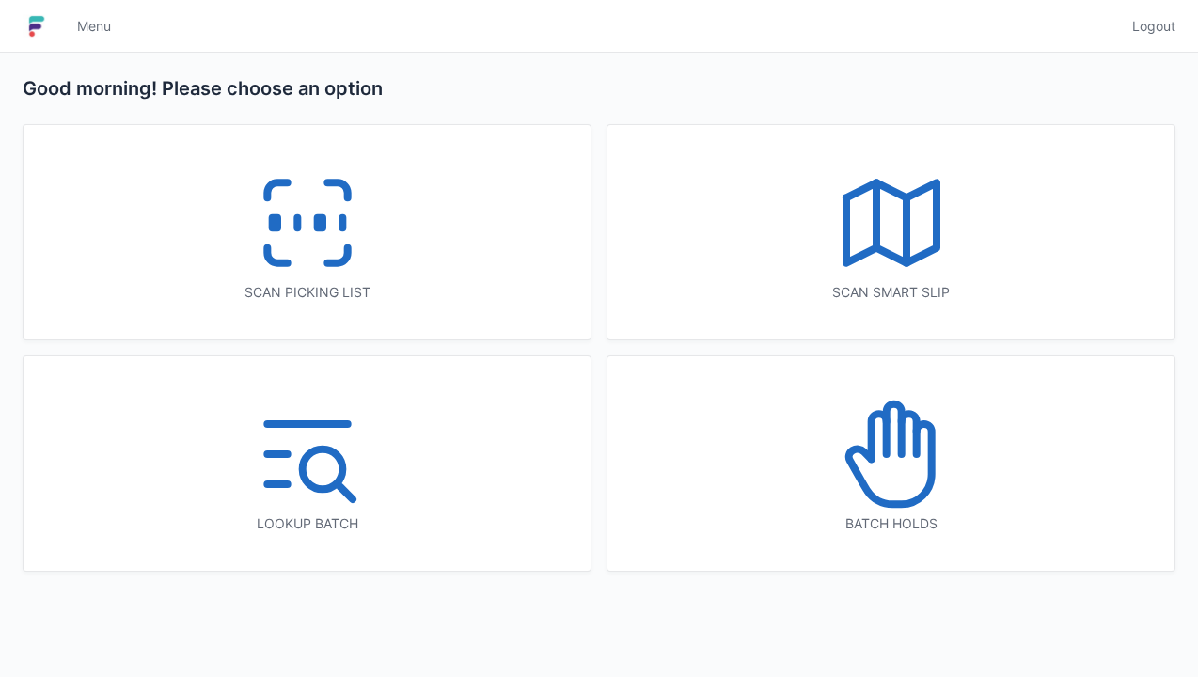
click at [342, 220] on line at bounding box center [342, 223] width 0 height 10
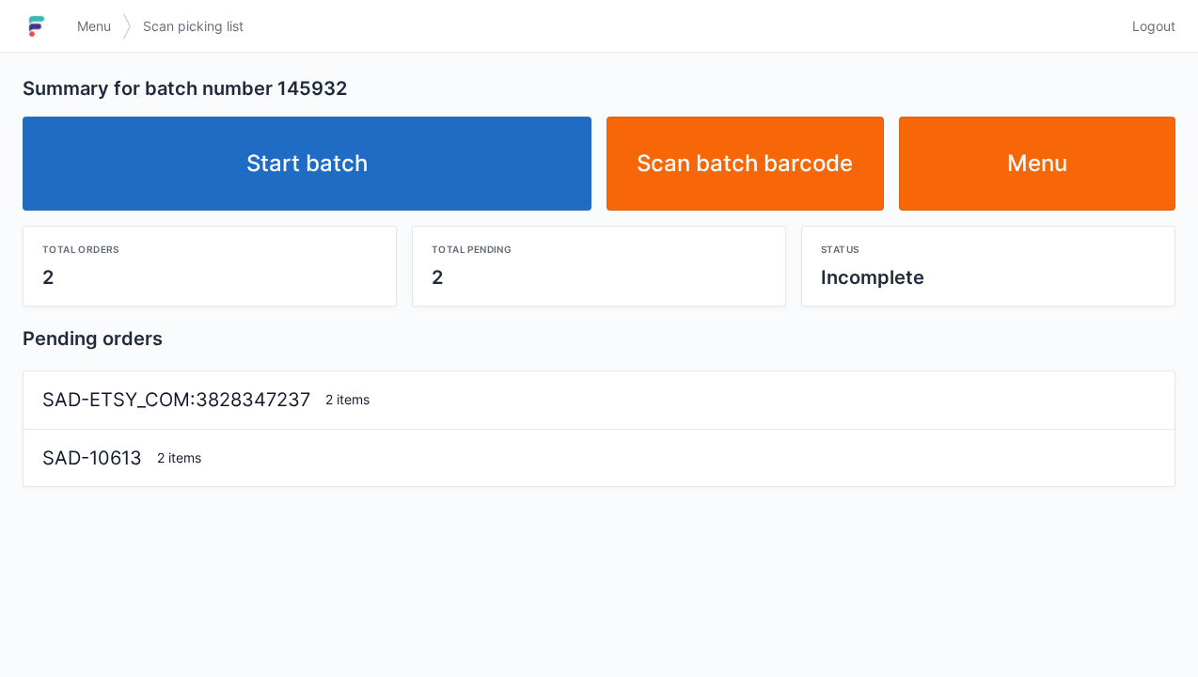
click at [472, 184] on link "Start batch" at bounding box center [307, 164] width 569 height 94
